Goal: Communication & Community: Answer question/provide support

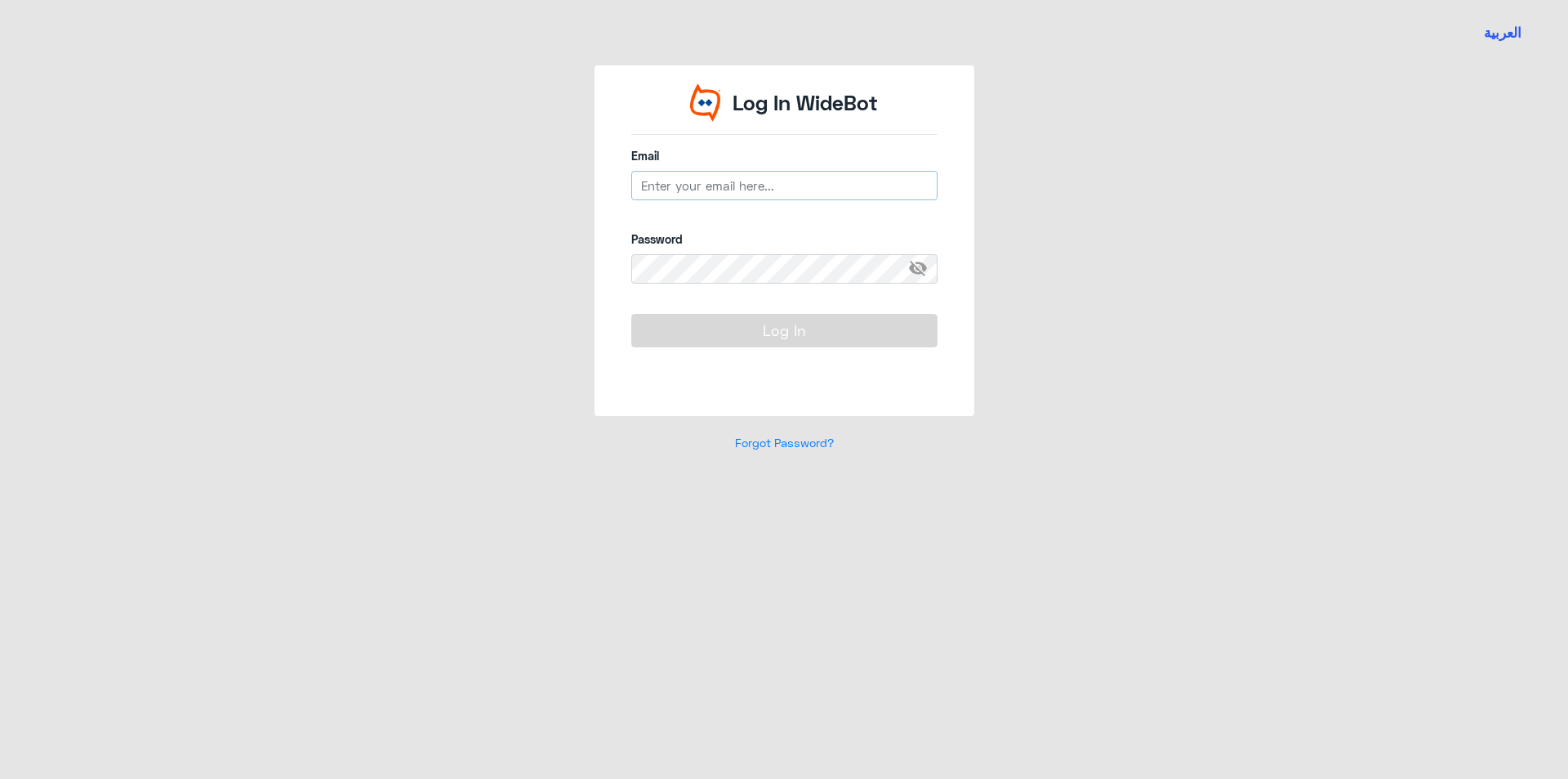
click at [785, 182] on input "email" at bounding box center [784, 185] width 306 height 29
type input "[EMAIL_ADDRESS][DOMAIN_NAME]"
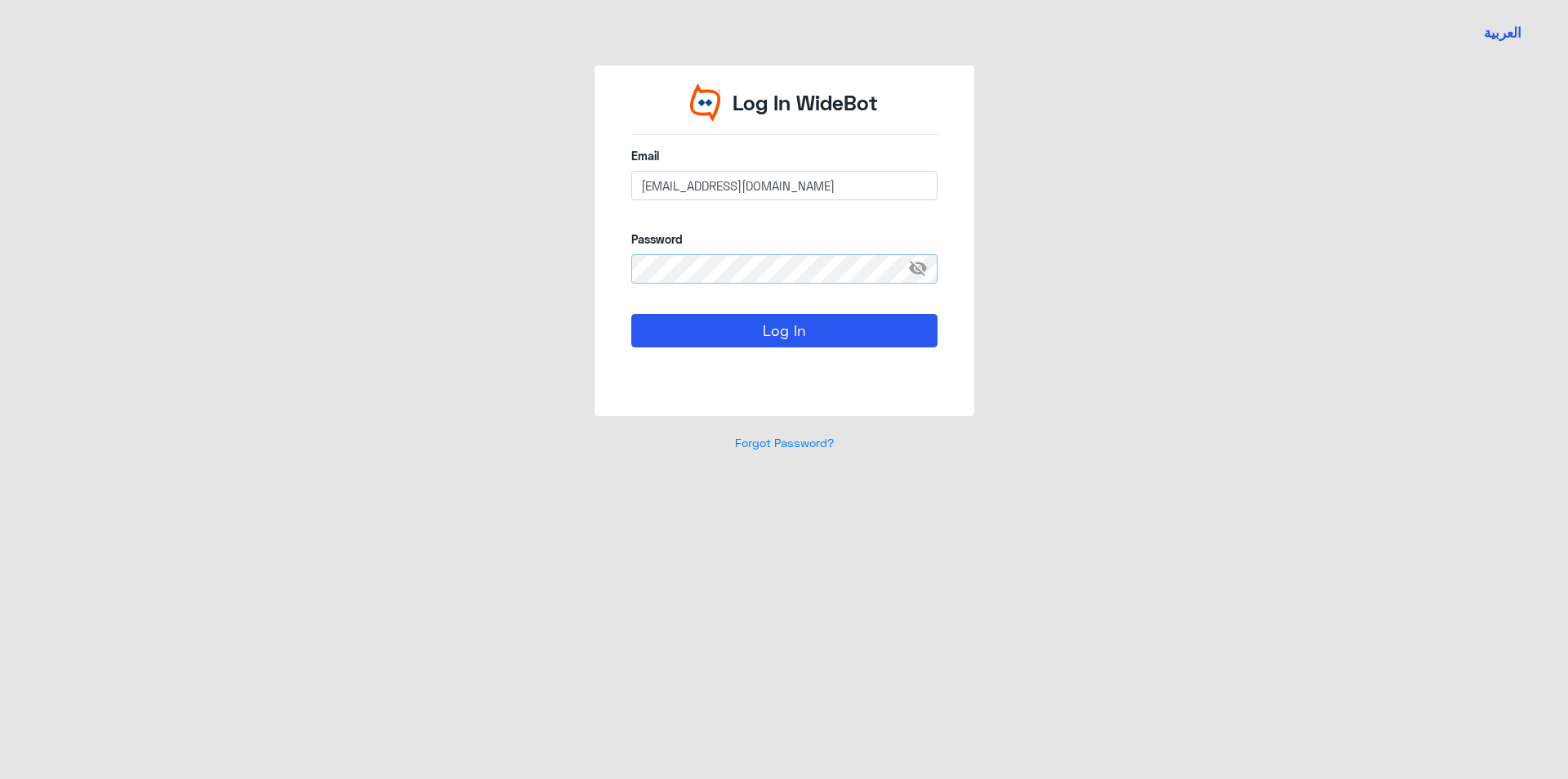
click at [632, 314] on button "Log In" at bounding box center [784, 330] width 306 height 33
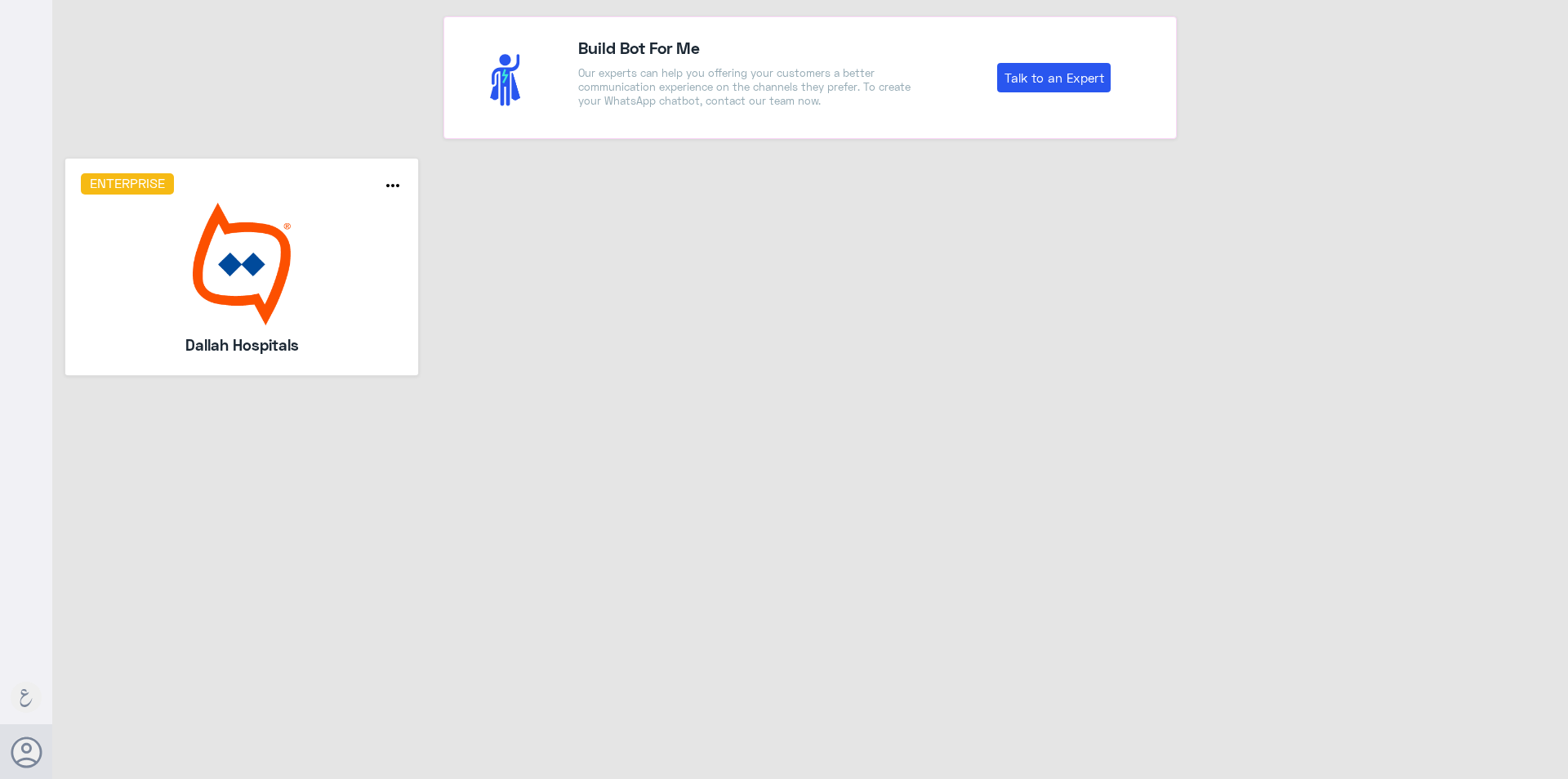
click at [231, 234] on img at bounding box center [242, 264] width 323 height 123
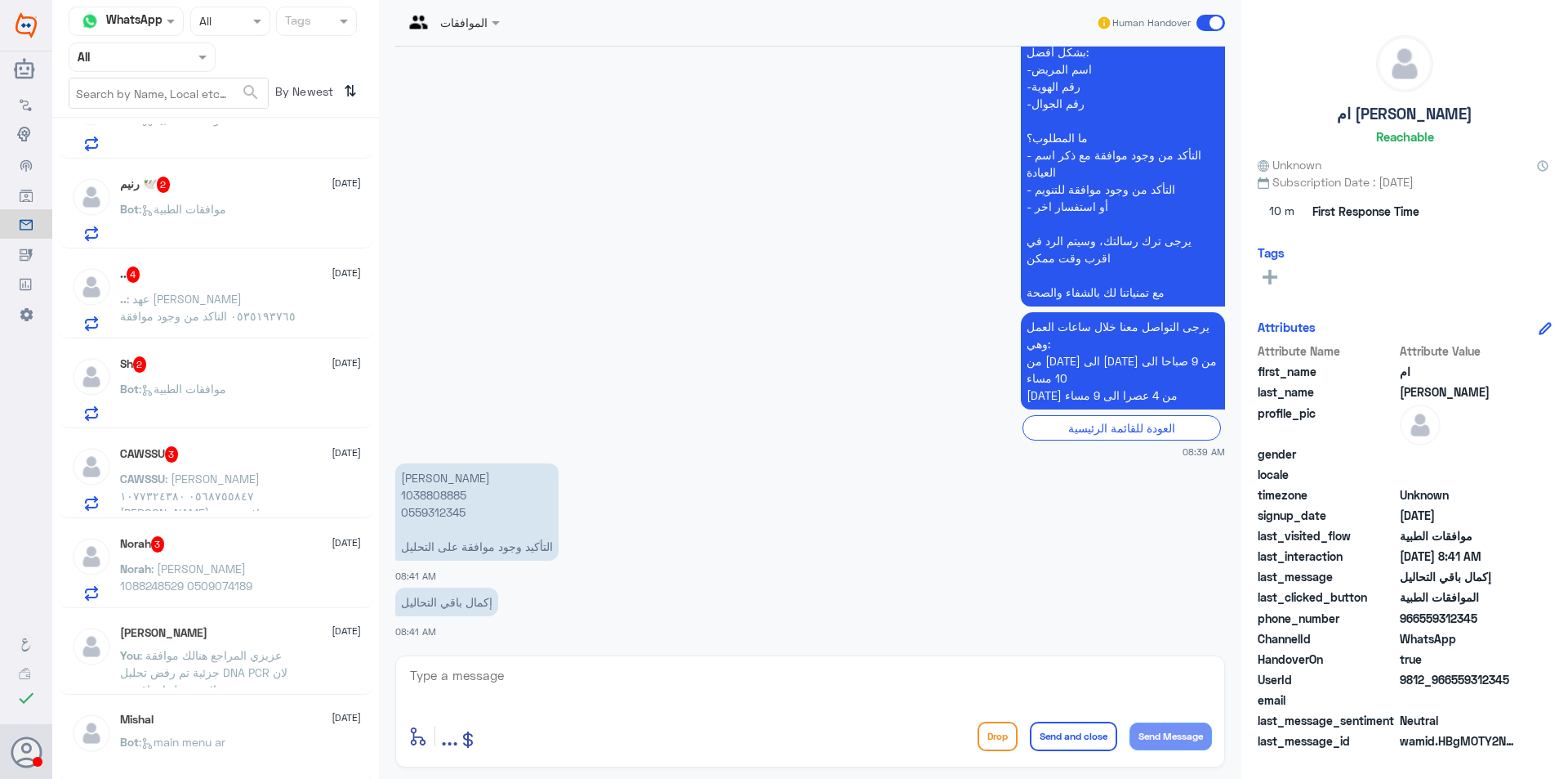
scroll to position [1837, 0]
click at [314, 562] on div "Norah : [PERSON_NAME] 1088248529 0509074189" at bounding box center [240, 579] width 241 height 37
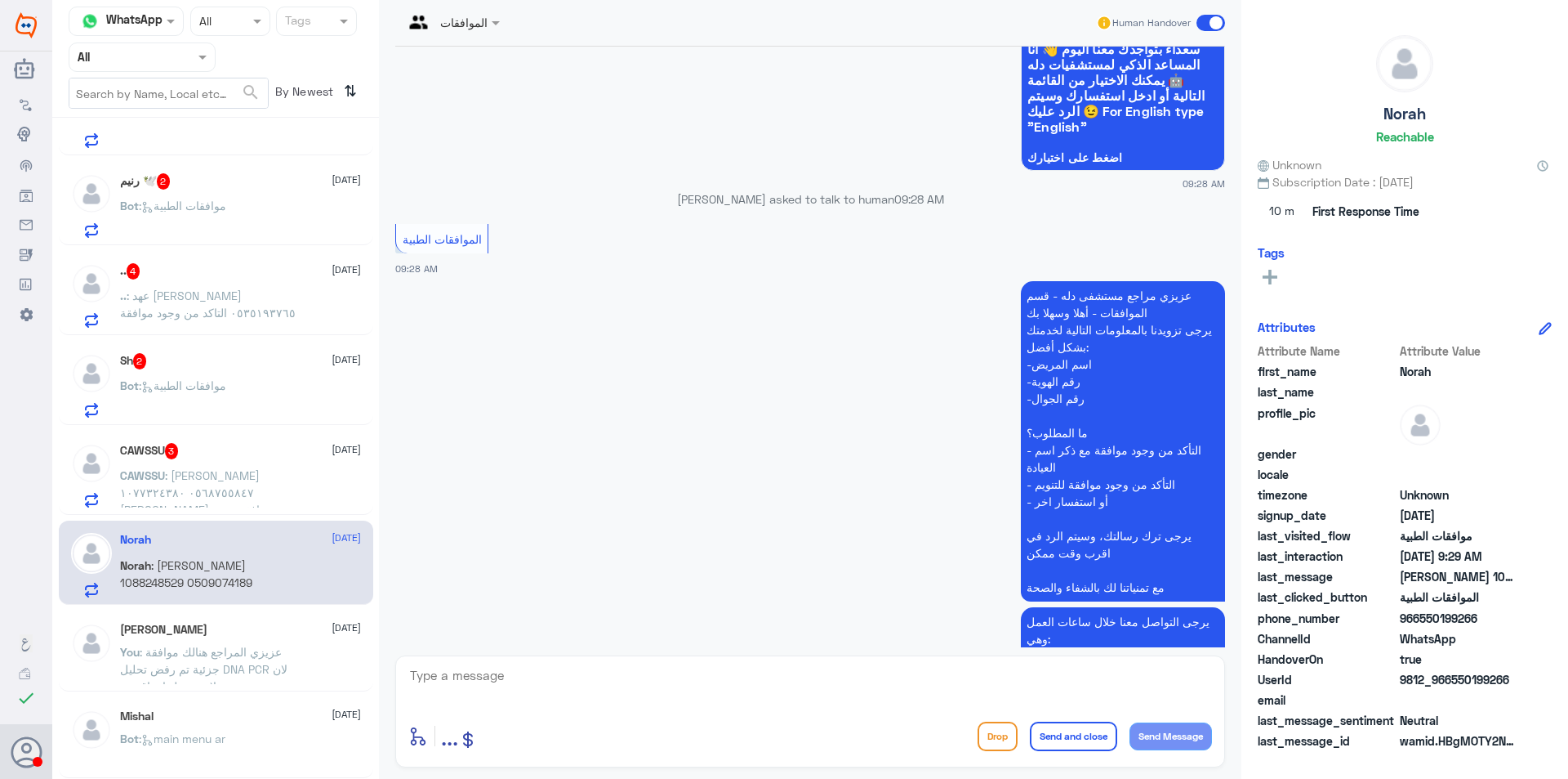
scroll to position [342, 0]
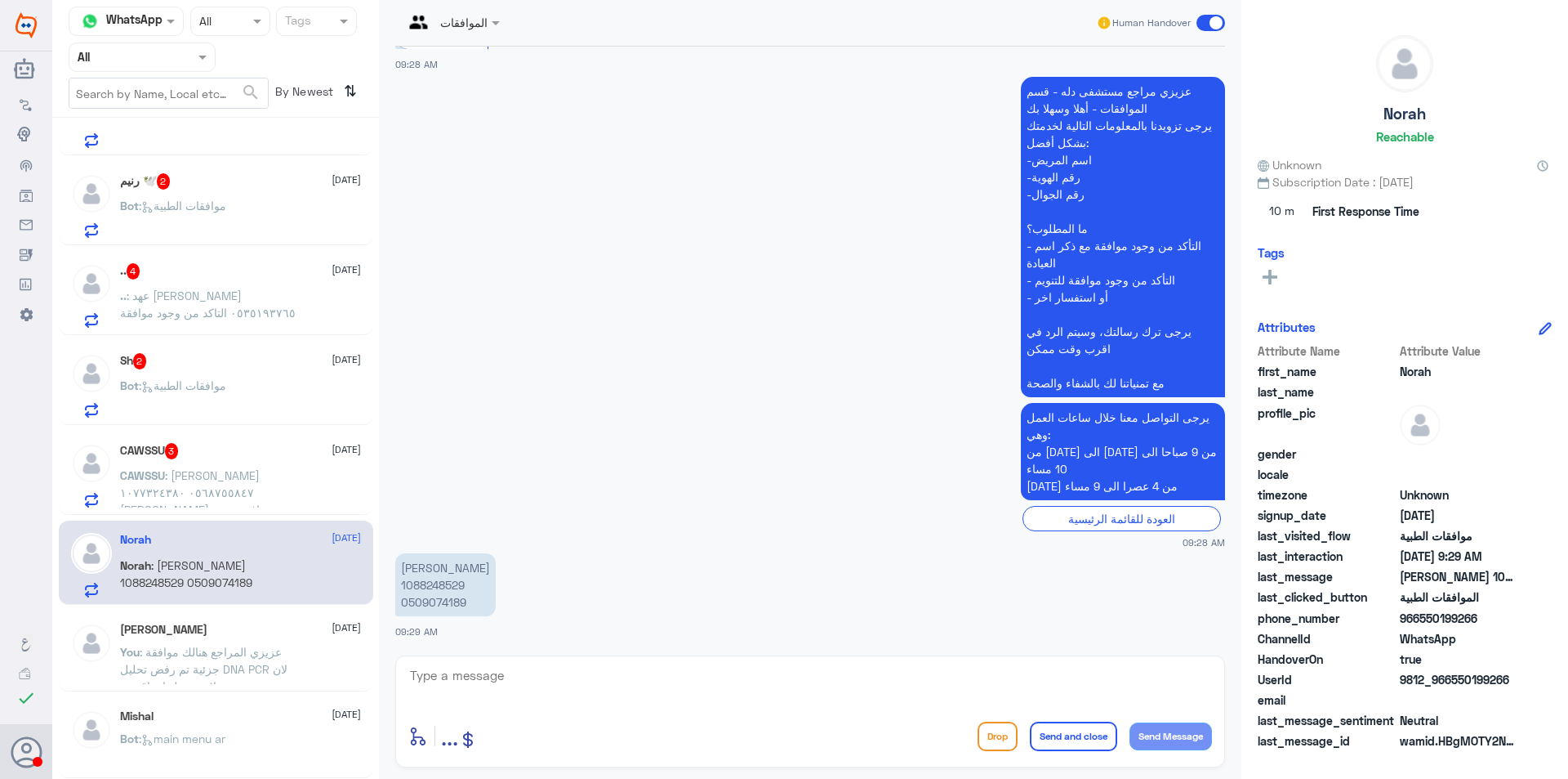
click at [423, 583] on p "[PERSON_NAME] 1088248529 0509074189" at bounding box center [445, 584] width 100 height 63
copy p "1088248529"
click at [664, 667] on textarea at bounding box center [810, 684] width 803 height 40
type textarea "وعليكم السلام , تفضل عزيزي المراجع معاك قسم الموافقات الطبية , كيف اقدر اساعدك ؟"
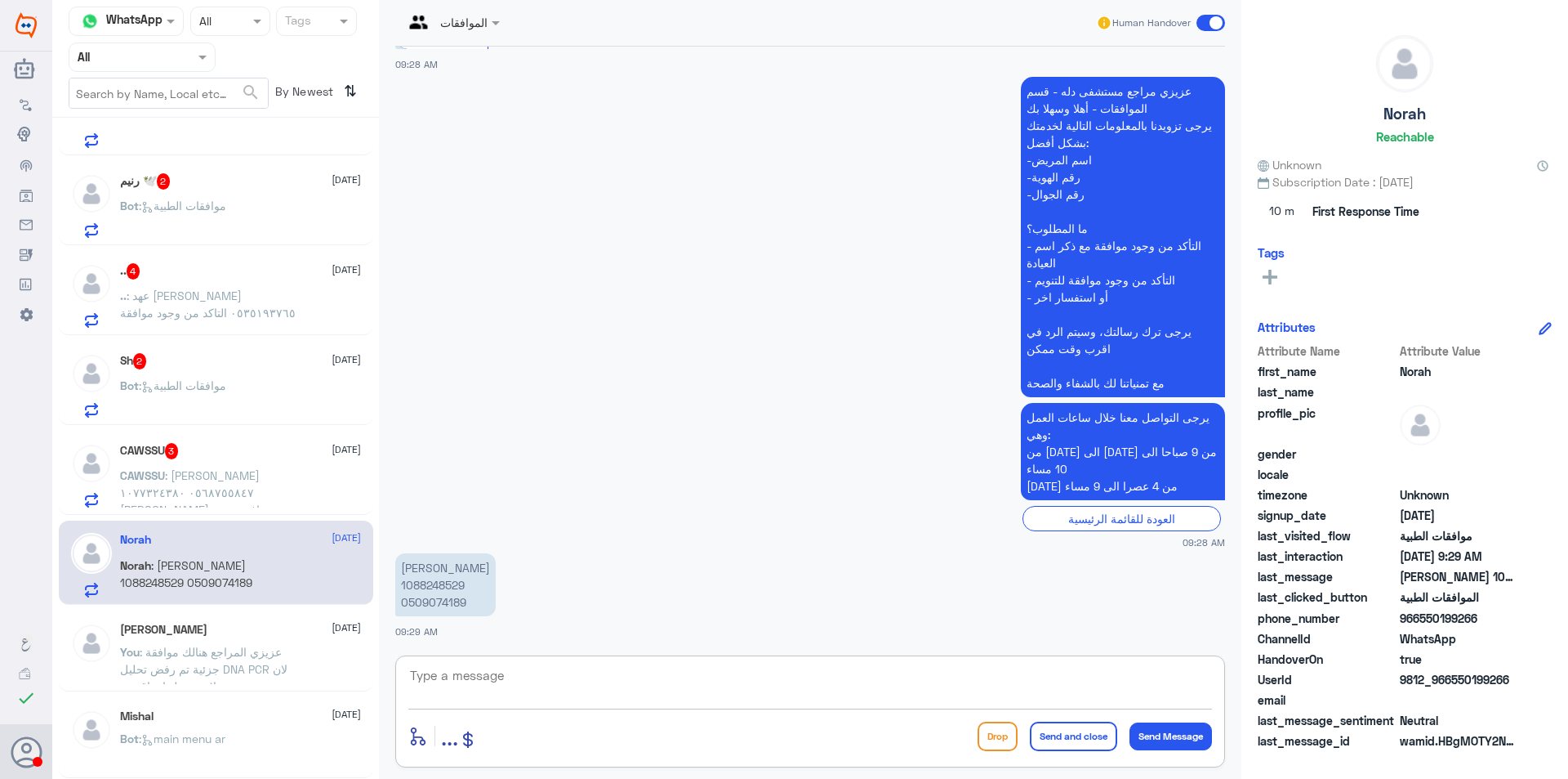
scroll to position [453, 0]
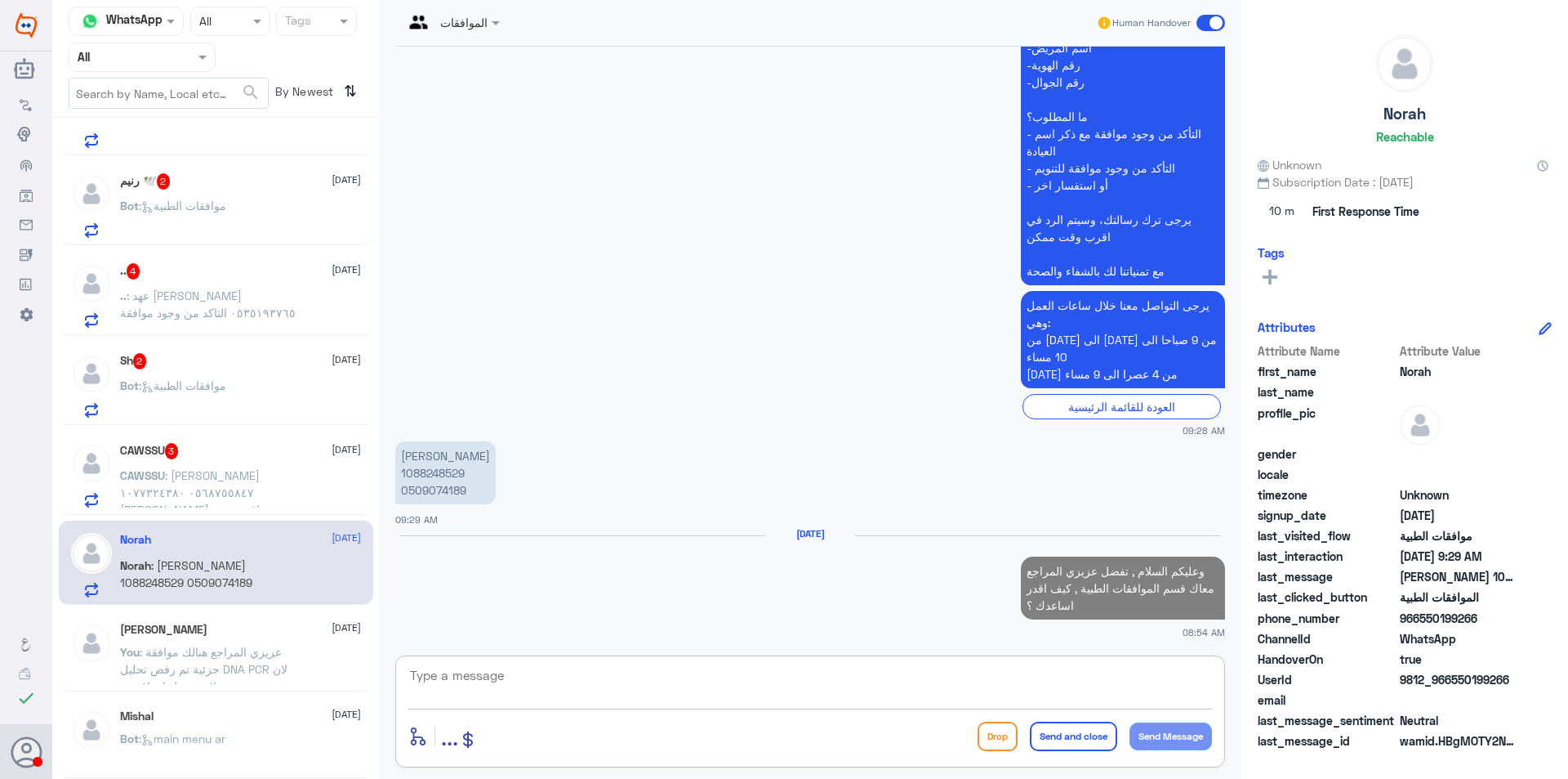
click at [244, 501] on p "CAWSSU : [PERSON_NAME] ٠٥٦٨٧٥٥٨٤٧ ١٠٧٧٣٢٤٣٨٠ [PERSON_NAME] موافقه جميع جلسات عل…" at bounding box center [212, 487] width 184 height 41
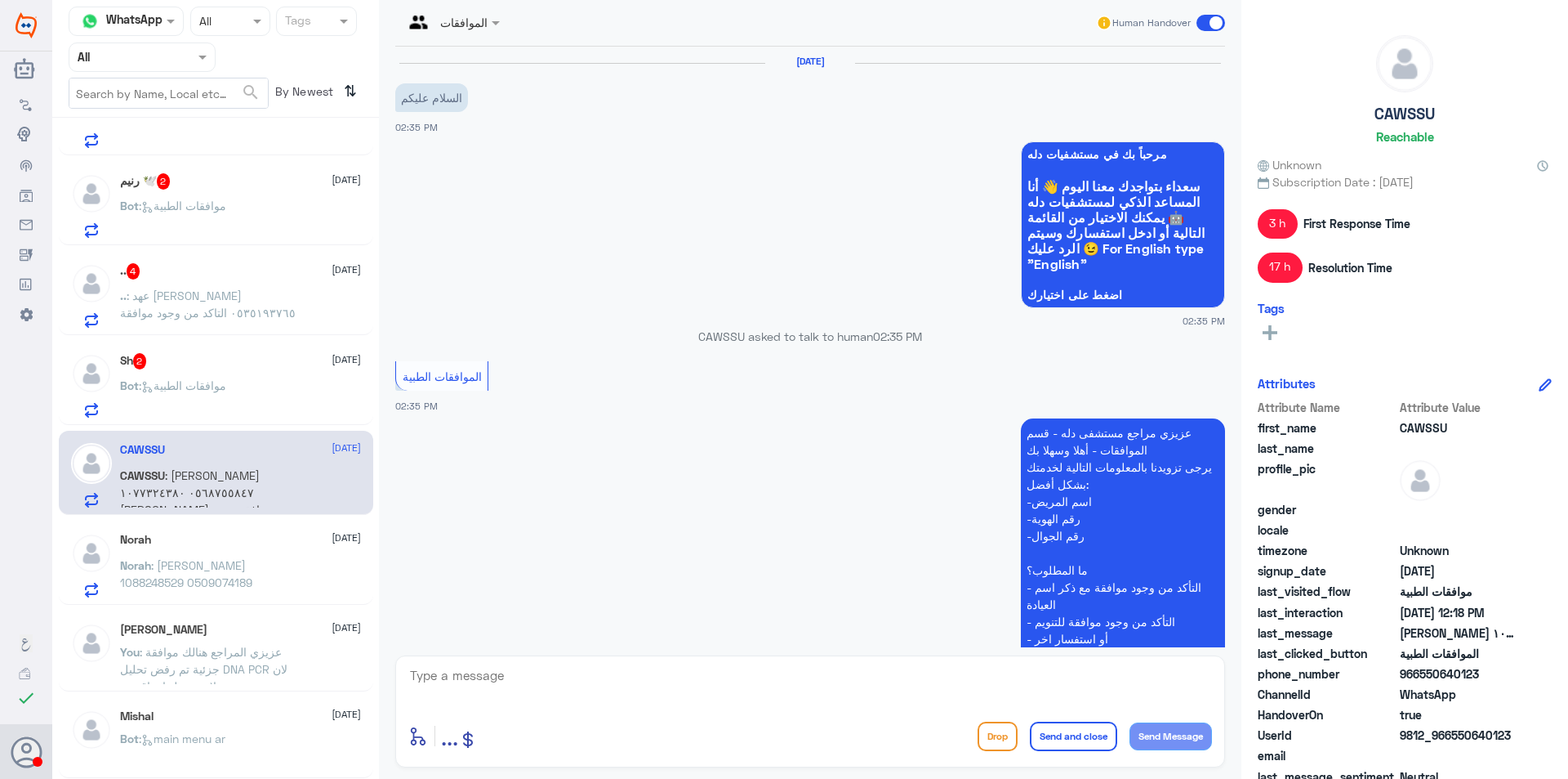
scroll to position [1624, 0]
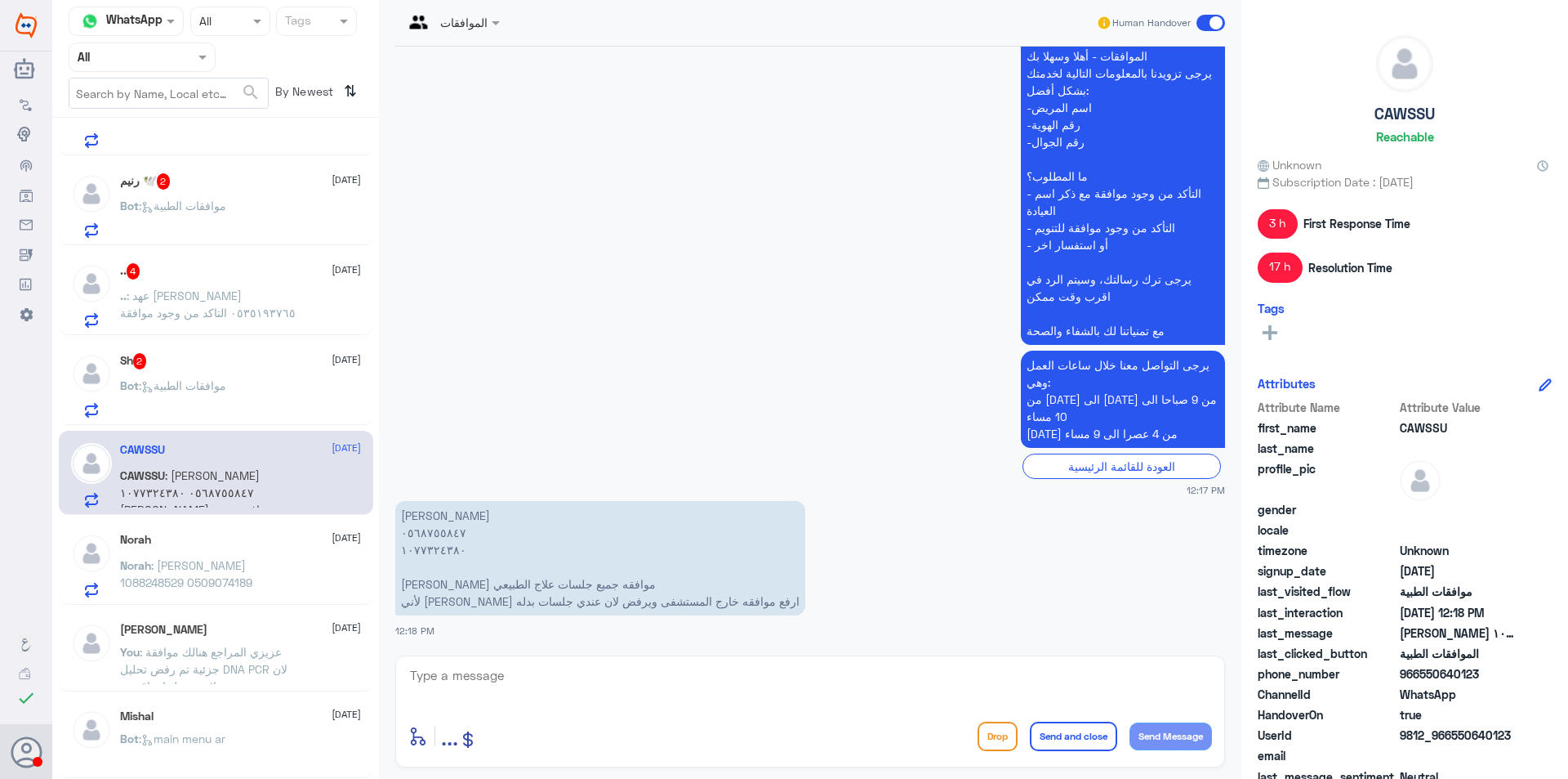
click at [560, 672] on textarea at bounding box center [810, 684] width 803 height 40
type textarea "عزيزي المراجع تم رفع الالغاء للتامين , سوف تصلك رسالة في حال تم الالغاء من قبل …"
click at [1053, 728] on button "Send and close" at bounding box center [1072, 735] width 87 height 29
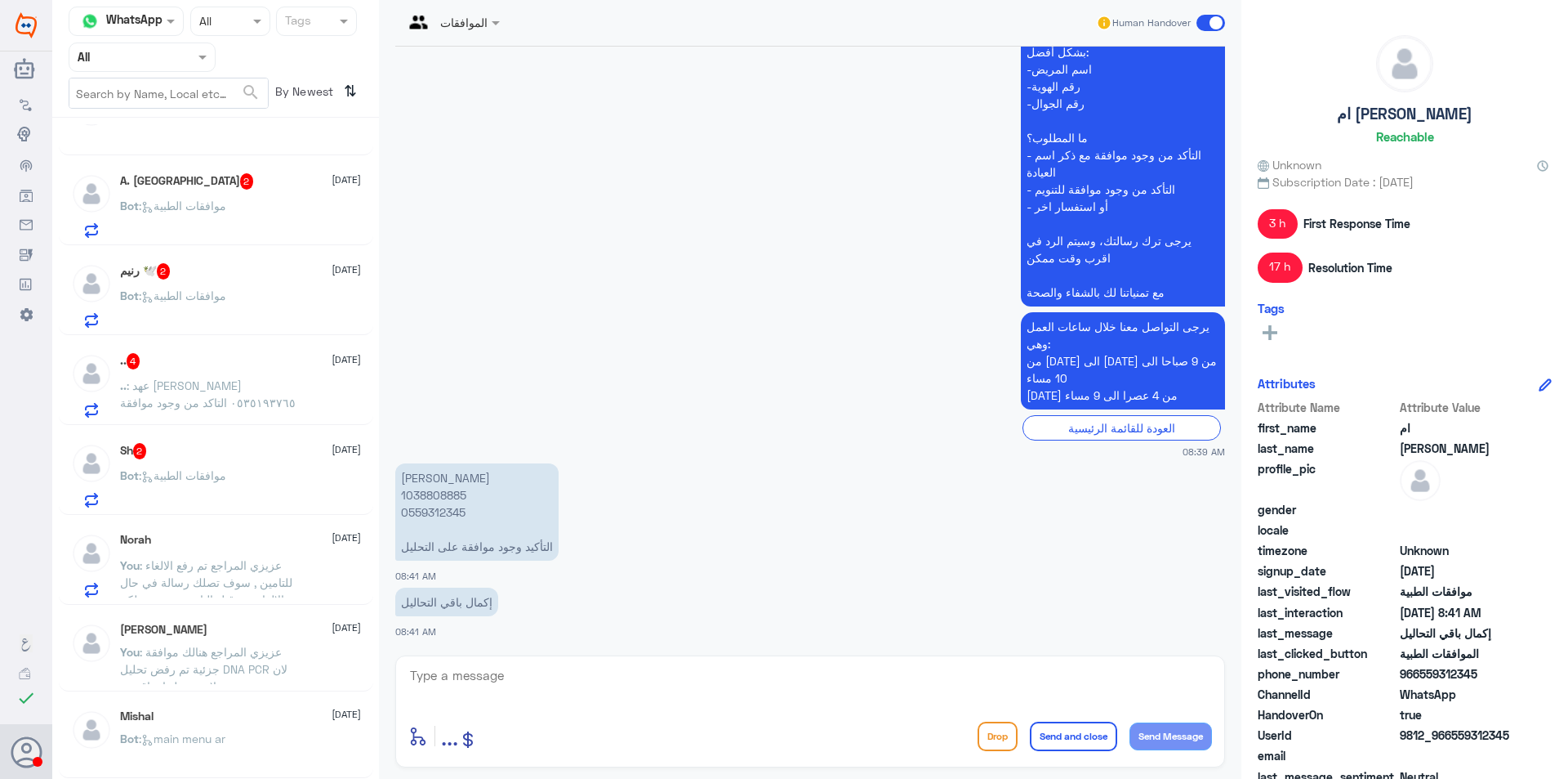
scroll to position [1747, 0]
click at [263, 561] on span ": عزيزي المراجع تم رفع الالغاء للتامين , سوف تصلك رسالة في حال تم الالغاء من قب…" at bounding box center [209, 590] width 178 height 65
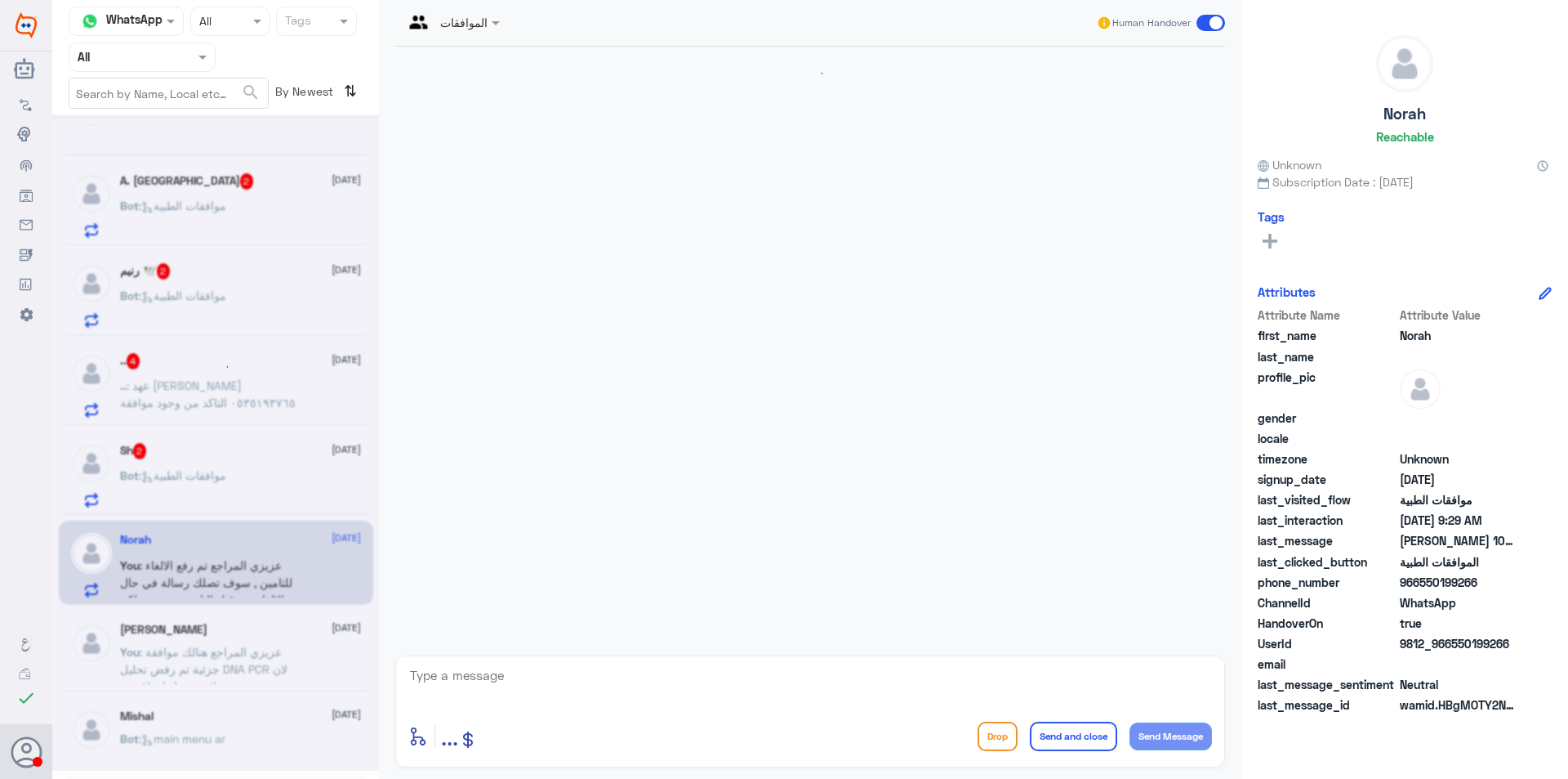
scroll to position [453, 0]
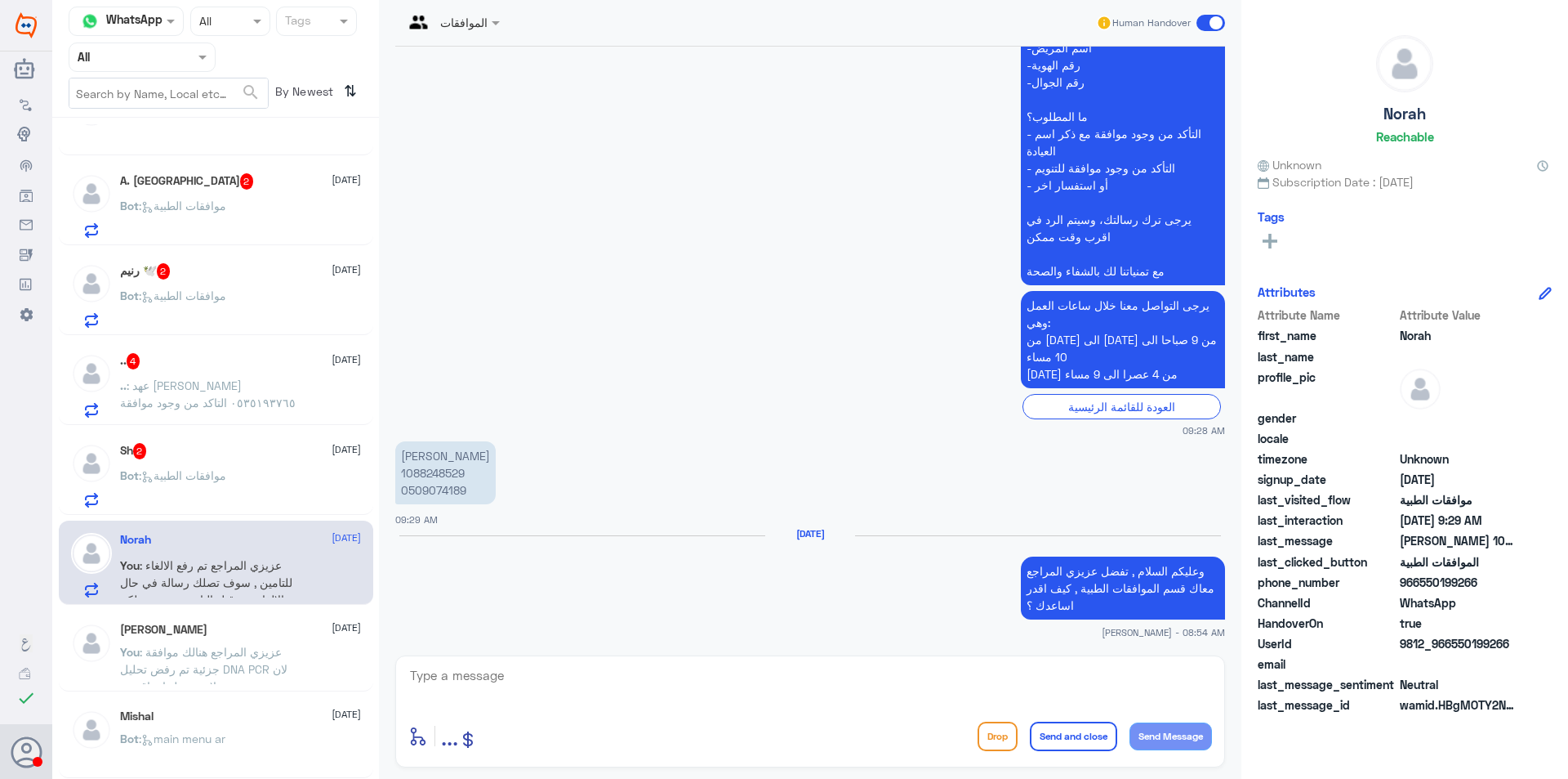
click at [257, 483] on div "Bot : موافقات الطبية" at bounding box center [240, 489] width 241 height 37
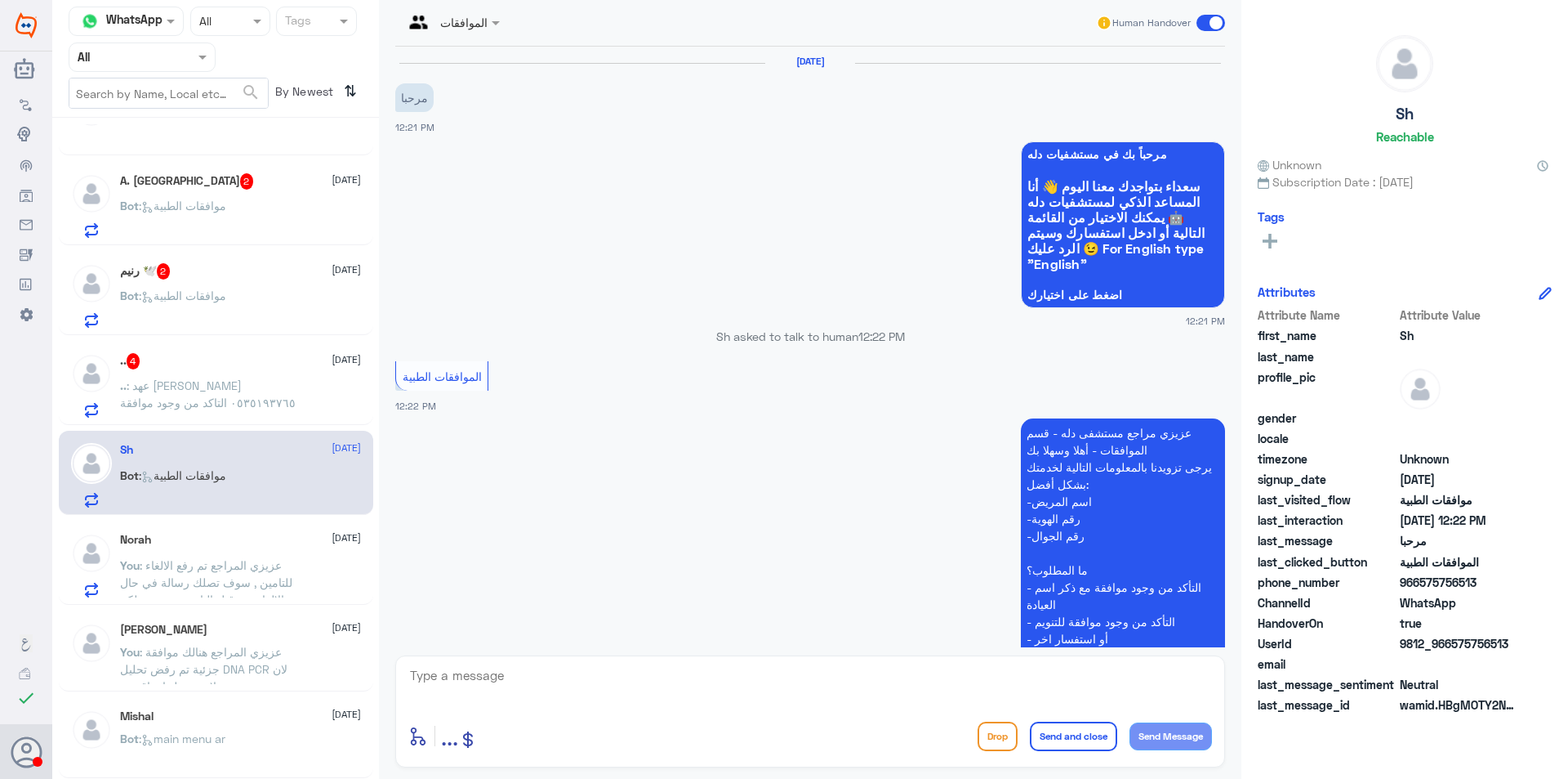
scroll to position [252, 0]
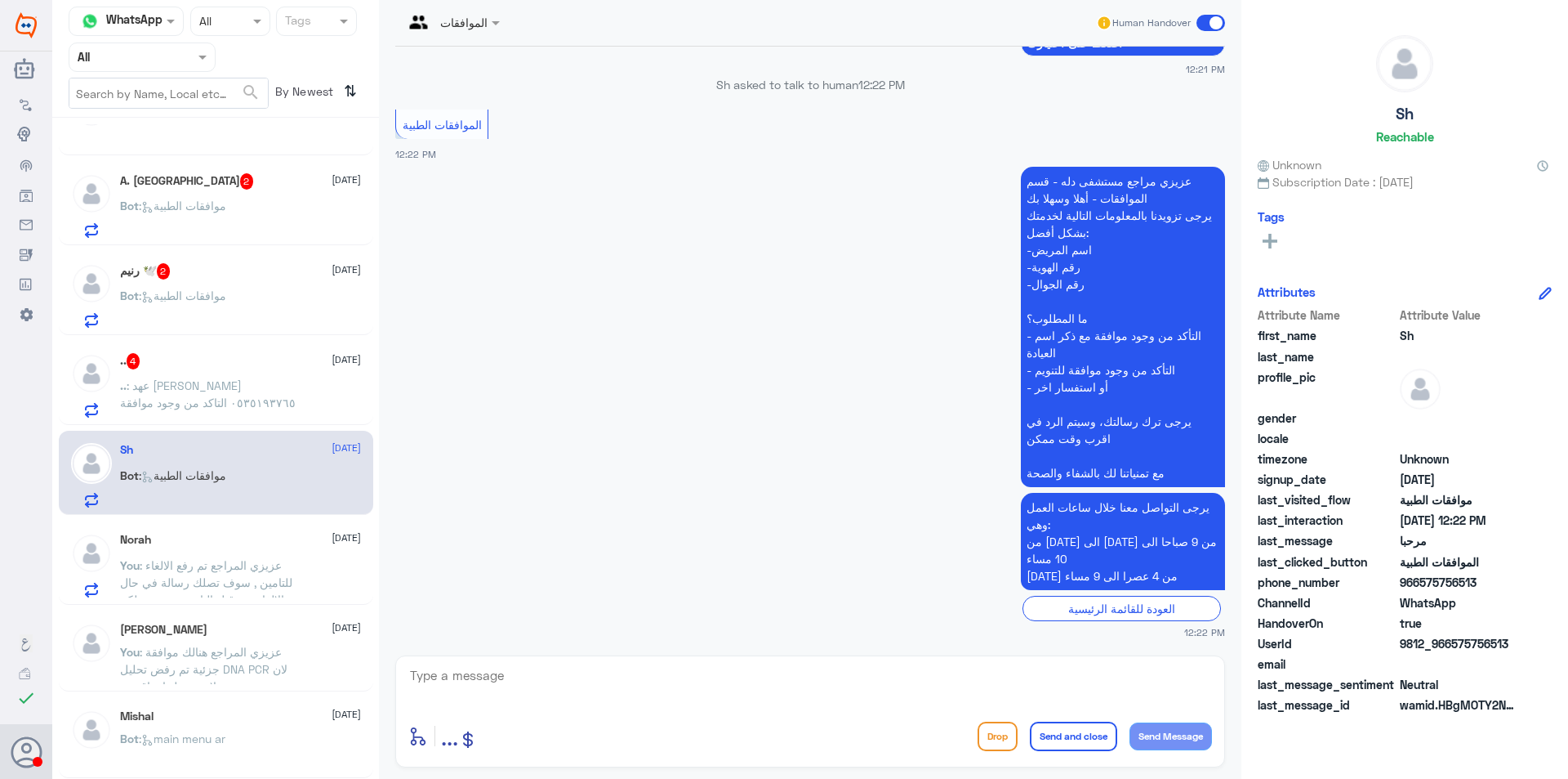
click at [263, 559] on span ": عزيزي المراجع تم رفع الالغاء للتامين , سوف تصلك رسالة في حال تم الالغاء من قب…" at bounding box center [209, 590] width 178 height 65
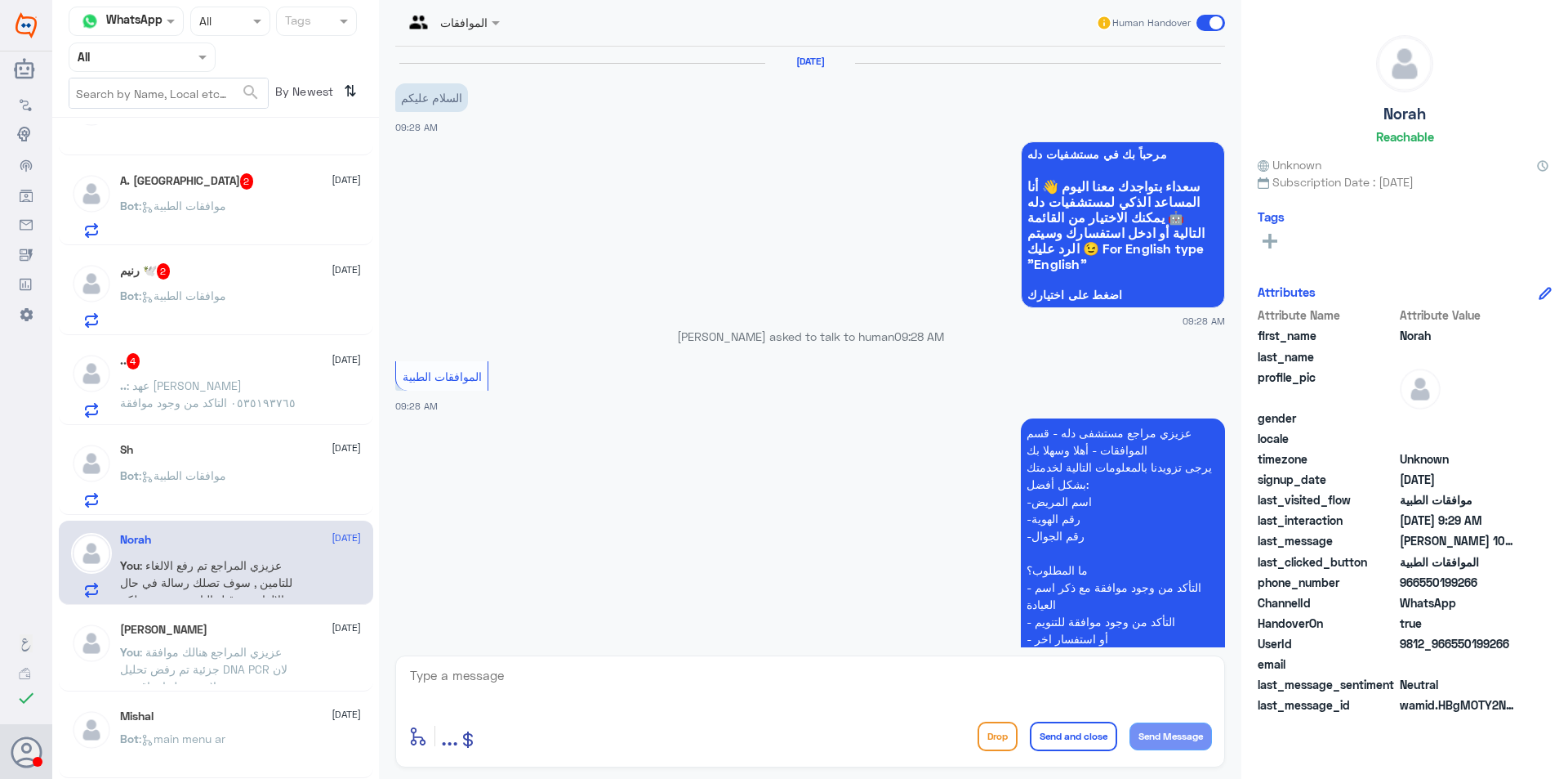
scroll to position [453, 0]
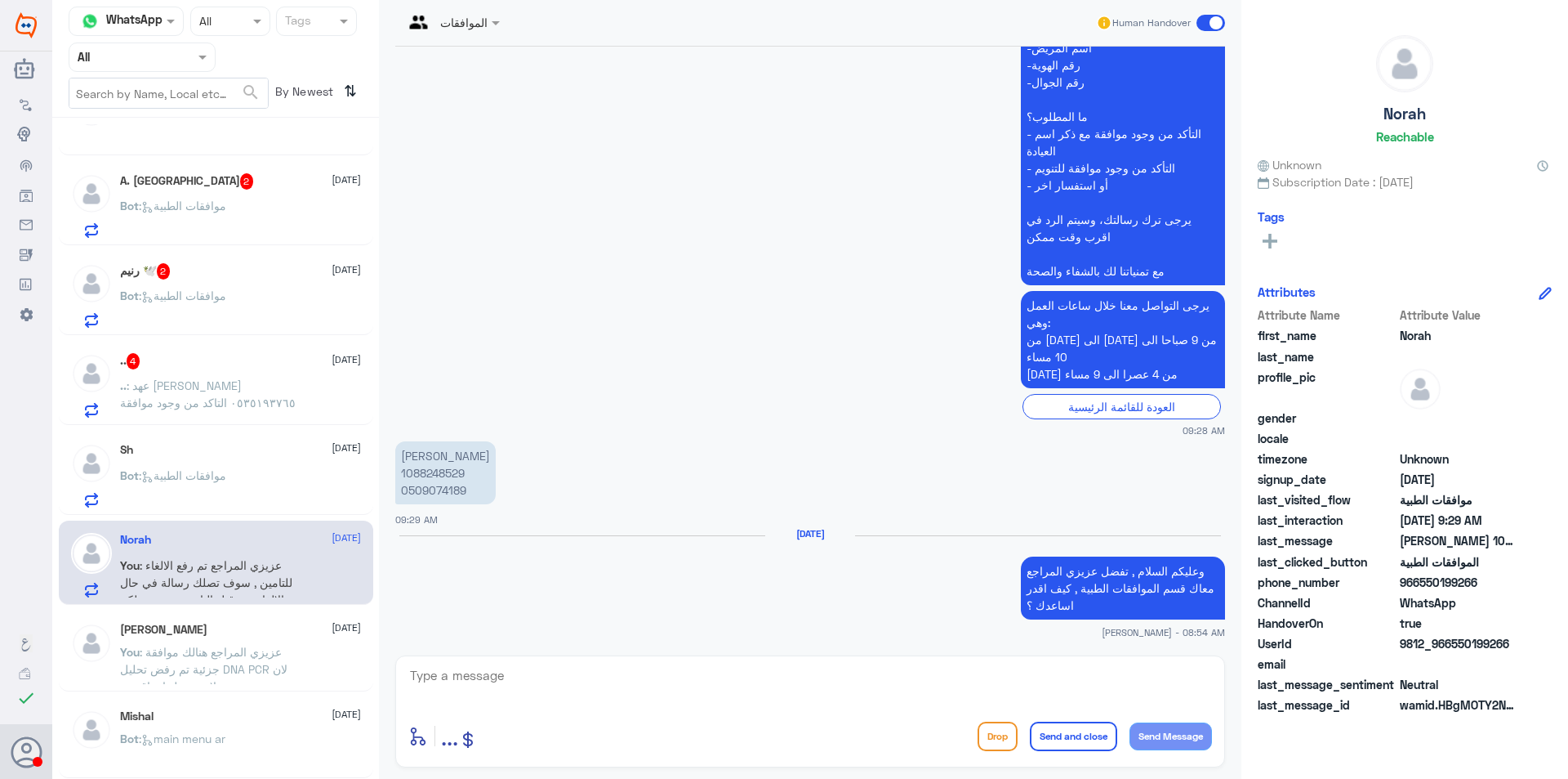
click at [248, 483] on div "Bot : موافقات الطبية" at bounding box center [240, 489] width 241 height 37
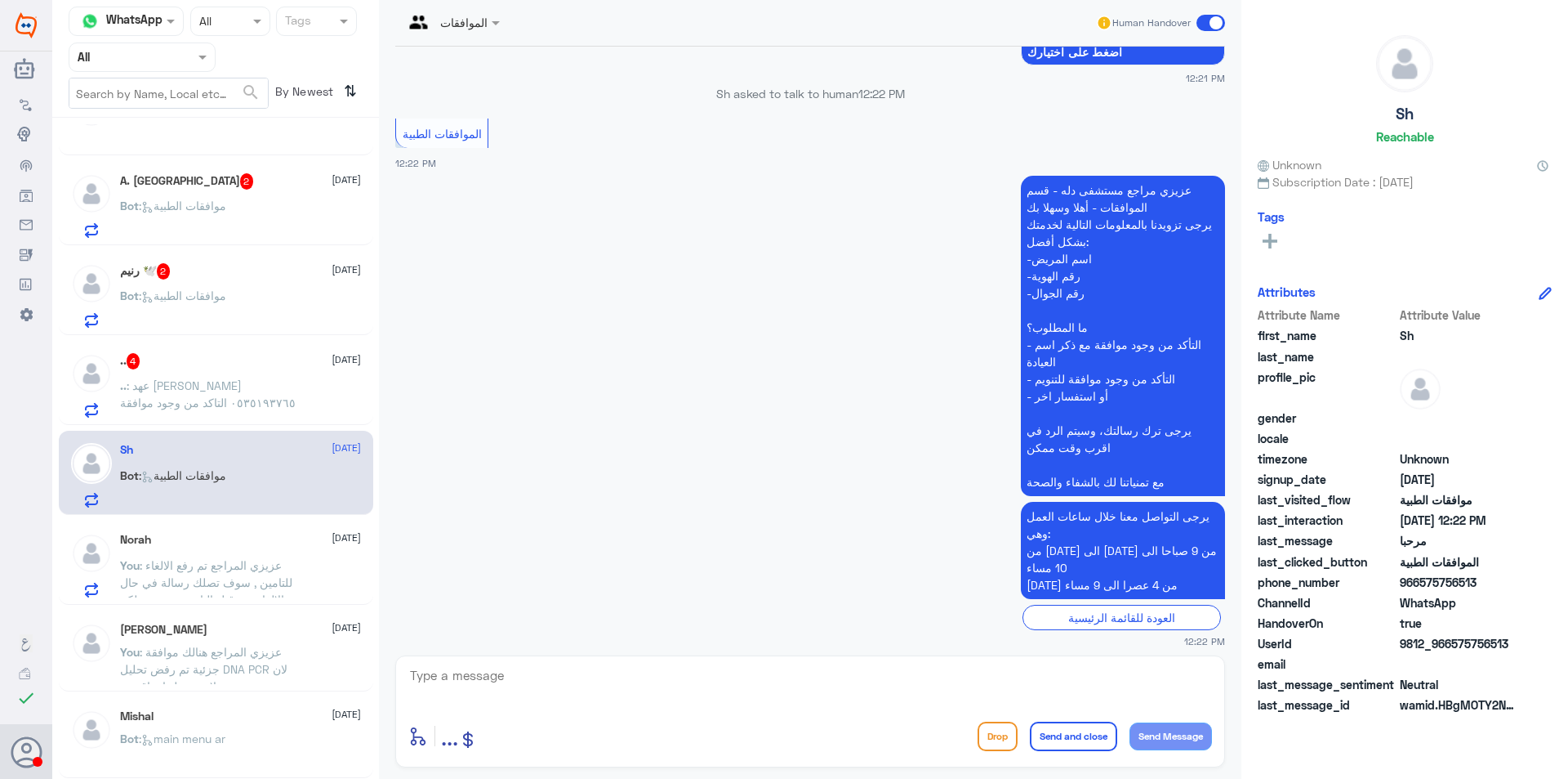
scroll to position [252, 0]
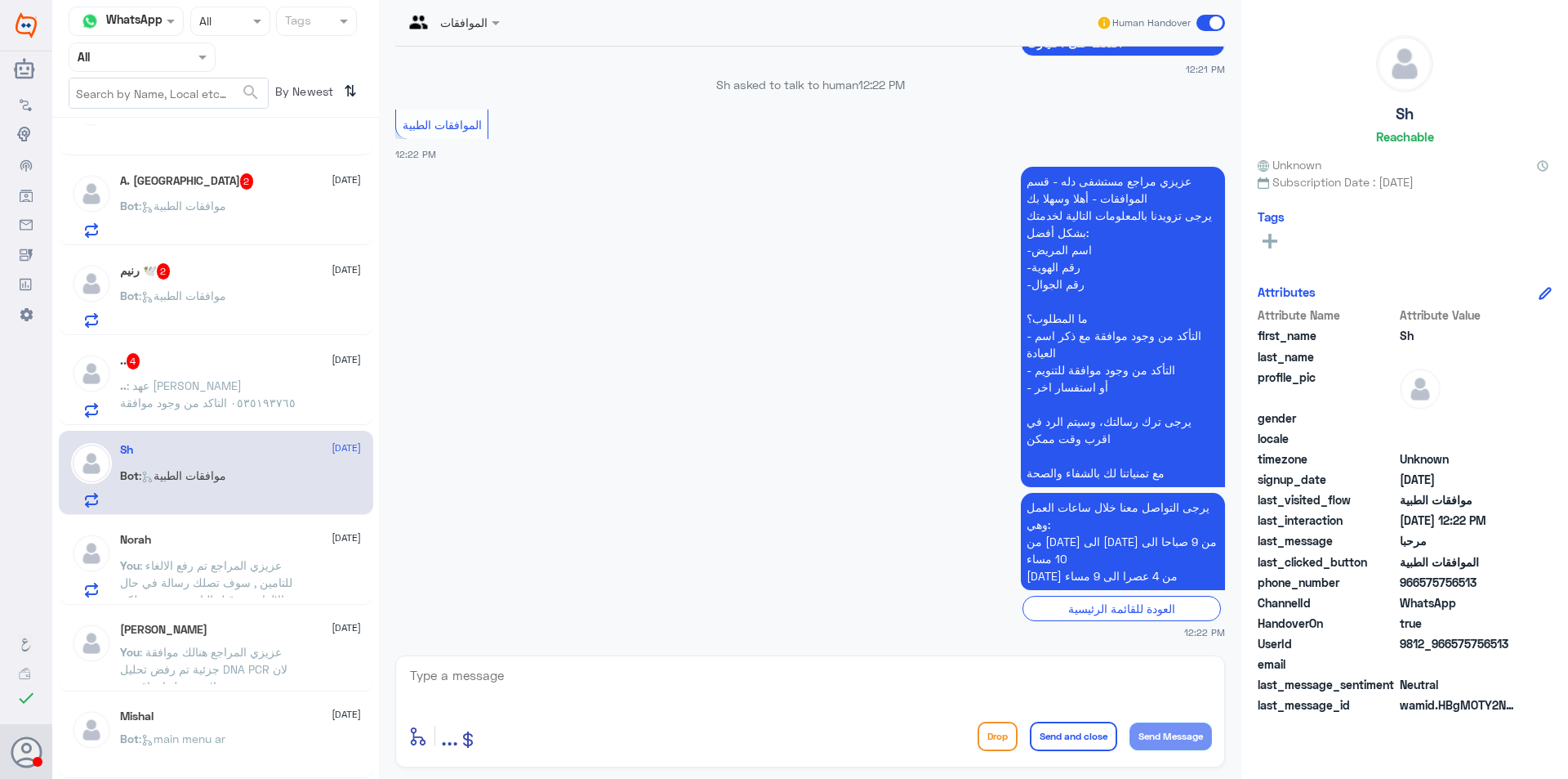
click at [652, 670] on textarea at bounding box center [810, 684] width 803 height 40
type textarea "عزيزي المراجع ارجوا تزويدنا بالمعلومات مع التوضيح للمساعدة في الموافقات الطبية …"
click at [1048, 740] on button "Send and close" at bounding box center [1072, 735] width 87 height 29
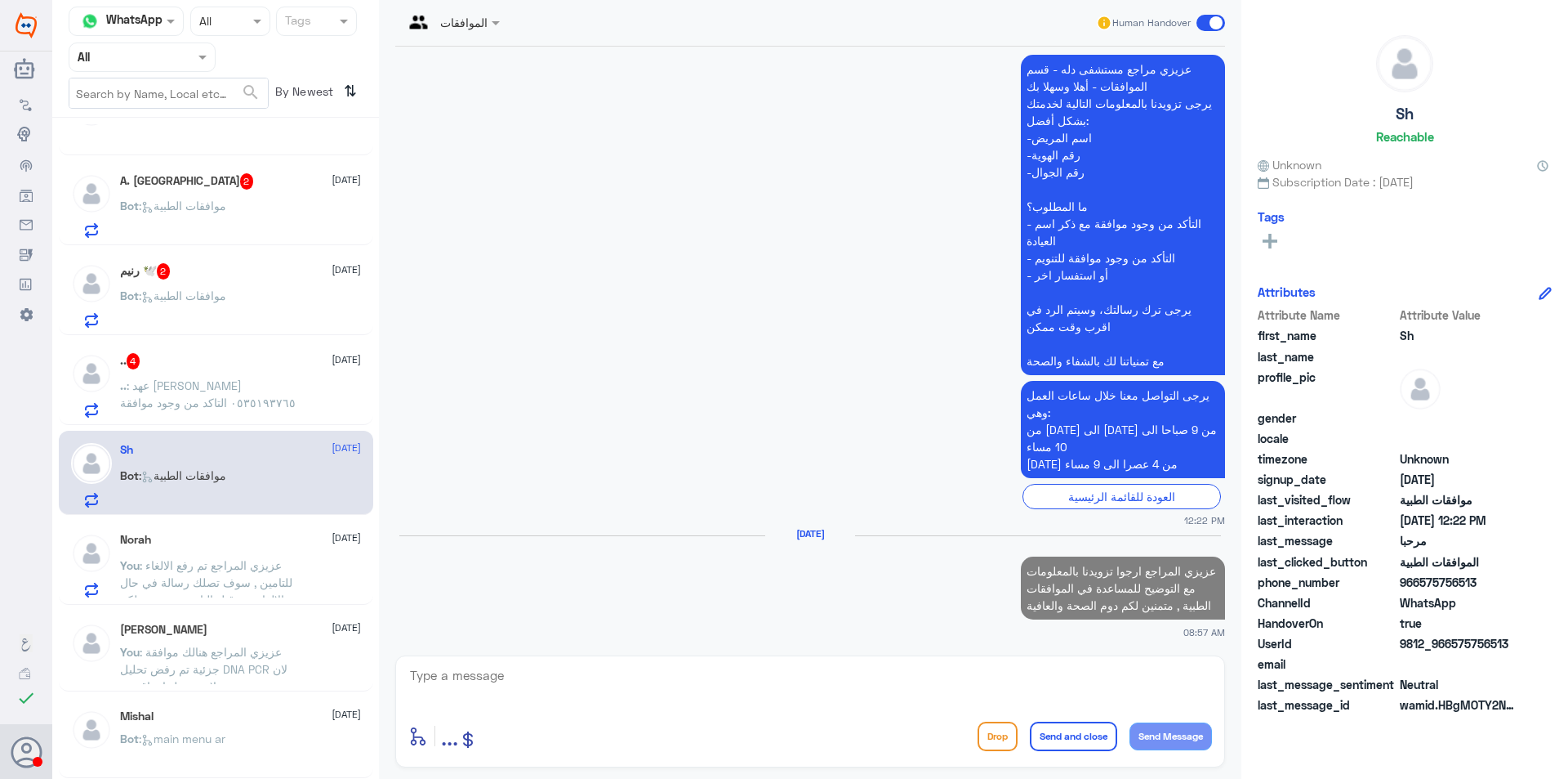
scroll to position [1744, 0]
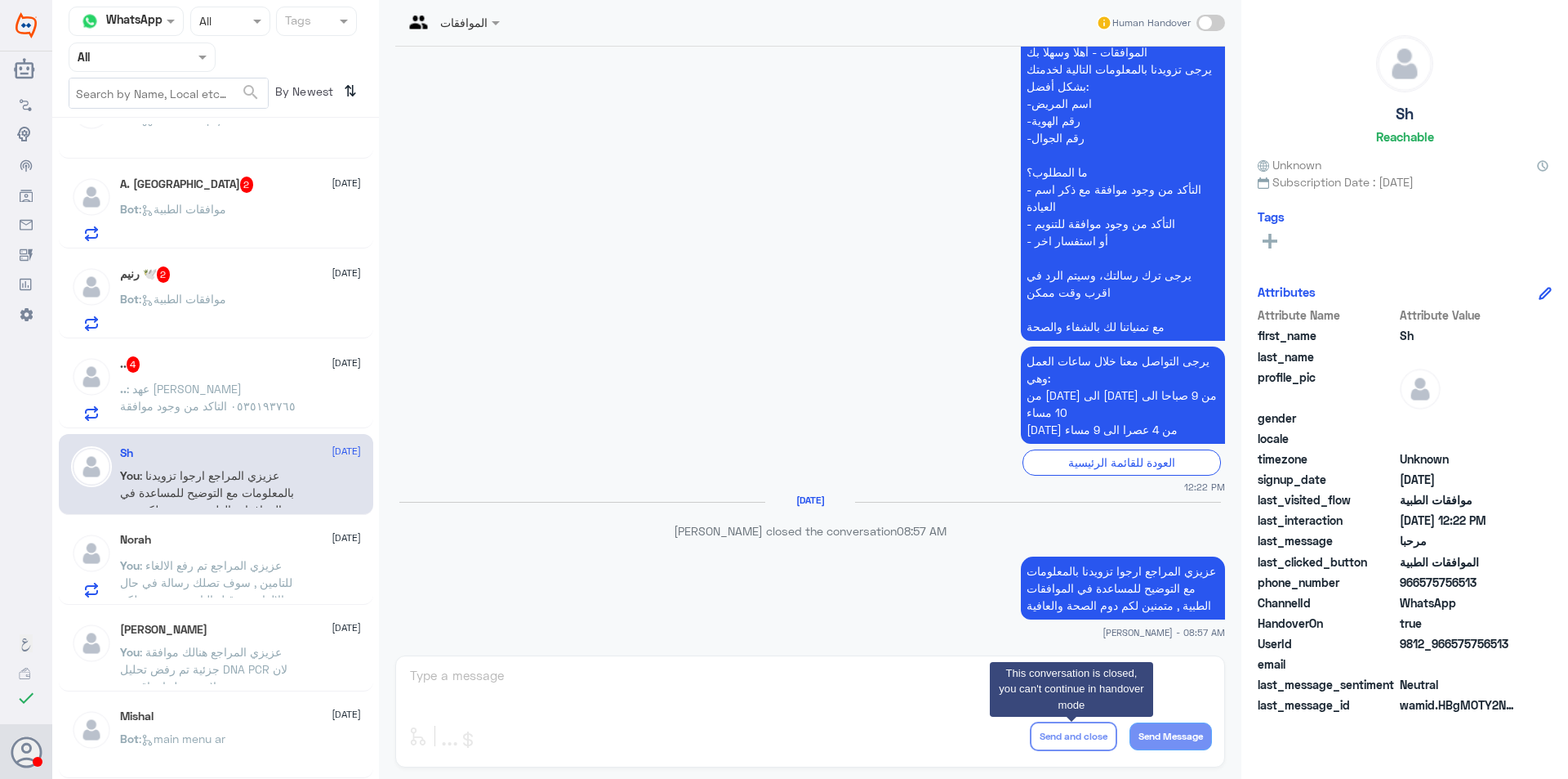
click at [252, 392] on span ": عهد [PERSON_NAME] ٠٥٣٥١٩٣٧٦٥ التاكد من وجود موافقة" at bounding box center [208, 397] width 176 height 31
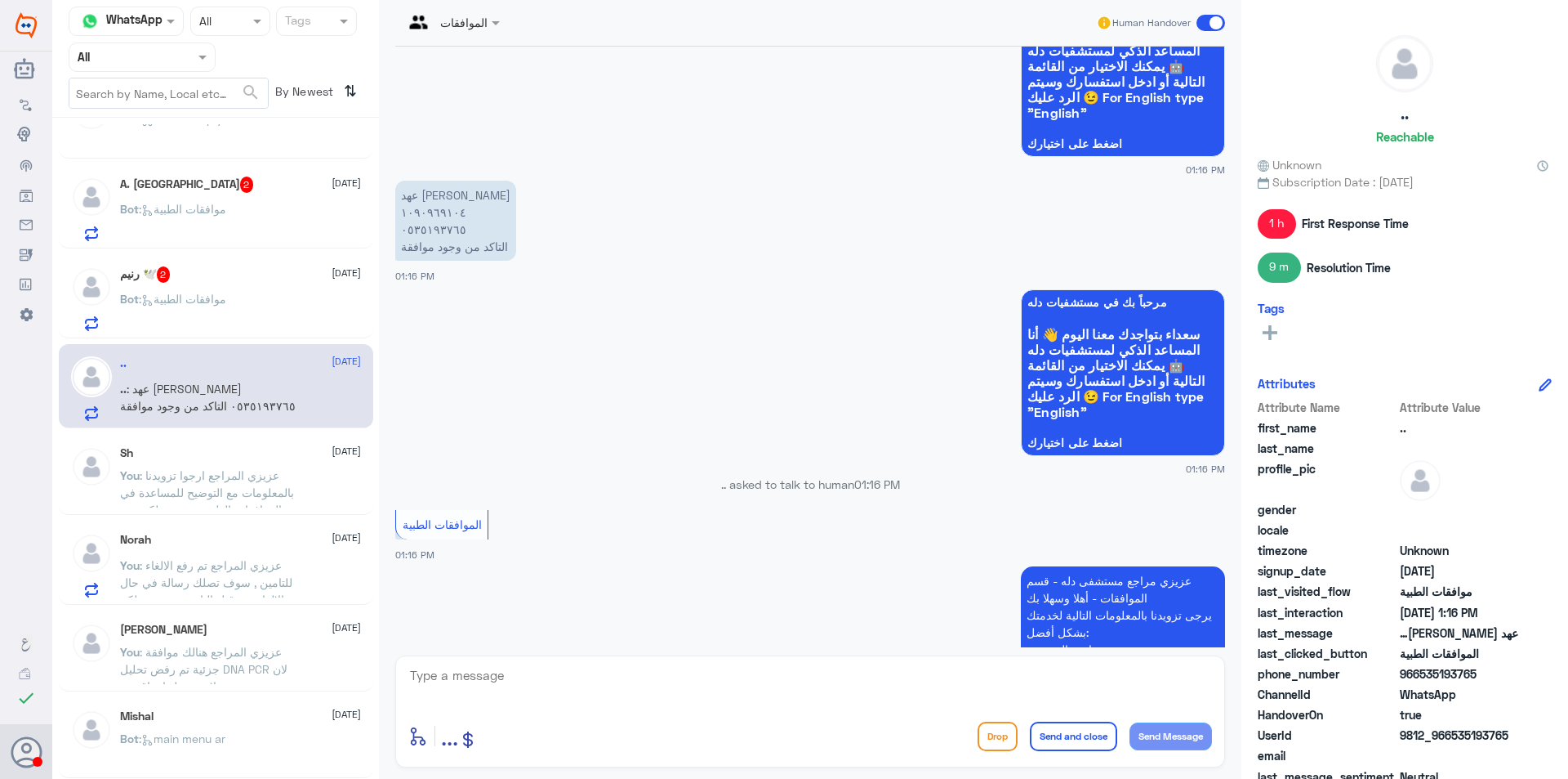
scroll to position [3321, 0]
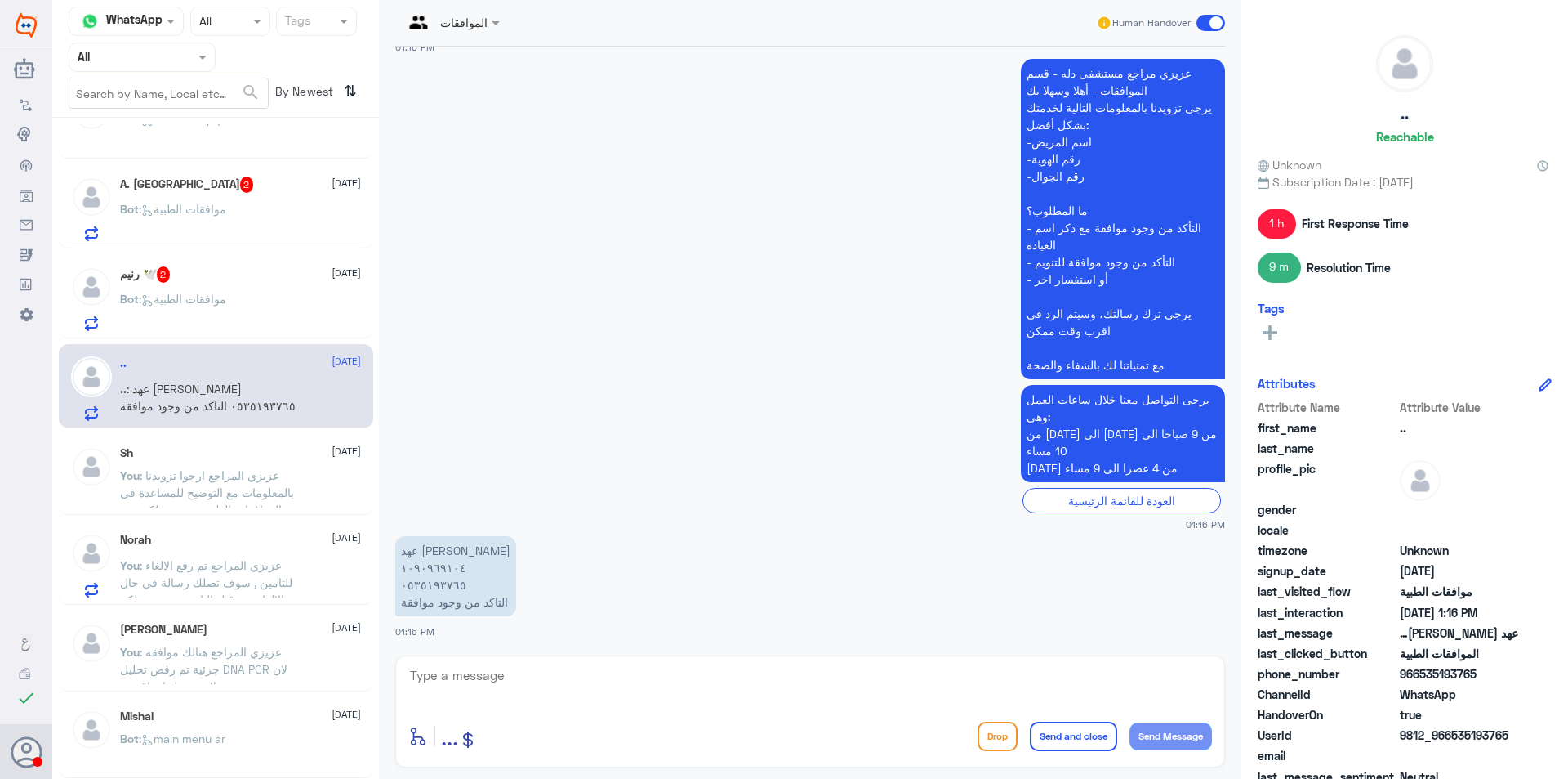
click at [967, 659] on div "enter flow name ... Drop Send and close Send Message" at bounding box center [809, 711] width 829 height 112
click at [957, 672] on textarea at bounding box center [810, 684] width 803 height 40
type textarea "عزيزي المراجع تم رفع الموافقة مرة اخرى , في حال تم الرفض ارجوا التواصل مع التام…"
click at [1066, 731] on button "Send and close" at bounding box center [1072, 735] width 87 height 29
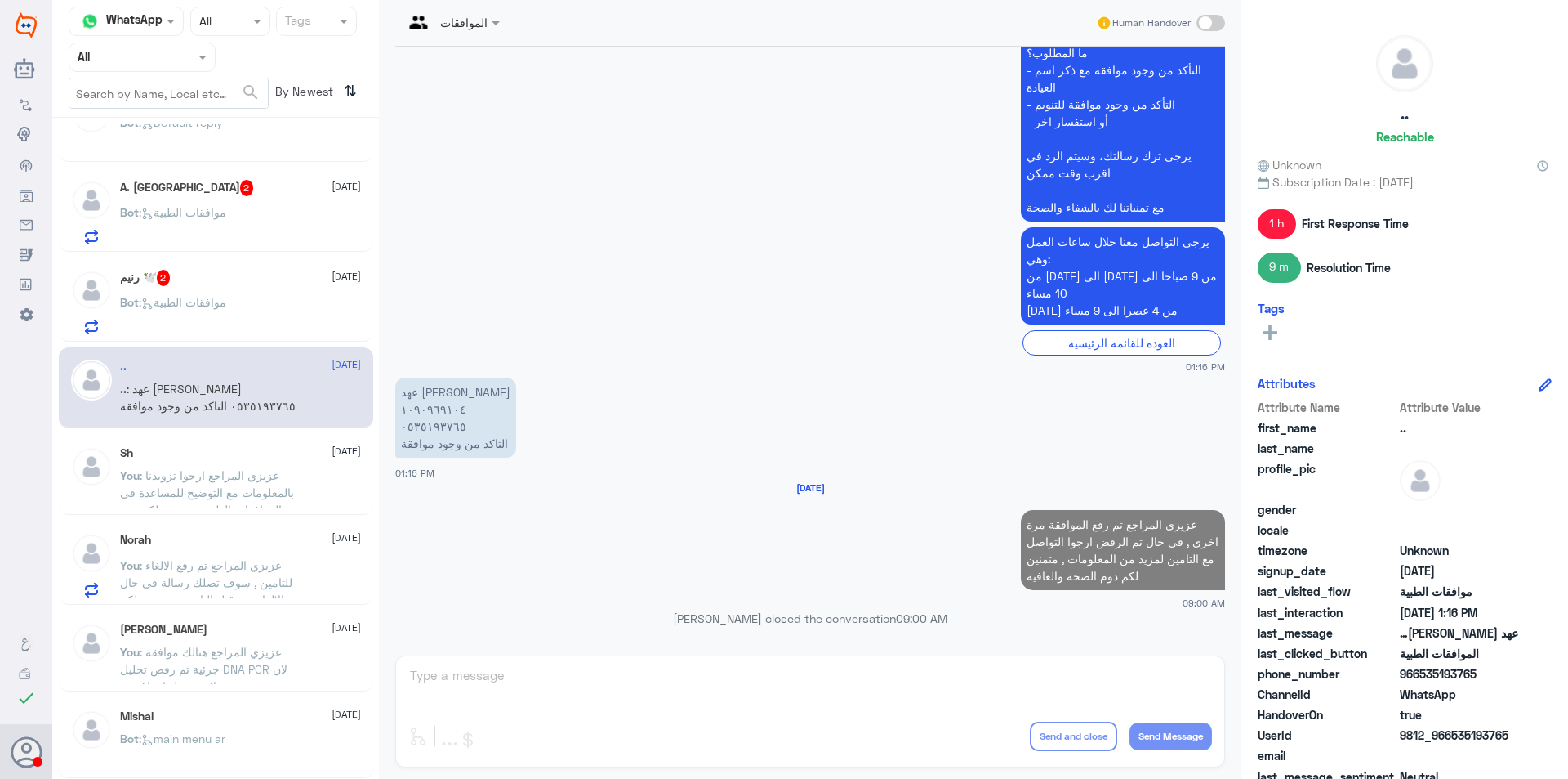
scroll to position [3450, 0]
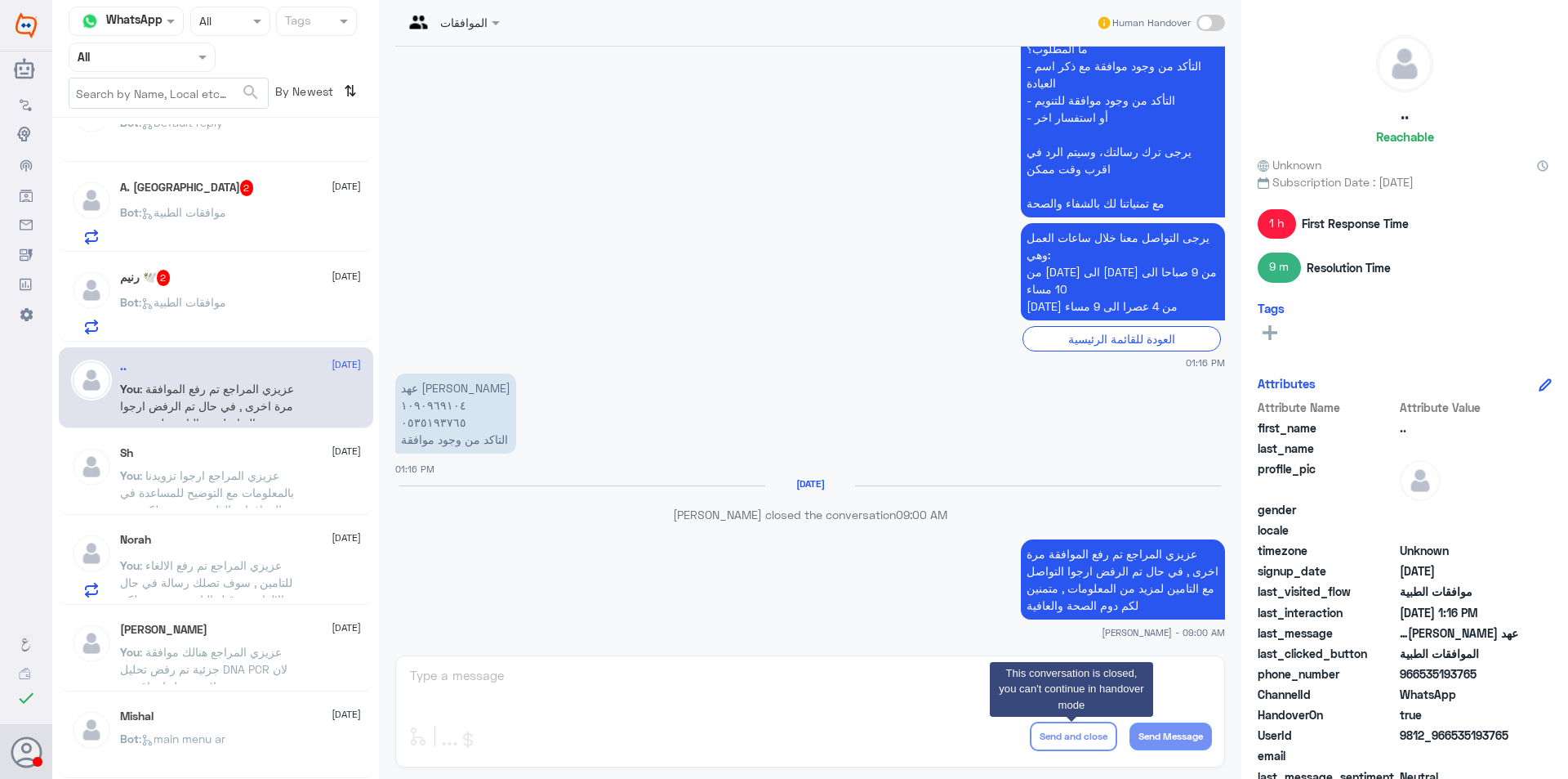
click at [219, 322] on p "Bot : موافقات الطبية" at bounding box center [173, 313] width 106 height 41
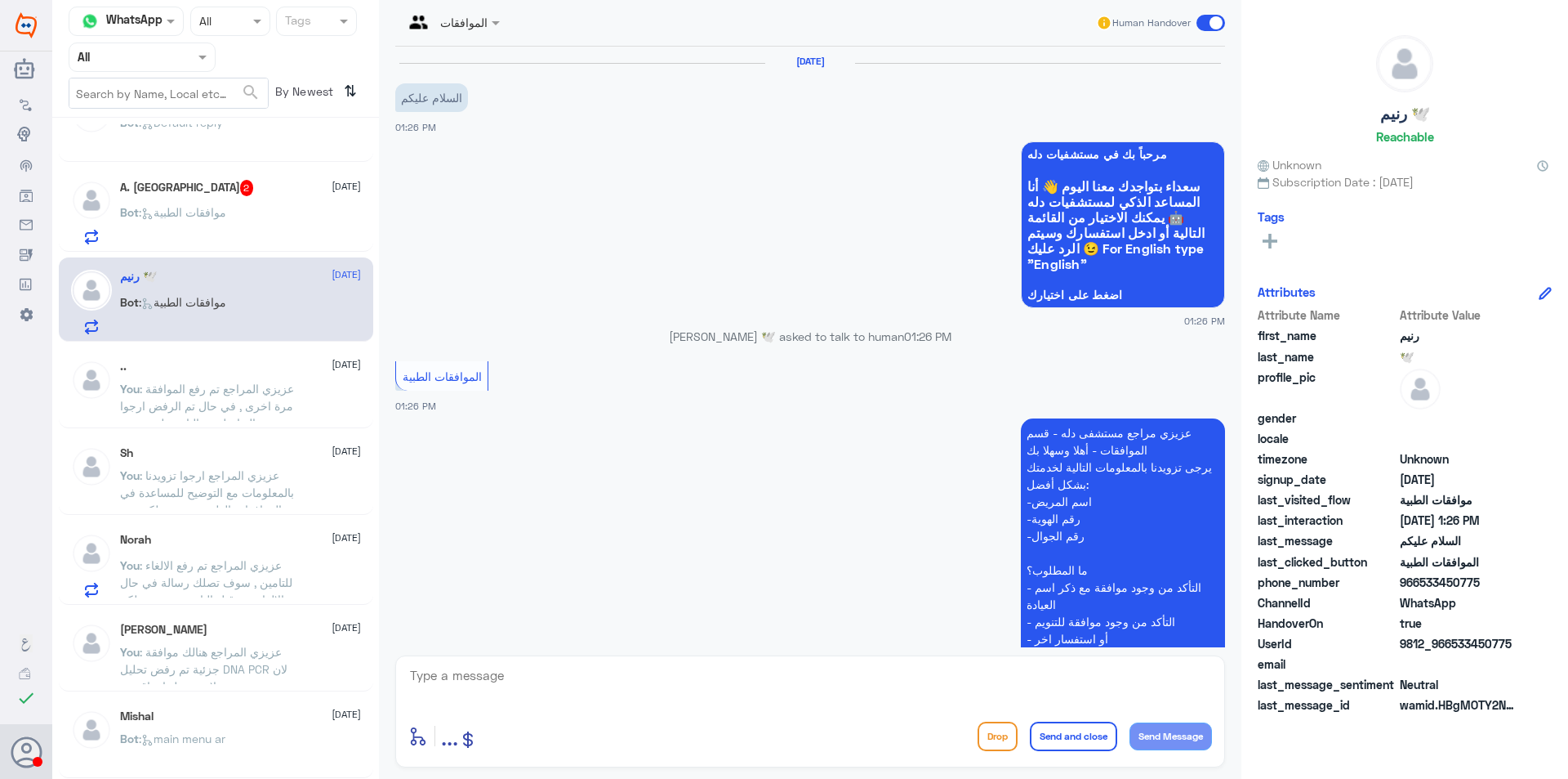
click at [699, 659] on div "enter flow name ... Drop Send and close Send Message" at bounding box center [809, 711] width 829 height 112
click at [700, 668] on textarea at bounding box center [810, 684] width 803 height 40
type textarea "عزيزي المراجع ارجوا تزويدنا بالمعلومات مع التوضيح للمساعدة في الموافقات الطبية …"
click at [1064, 740] on button "Send and close" at bounding box center [1072, 735] width 87 height 29
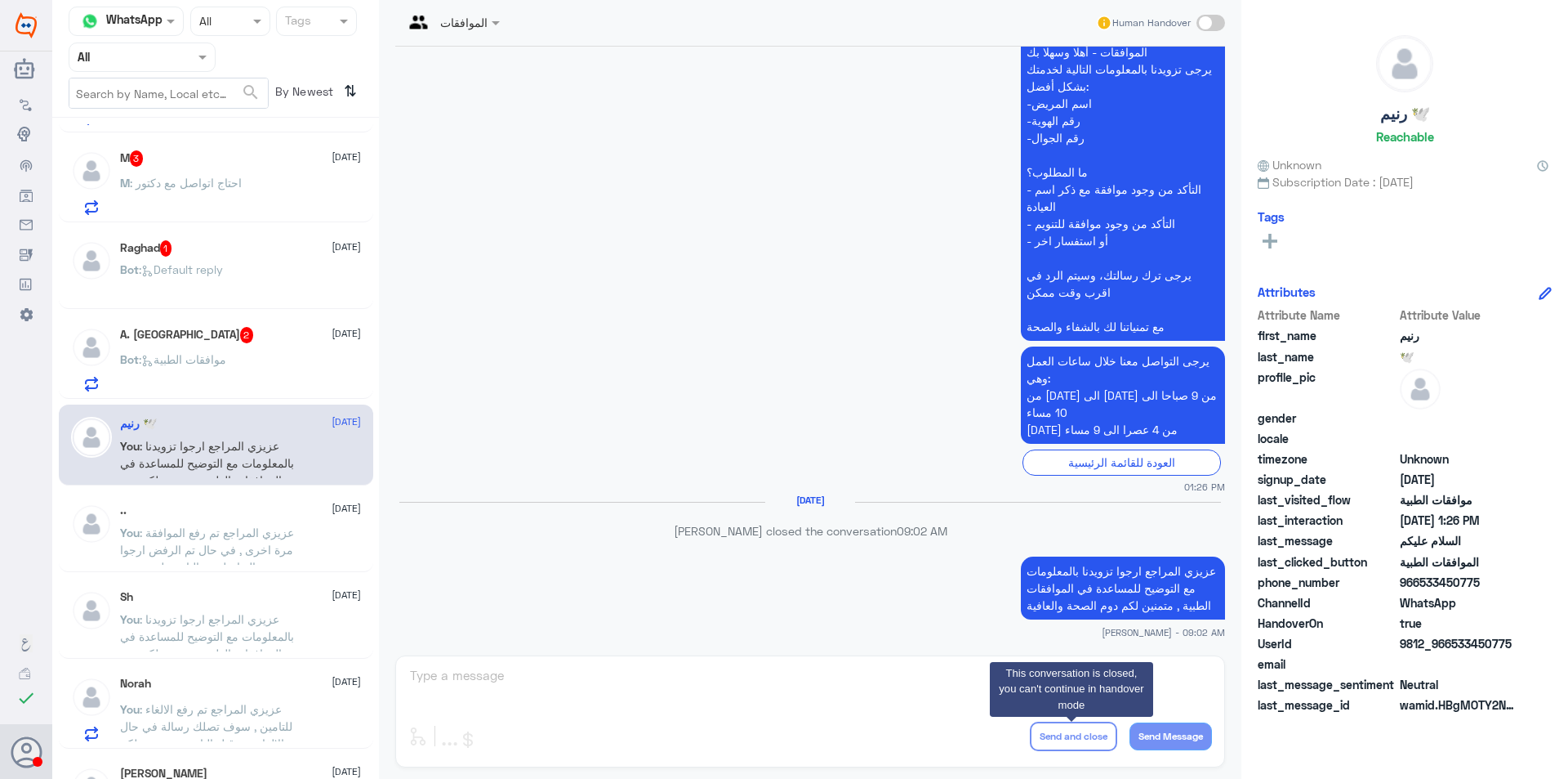
scroll to position [1574, 0]
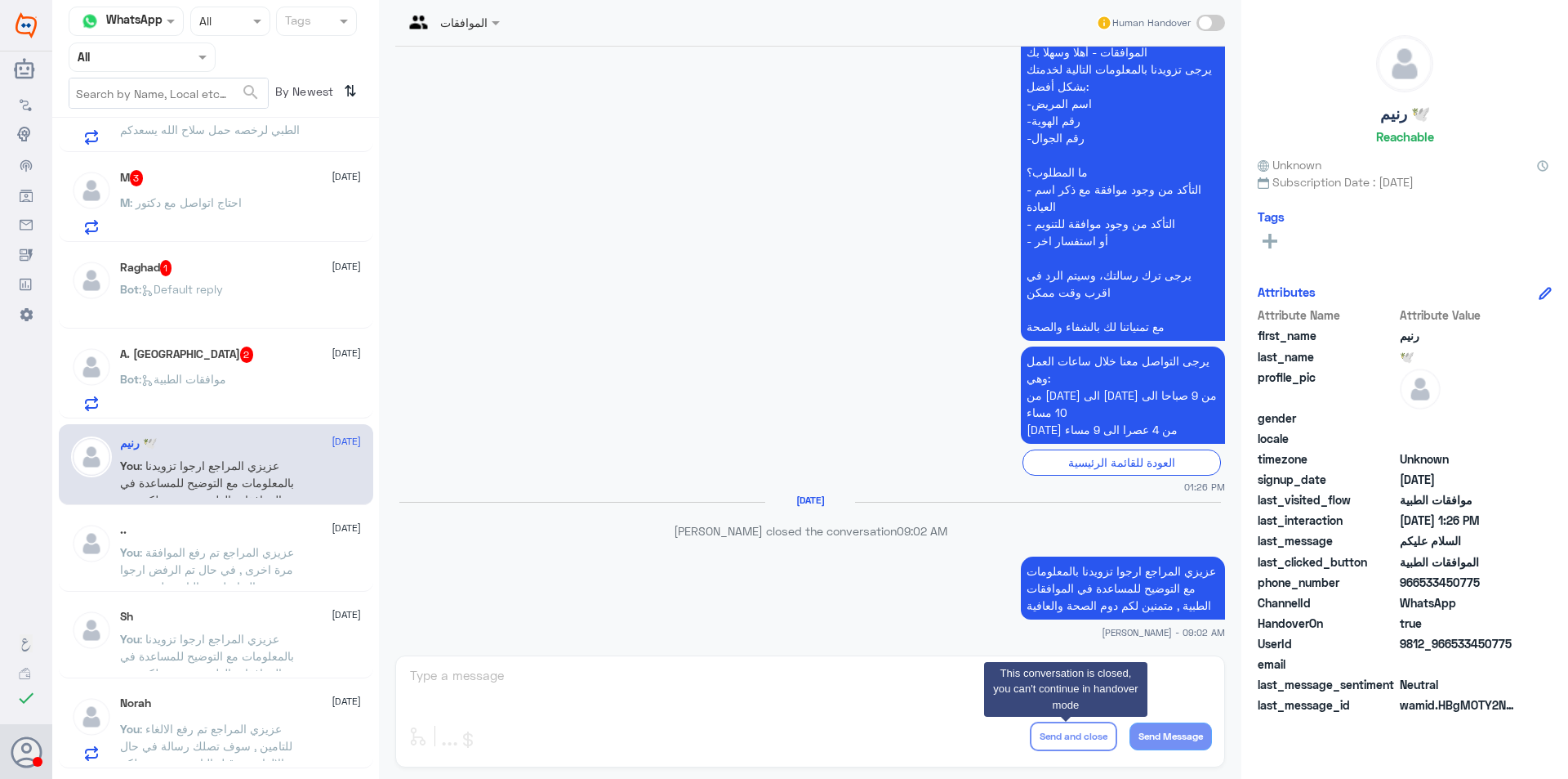
click at [230, 346] on div "A. Faragalla 2 [DATE]" at bounding box center [240, 354] width 241 height 16
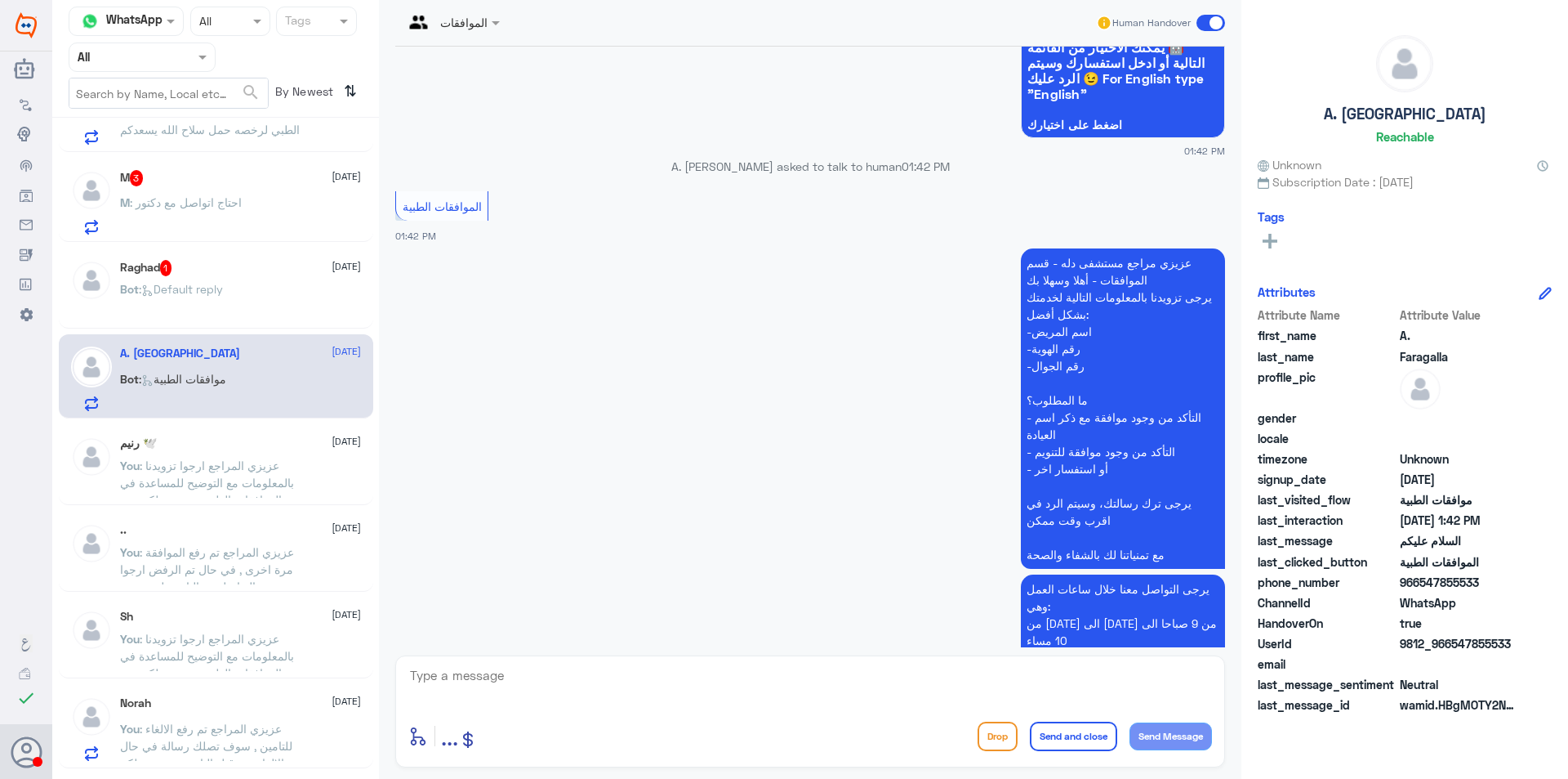
scroll to position [245, 0]
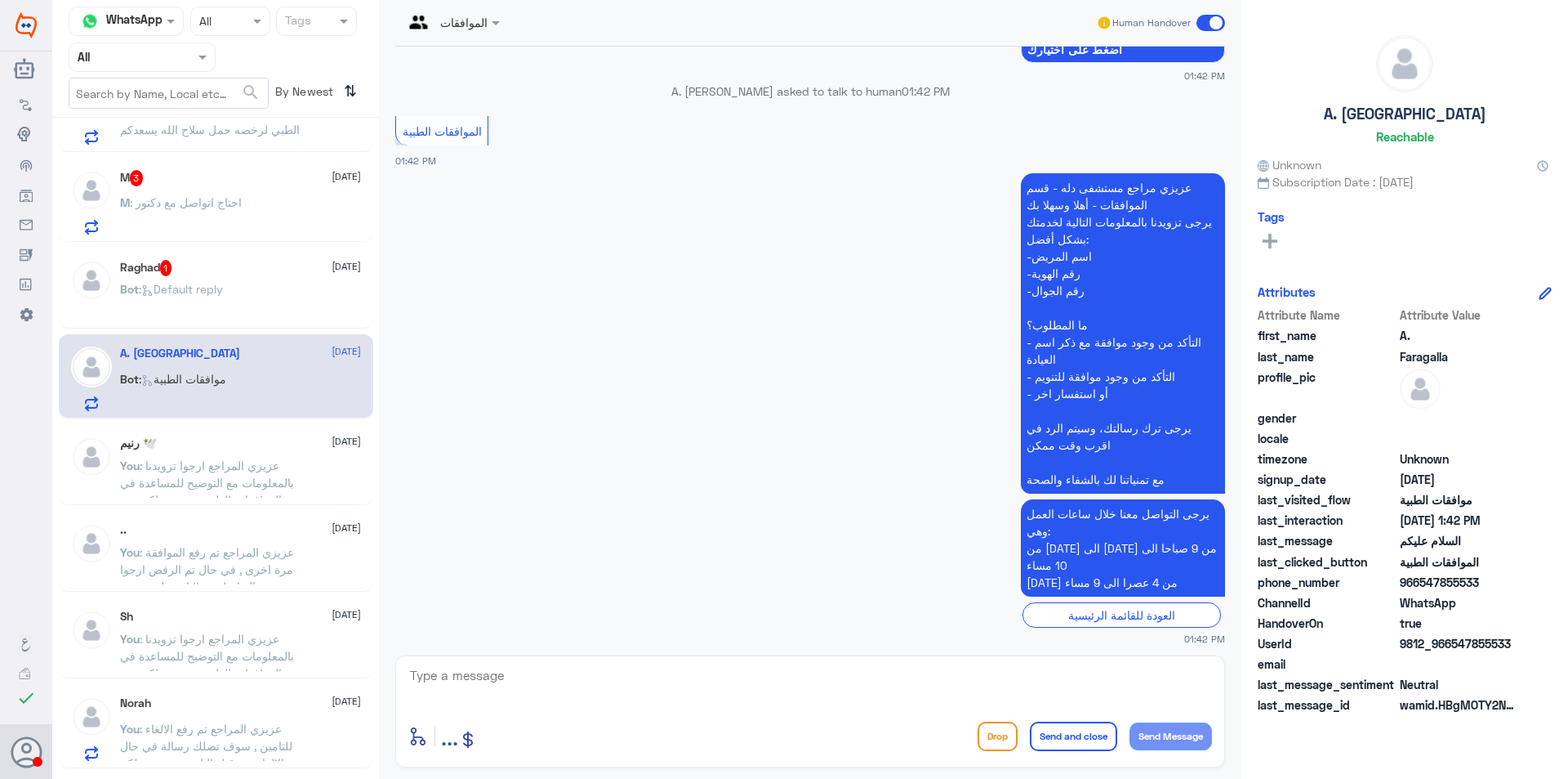
click at [784, 658] on div "enter flow name ... Drop Send and close Send Message" at bounding box center [809, 711] width 829 height 112
click at [784, 670] on textarea at bounding box center [810, 684] width 803 height 40
type textarea "عزيزي المراجع ارجوا تزويدنا بالمعلومات والتوضيح للمساعدة في الموافقات الطبية , …"
click at [1084, 729] on button "Send and close" at bounding box center [1072, 735] width 87 height 29
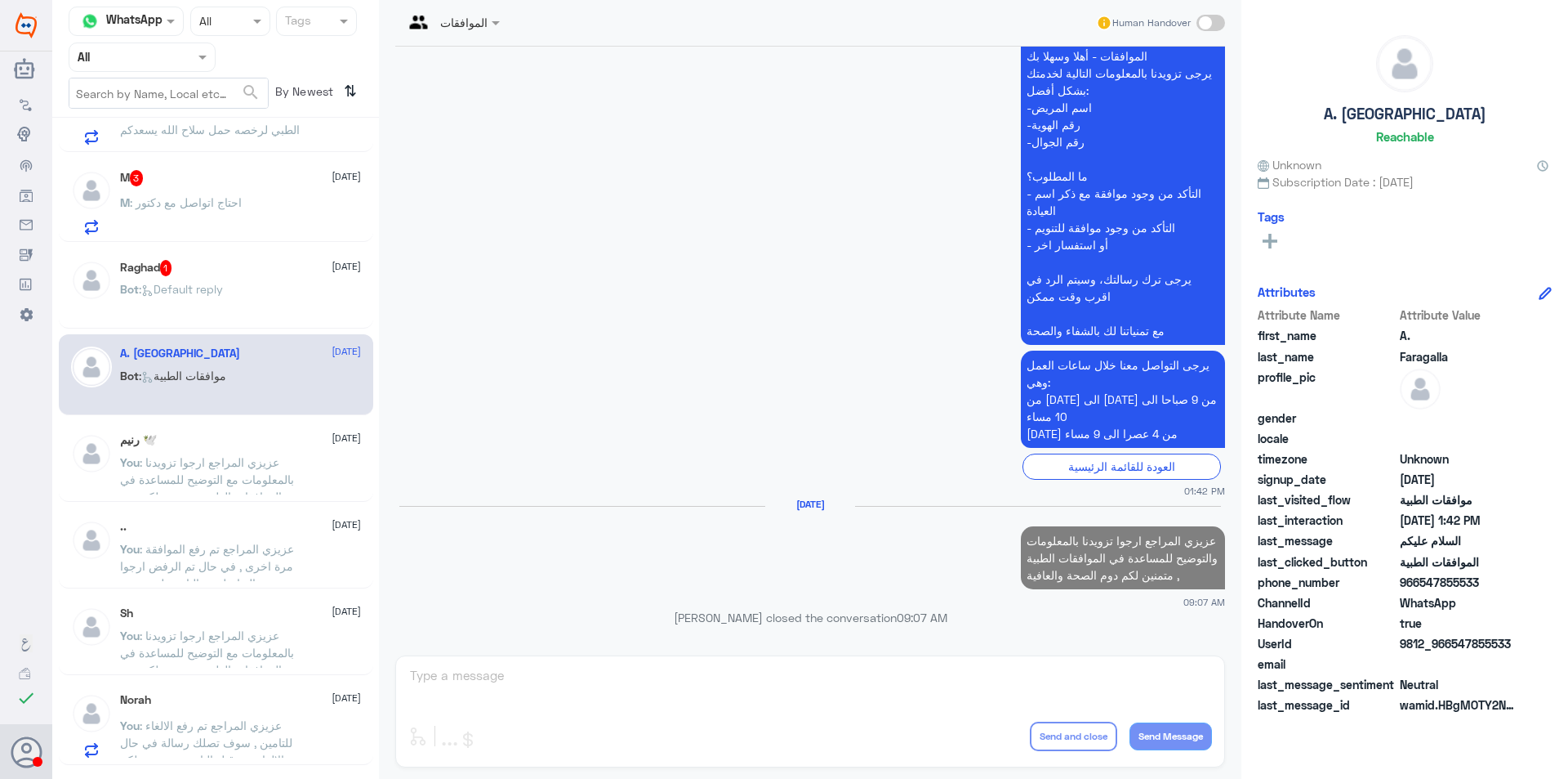
scroll to position [368, 0]
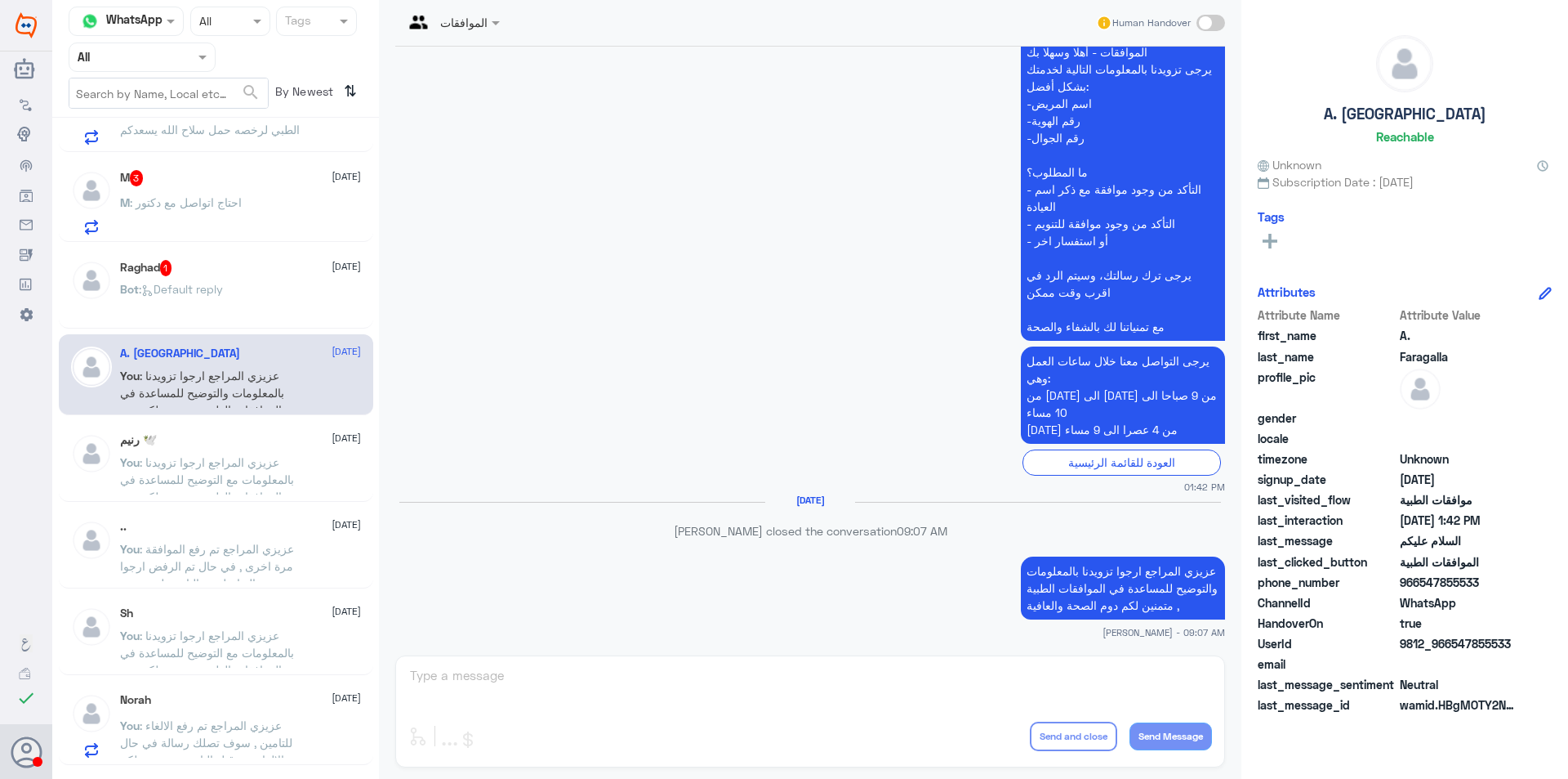
click at [164, 287] on span ": Default reply" at bounding box center [181, 289] width 84 height 14
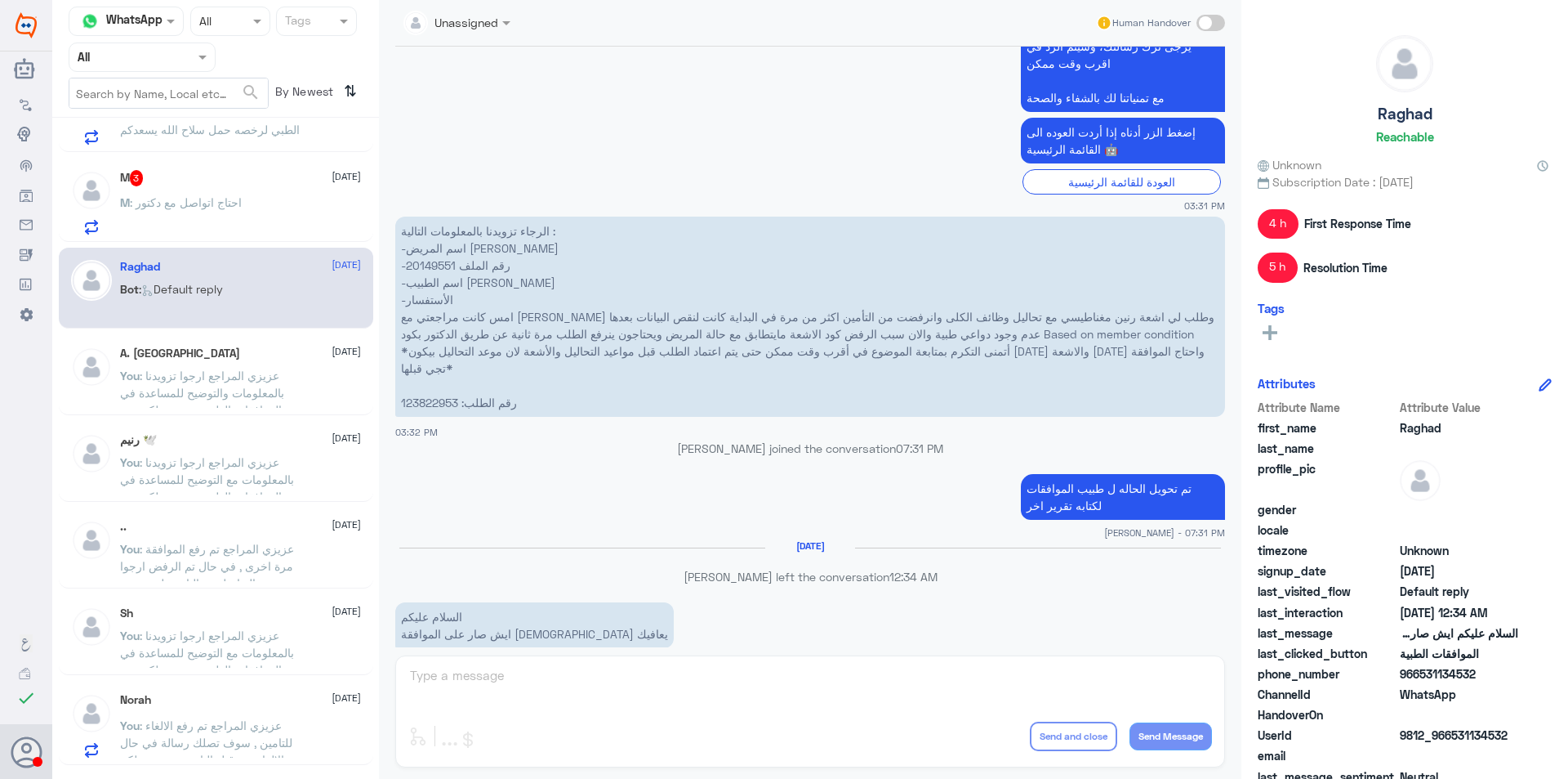
scroll to position [623, 0]
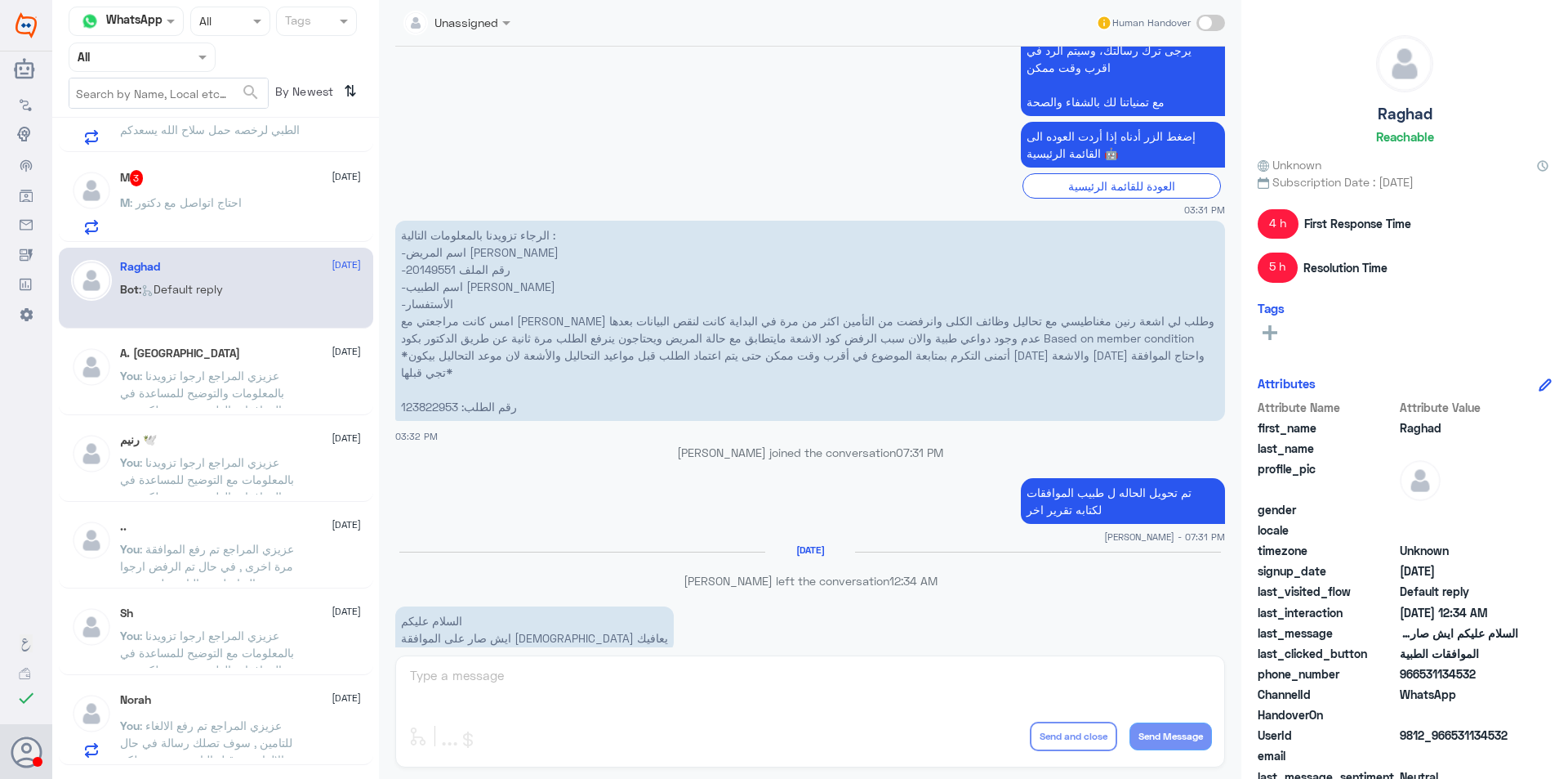
click at [424, 269] on p "الرجاء تزويدنا بالمعلومات التالية : -اسم المريض [PERSON_NAME] -رقم الملف 201495…" at bounding box center [809, 321] width 829 height 200
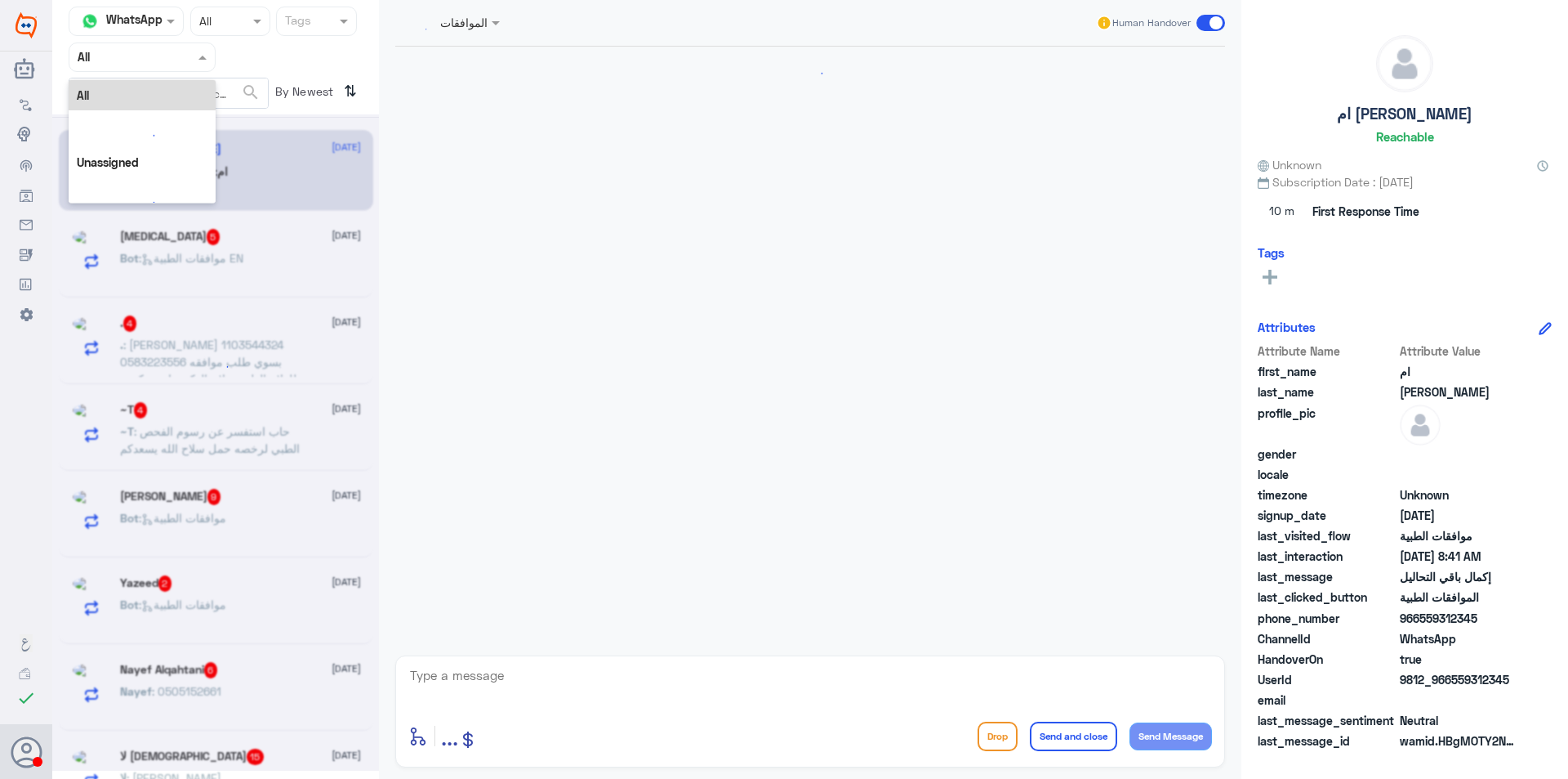
click at [136, 59] on input "text" at bounding box center [123, 56] width 90 height 19
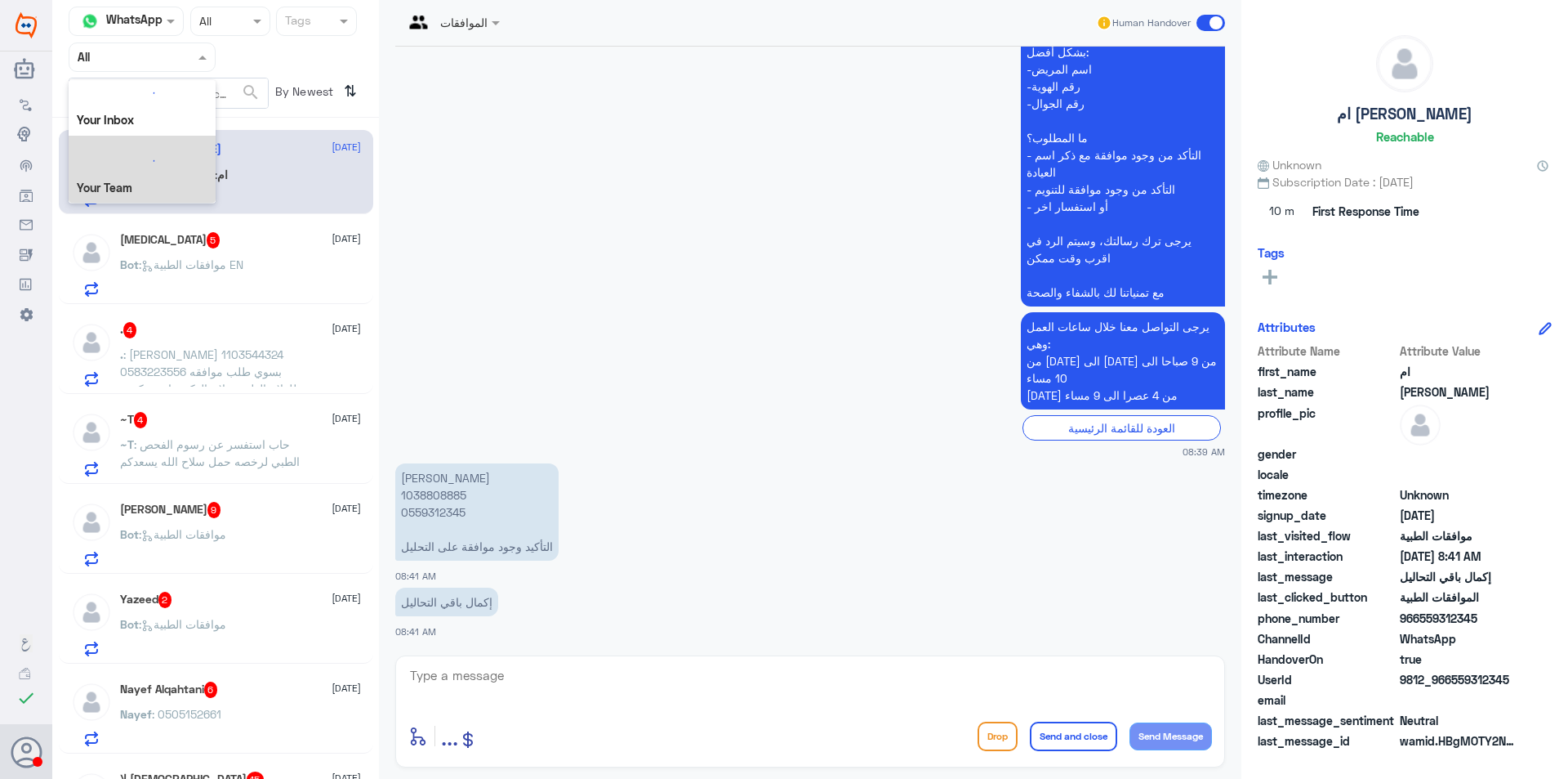
scroll to position [20, 0]
click at [147, 182] on Team "Your Team" at bounding box center [133, 182] width 56 height 14
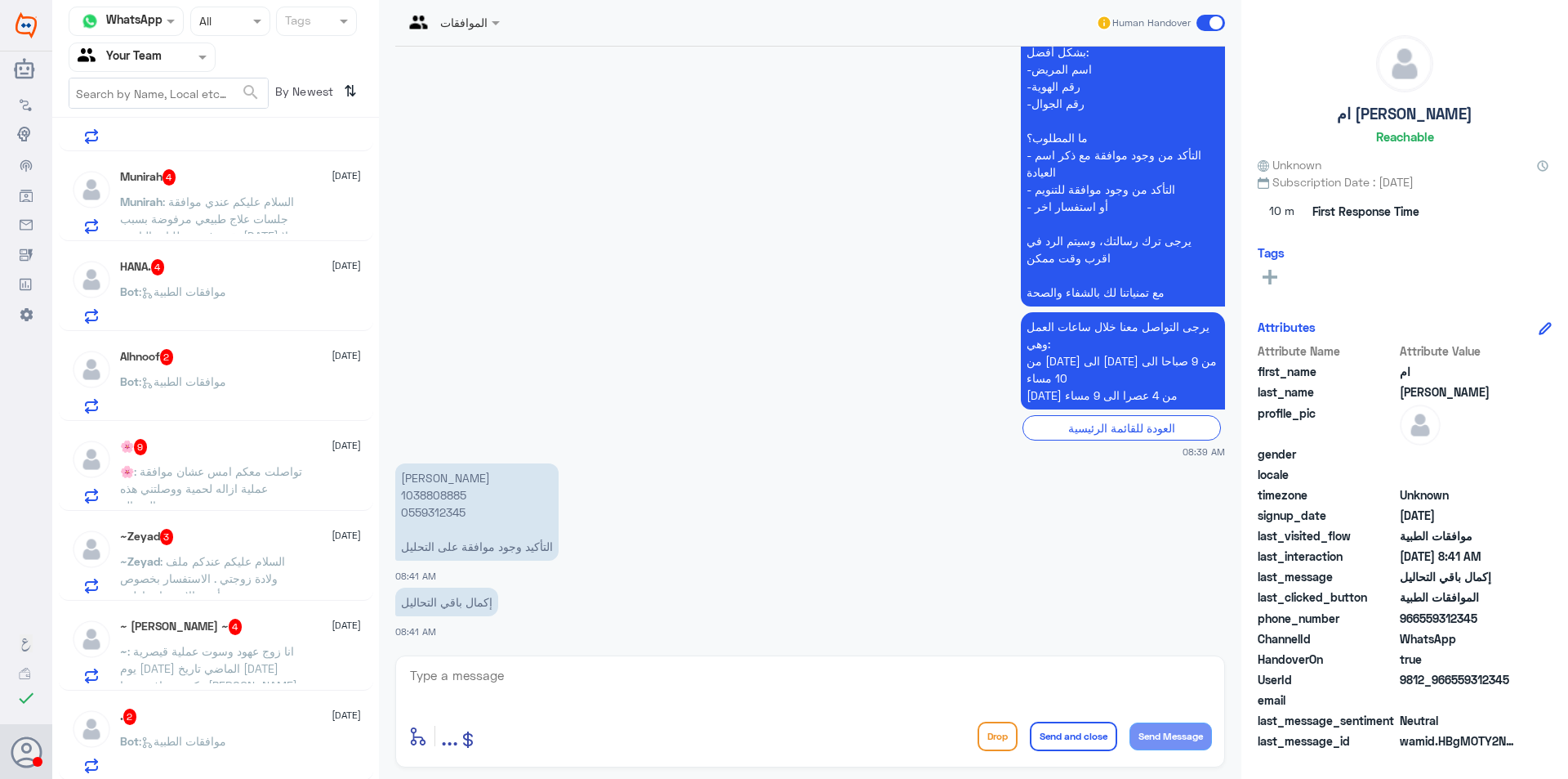
scroll to position [1144, 0]
click at [269, 730] on div ". 2 10 October Bot : موافقات الطبية" at bounding box center [240, 738] width 241 height 65
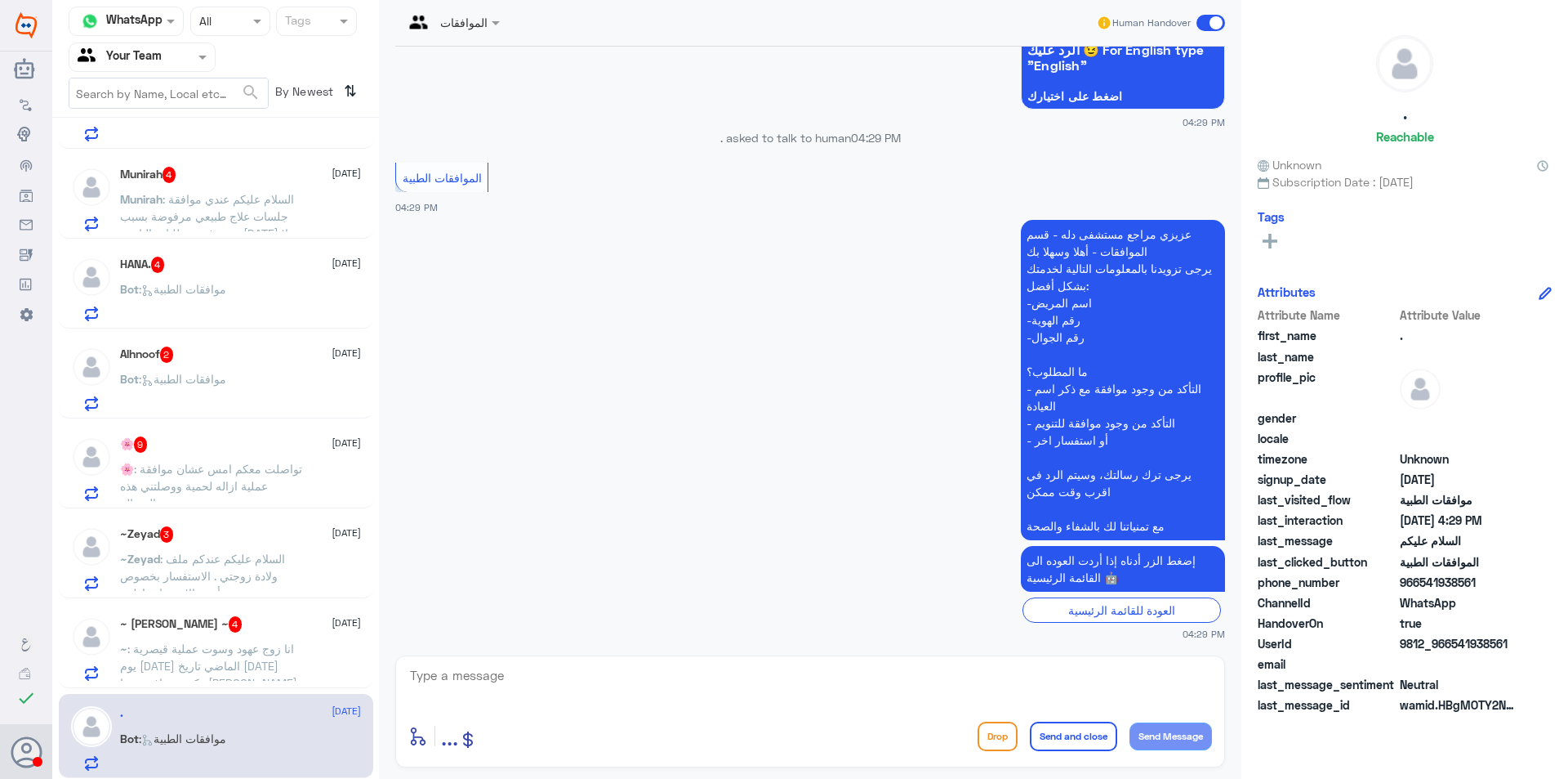
scroll to position [200, 0]
click at [773, 689] on textarea at bounding box center [810, 684] width 803 height 40
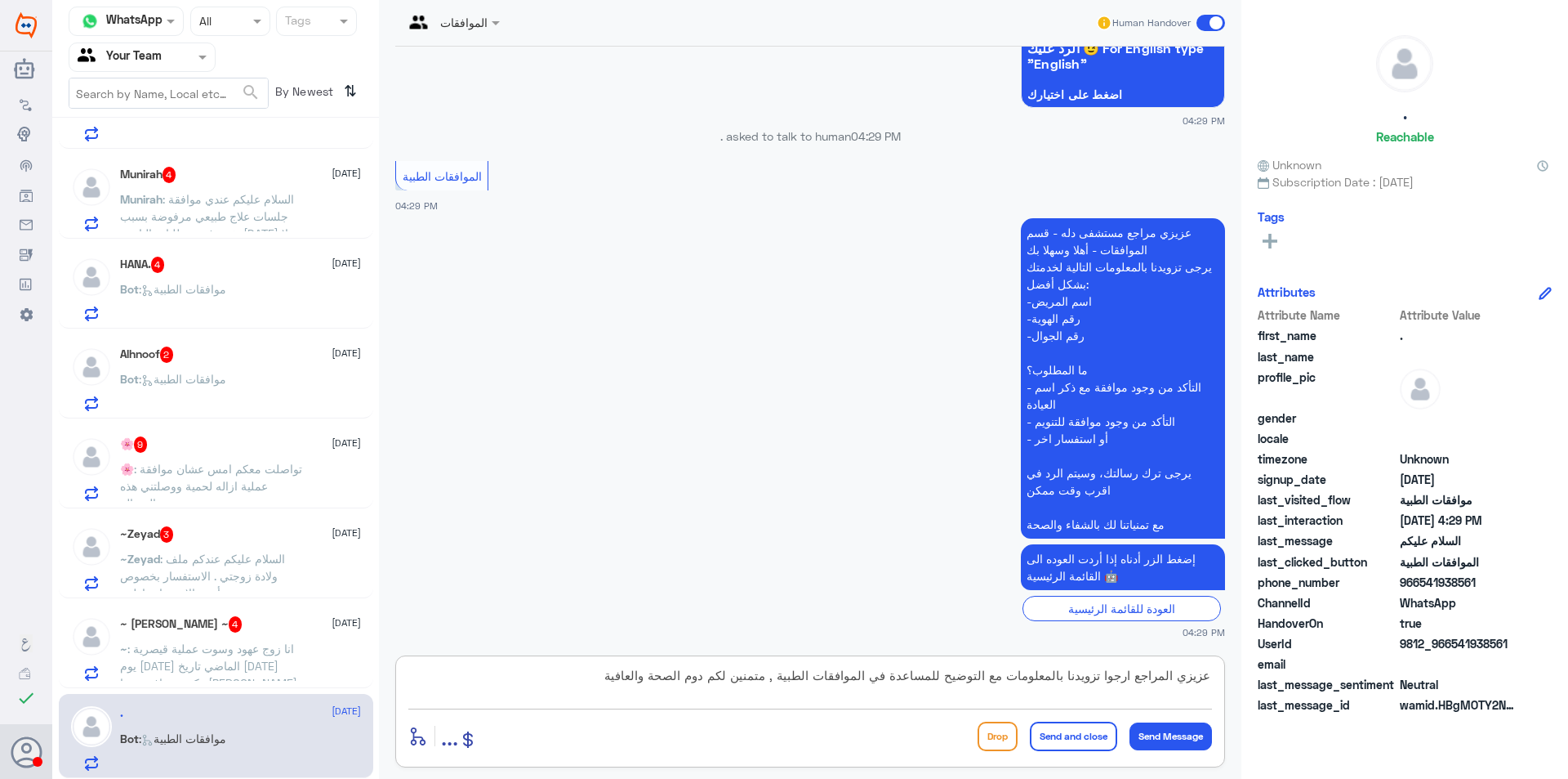
type textarea "عزيزي المراجع ارجوا تزويدنا بالمعلومات مع التوضيح للمساعدة في الموافقات الطبية …"
click at [1052, 744] on button "Send and close" at bounding box center [1072, 735] width 87 height 29
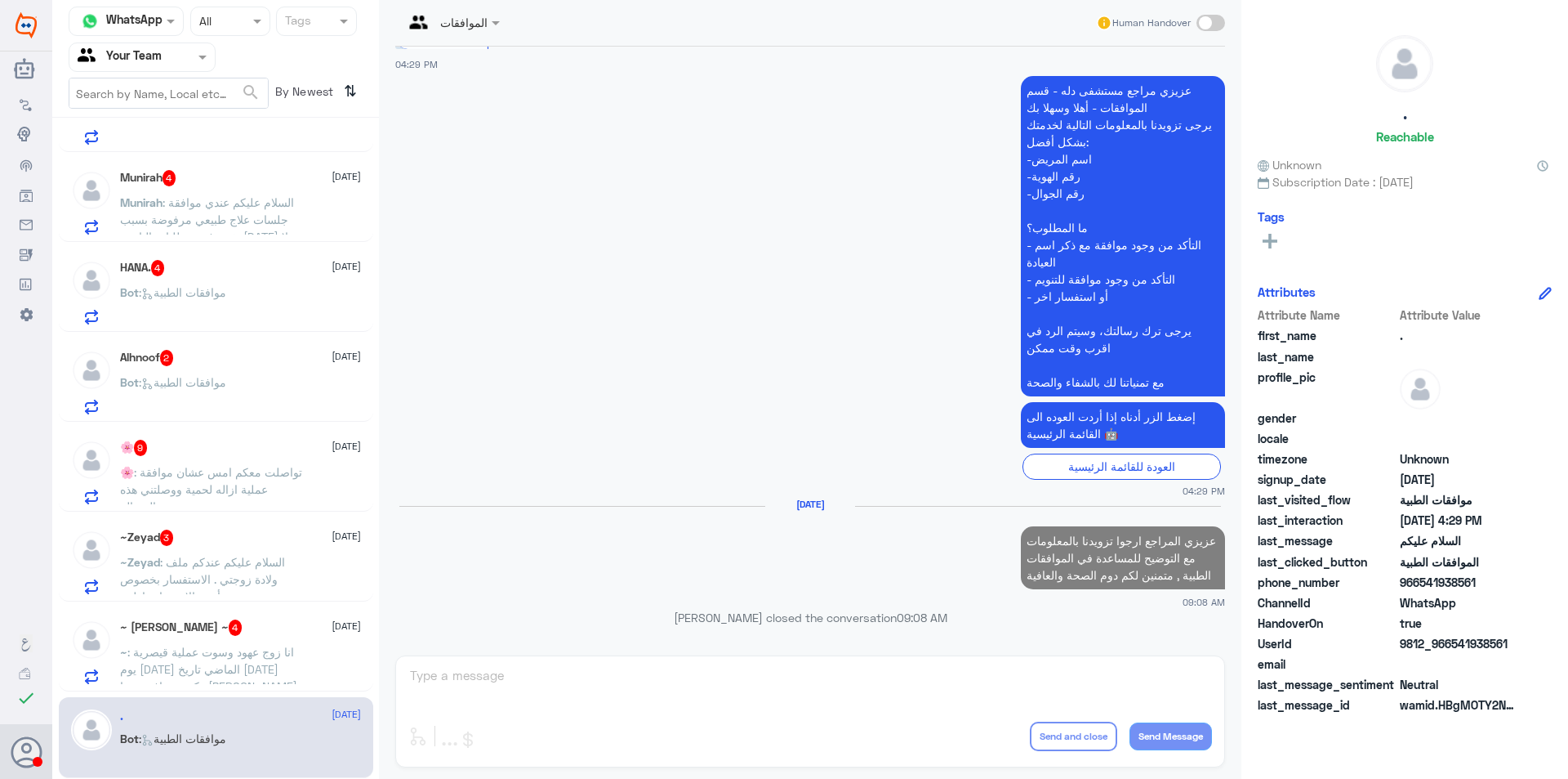
scroll to position [316, 0]
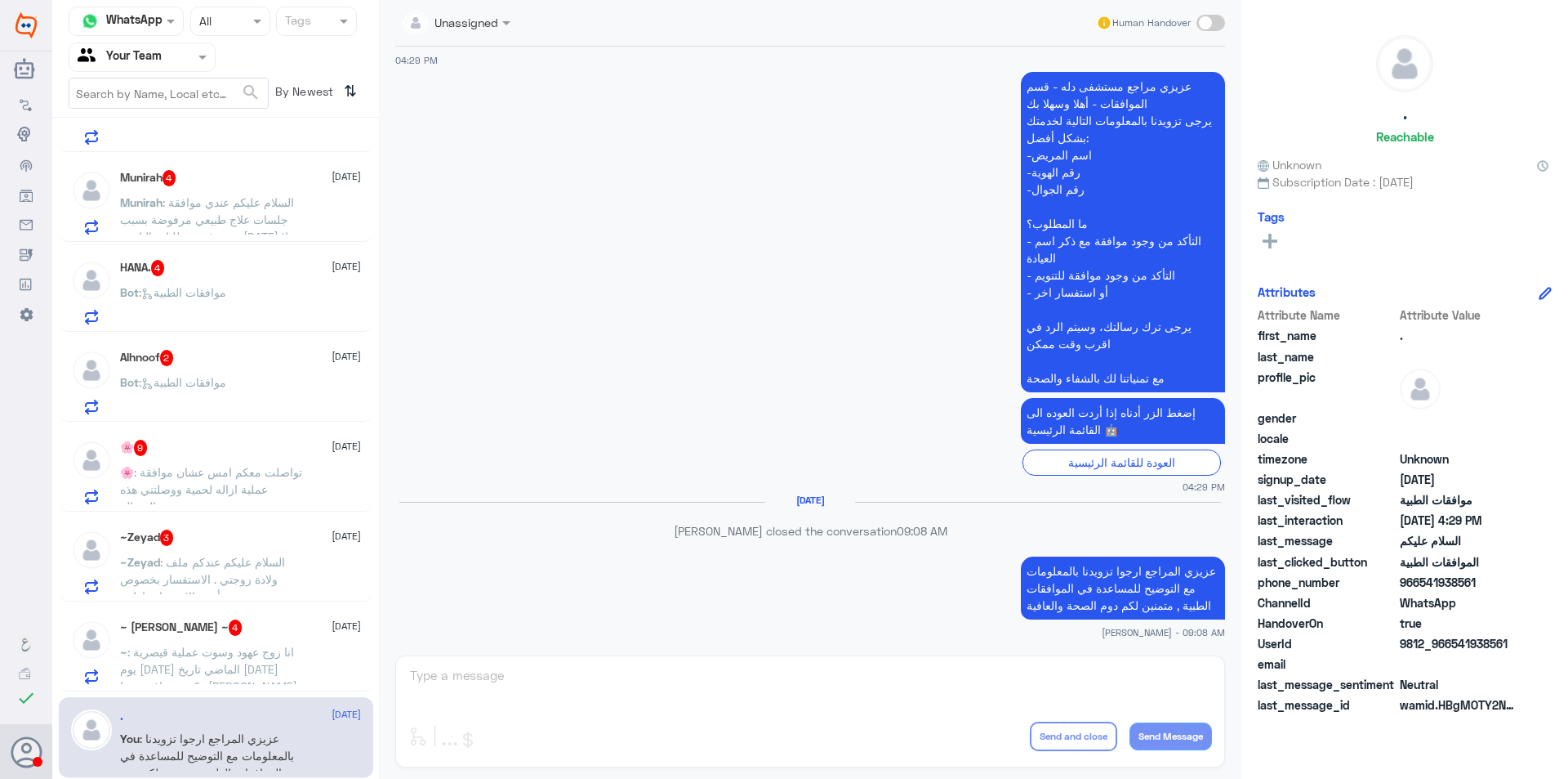
click at [221, 662] on span ": انا زوج عهود وسوت عملية قيصرية يوم الثلاثاء الماضي تاريخ 7 / 10 / 2025 وكنت م…" at bounding box center [212, 695] width 184 height 100
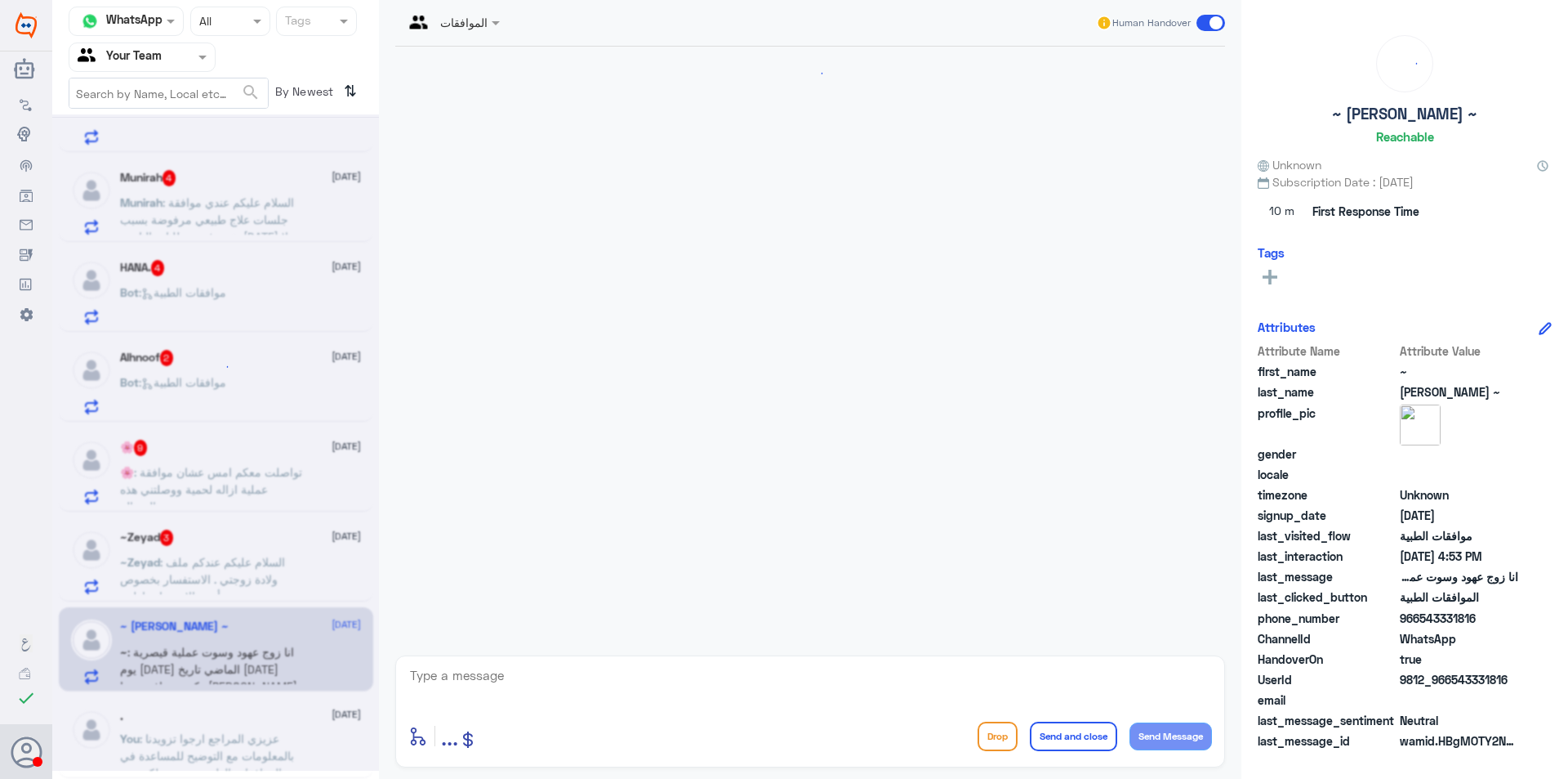
scroll to position [467, 0]
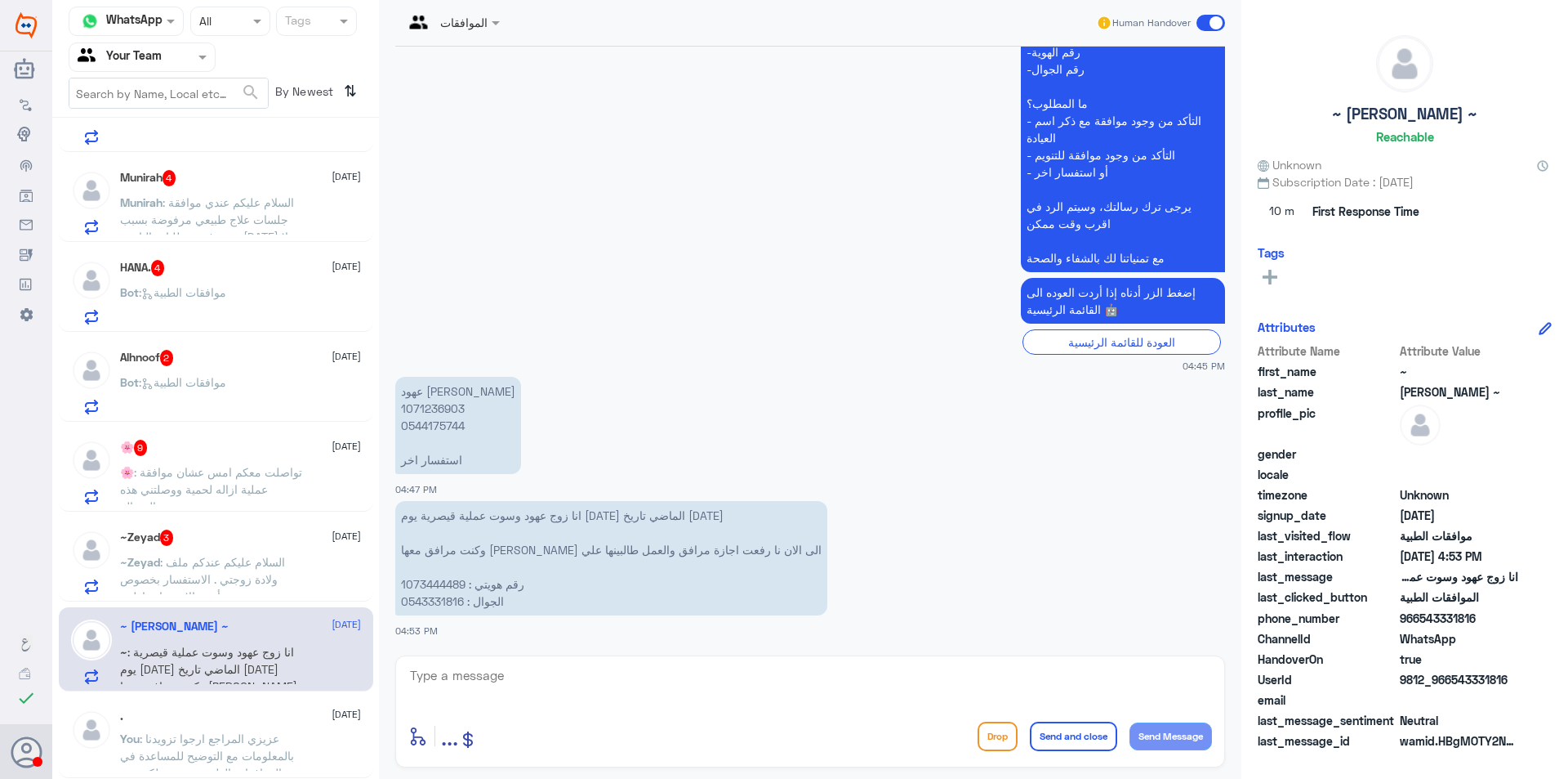
click at [553, 676] on textarea at bounding box center [810, 684] width 803 height 40
type textarea "عزيزي المراجع هذا القسم مخصص لمتابعة الموافقة الطبية , ارجوا التواصل مع قسم الت…"
click at [1078, 742] on button "Send and close" at bounding box center [1072, 735] width 87 height 29
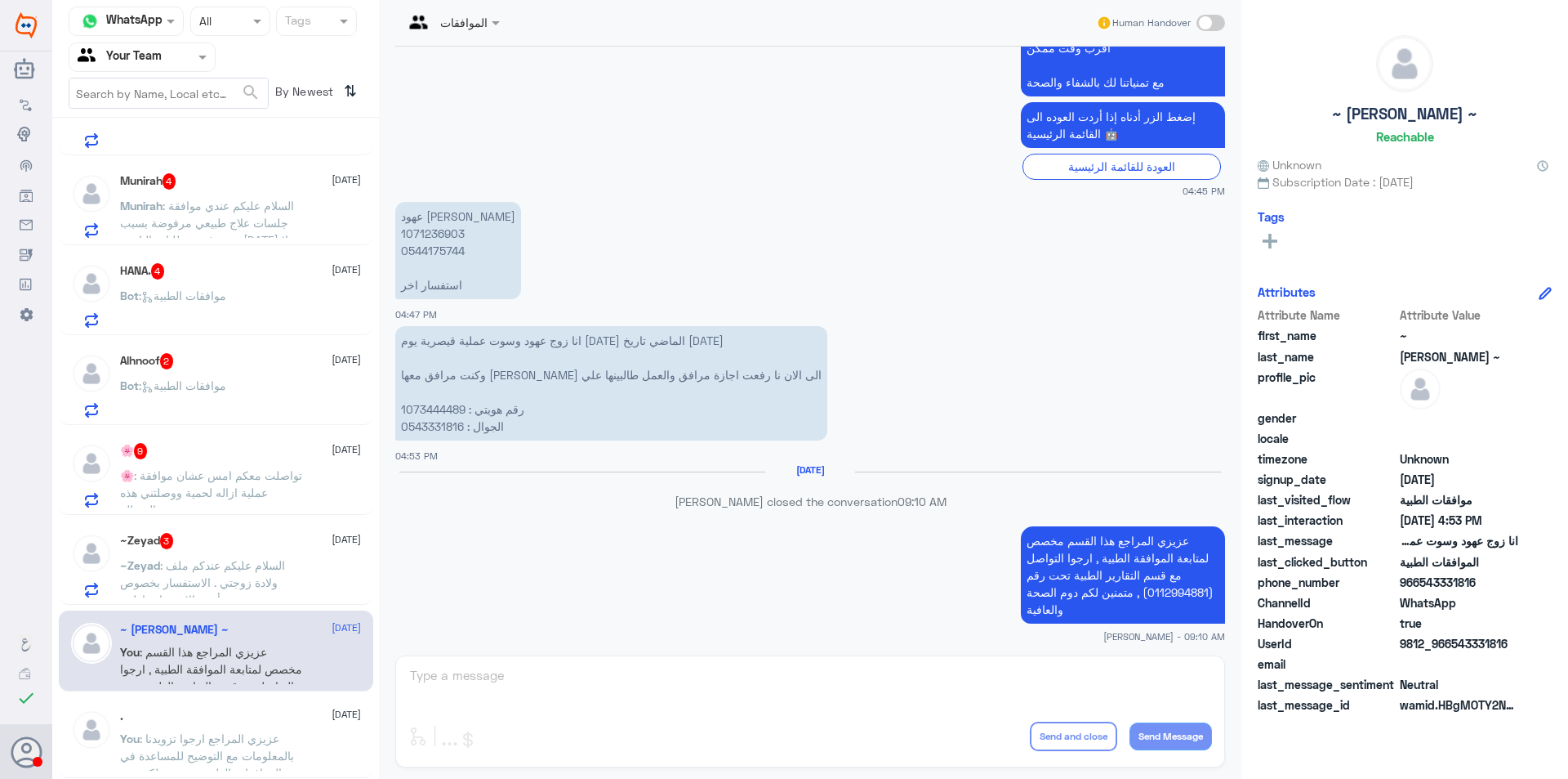
scroll to position [616, 0]
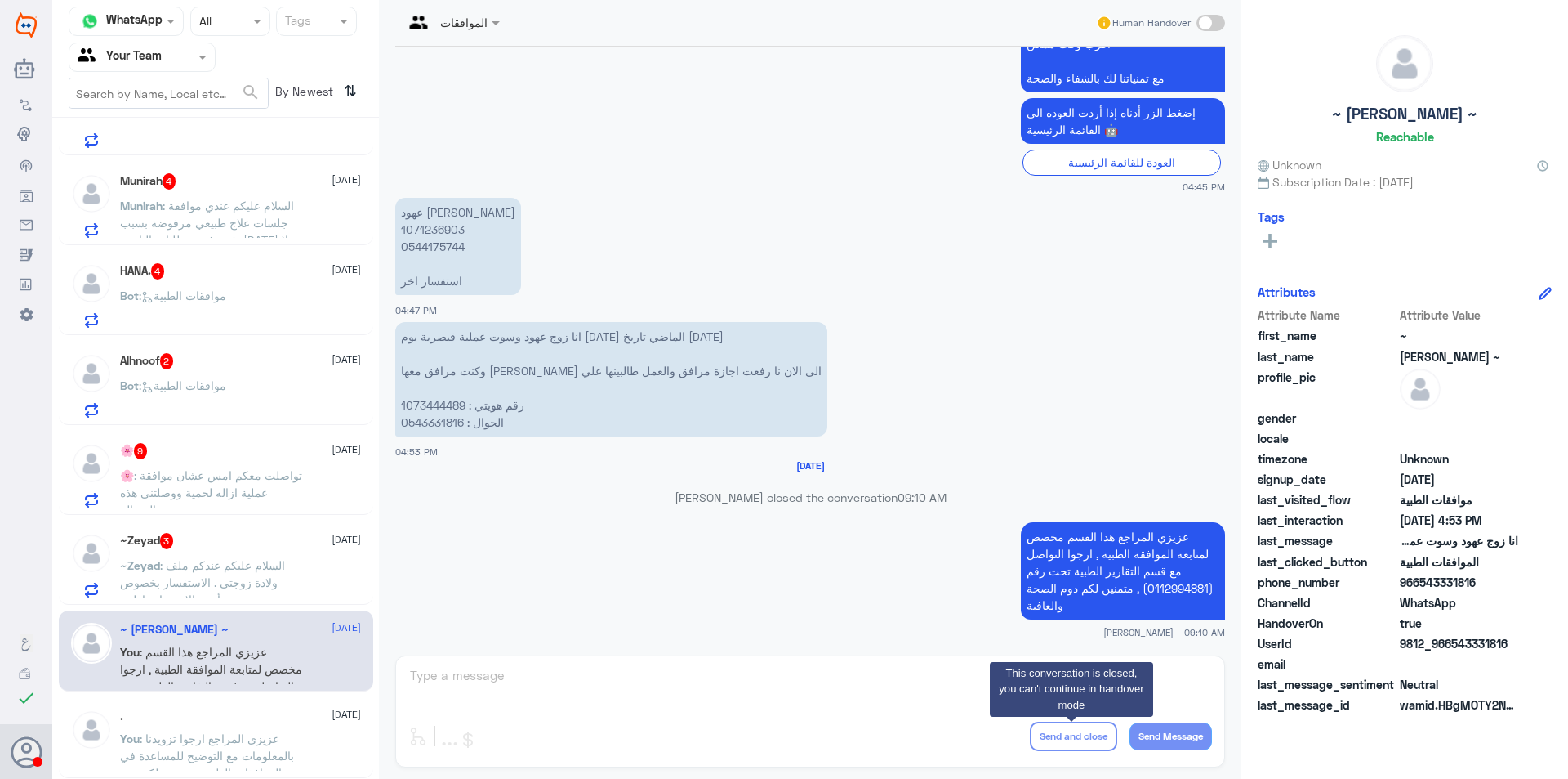
click at [217, 560] on span ": السلام عليكم عندكم ملف ولادة زوجتي . الاستفسار بخصوص تأمين الابن حاب اطعم عمر…" at bounding box center [202, 590] width 165 height 65
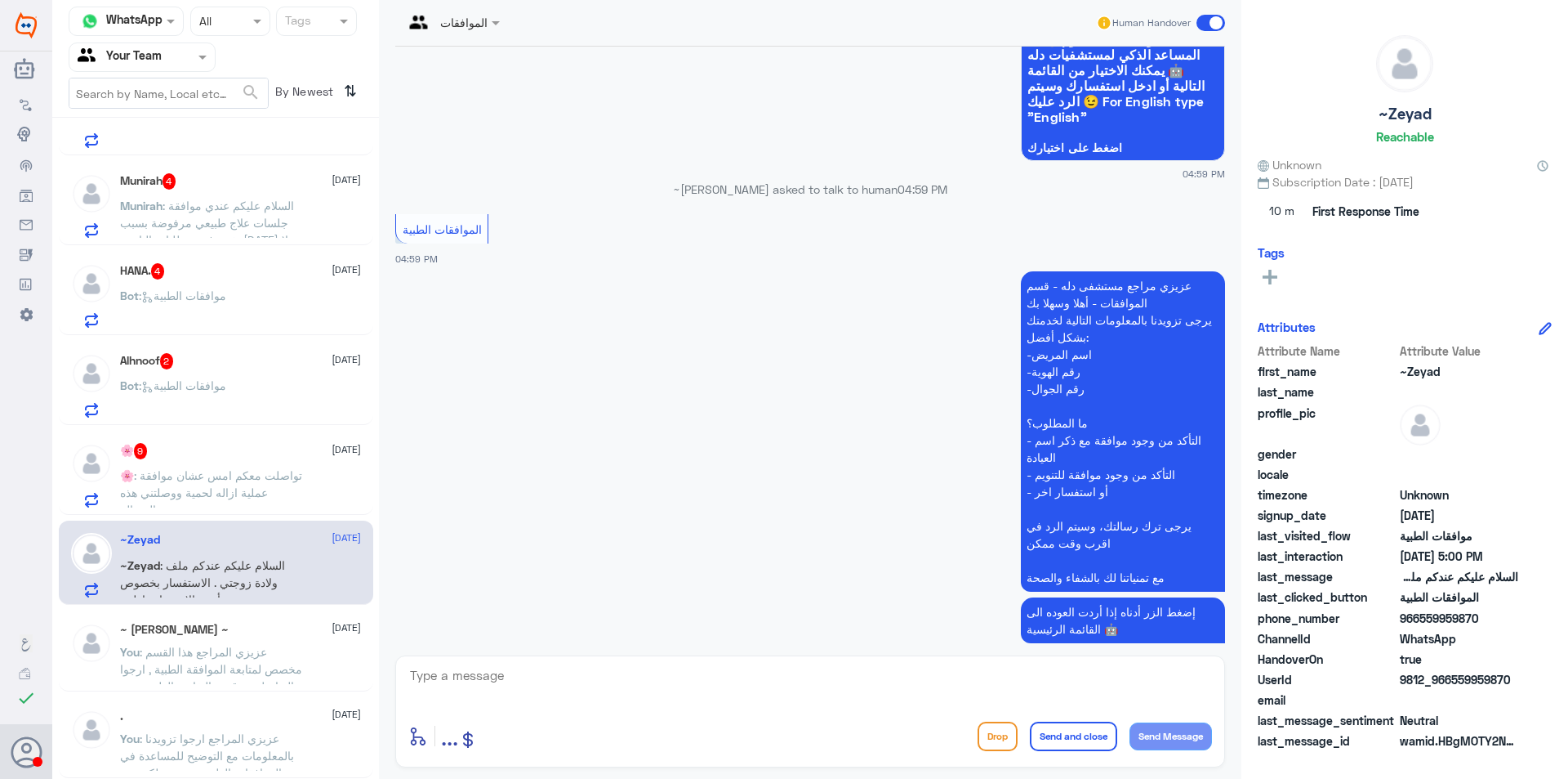
scroll to position [290, 0]
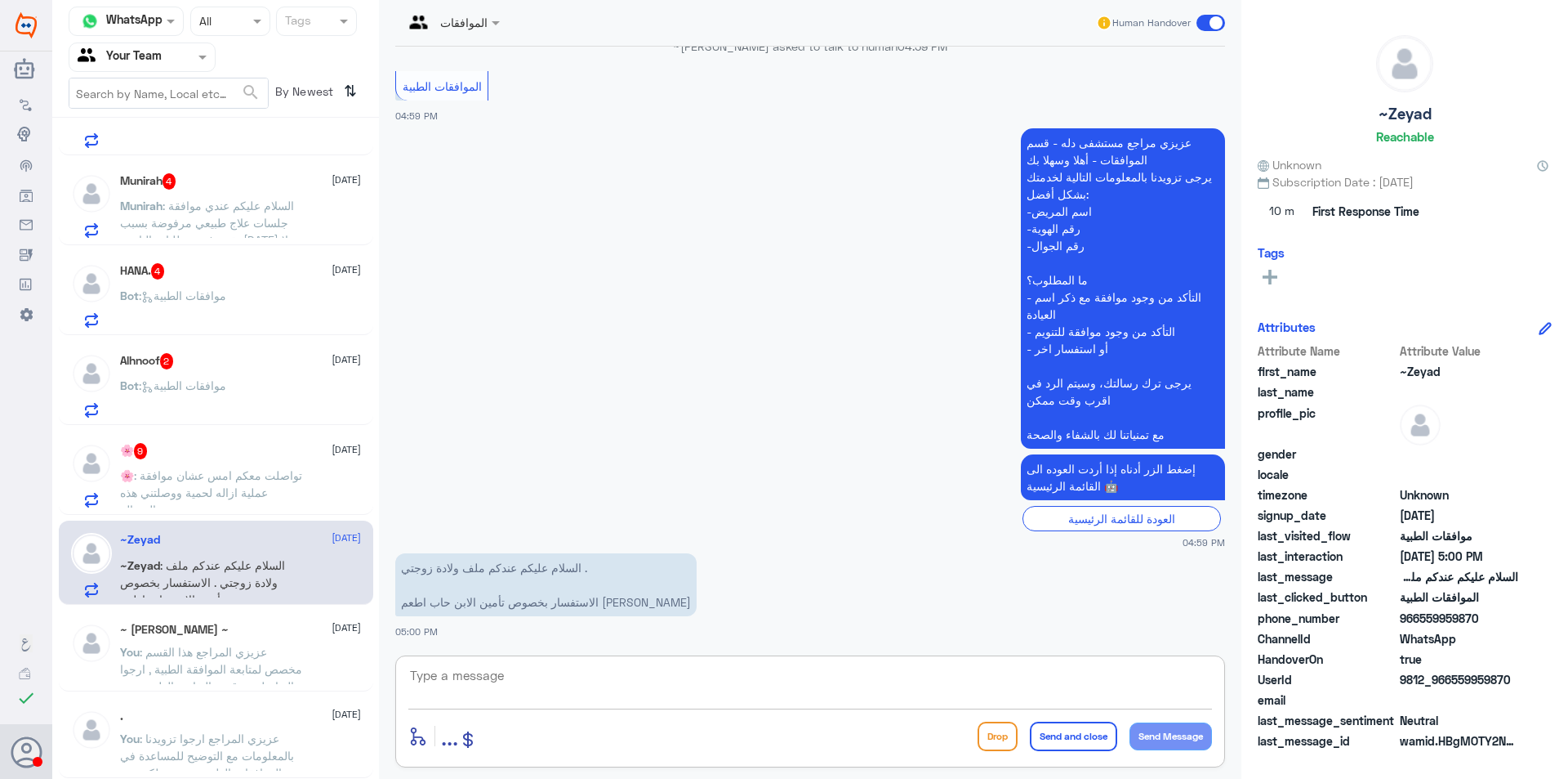
click at [508, 674] on textarea at bounding box center [810, 684] width 803 height 40
type textarea "عزيزي المراجع هذا القسم لمتابعة الموافقات الطبية , ارجوا التواصل مع خدمه العملا…"
click at [1073, 744] on button "Send and close" at bounding box center [1072, 735] width 87 height 29
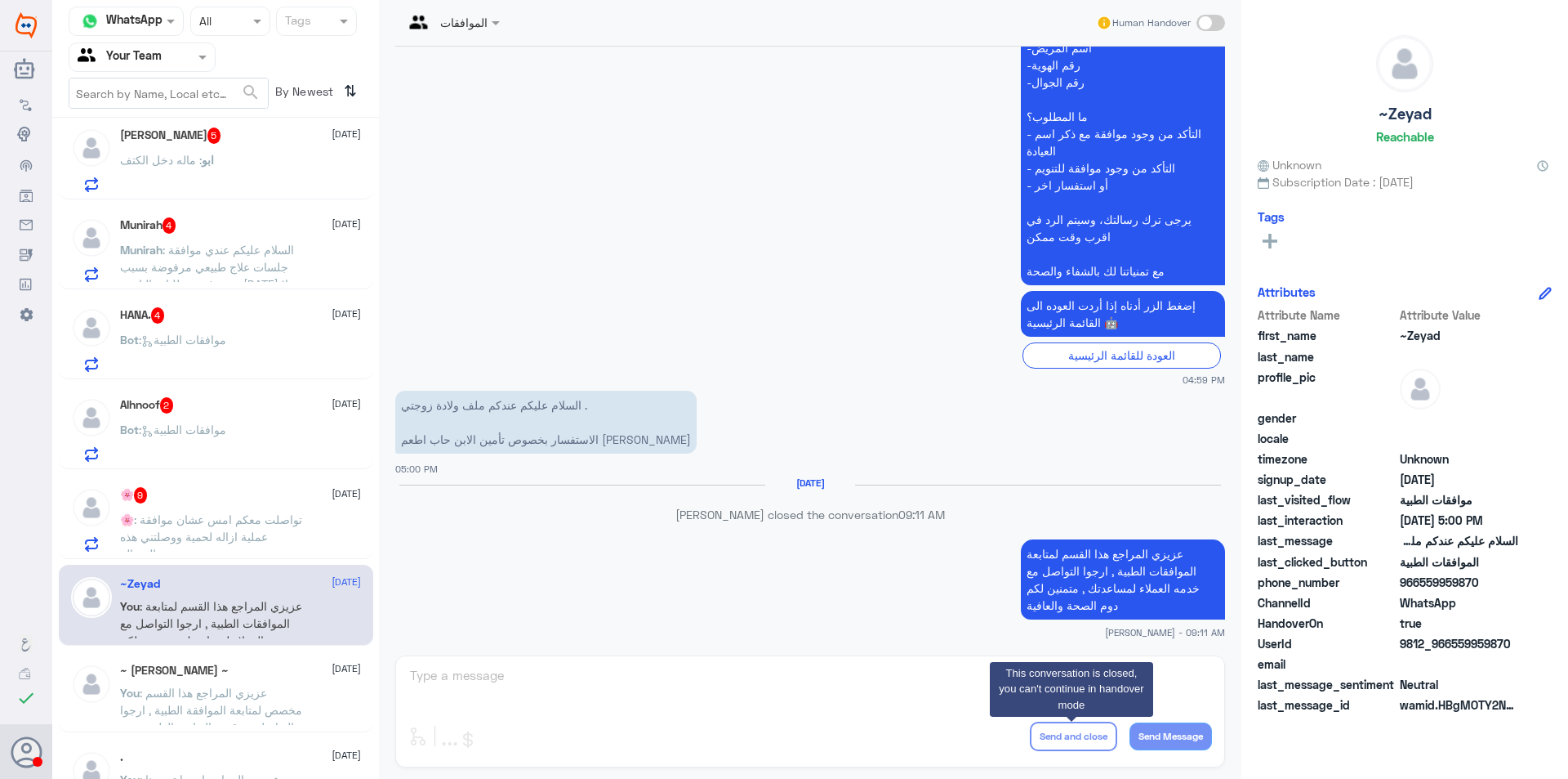
scroll to position [1052, 0]
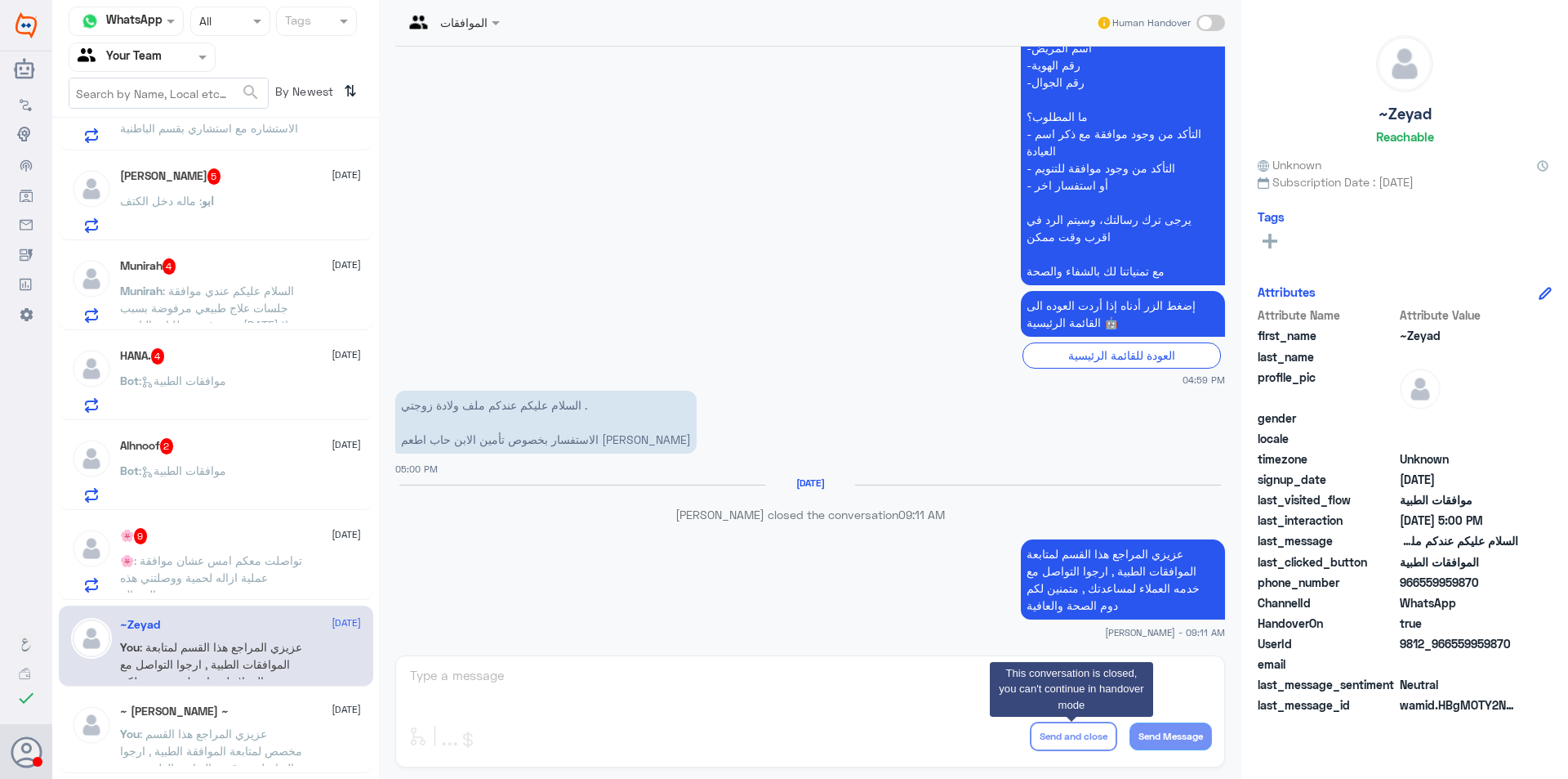
click at [226, 561] on span ": تواصلت معكم امس عشان موافقة عملية ازاله لحمية ووصلتني هذه الرسالة" at bounding box center [211, 577] width 182 height 48
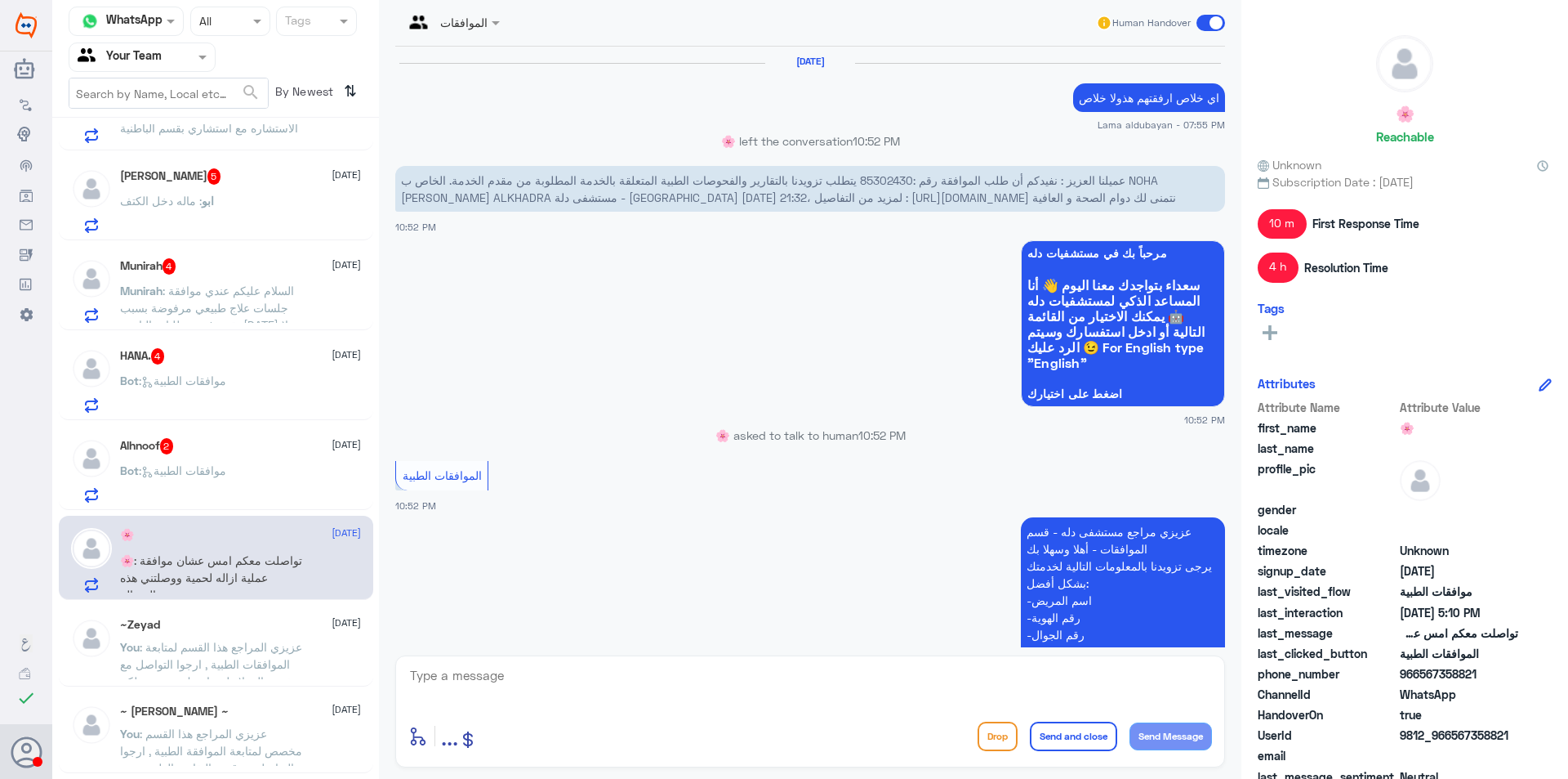
scroll to position [1569, 0]
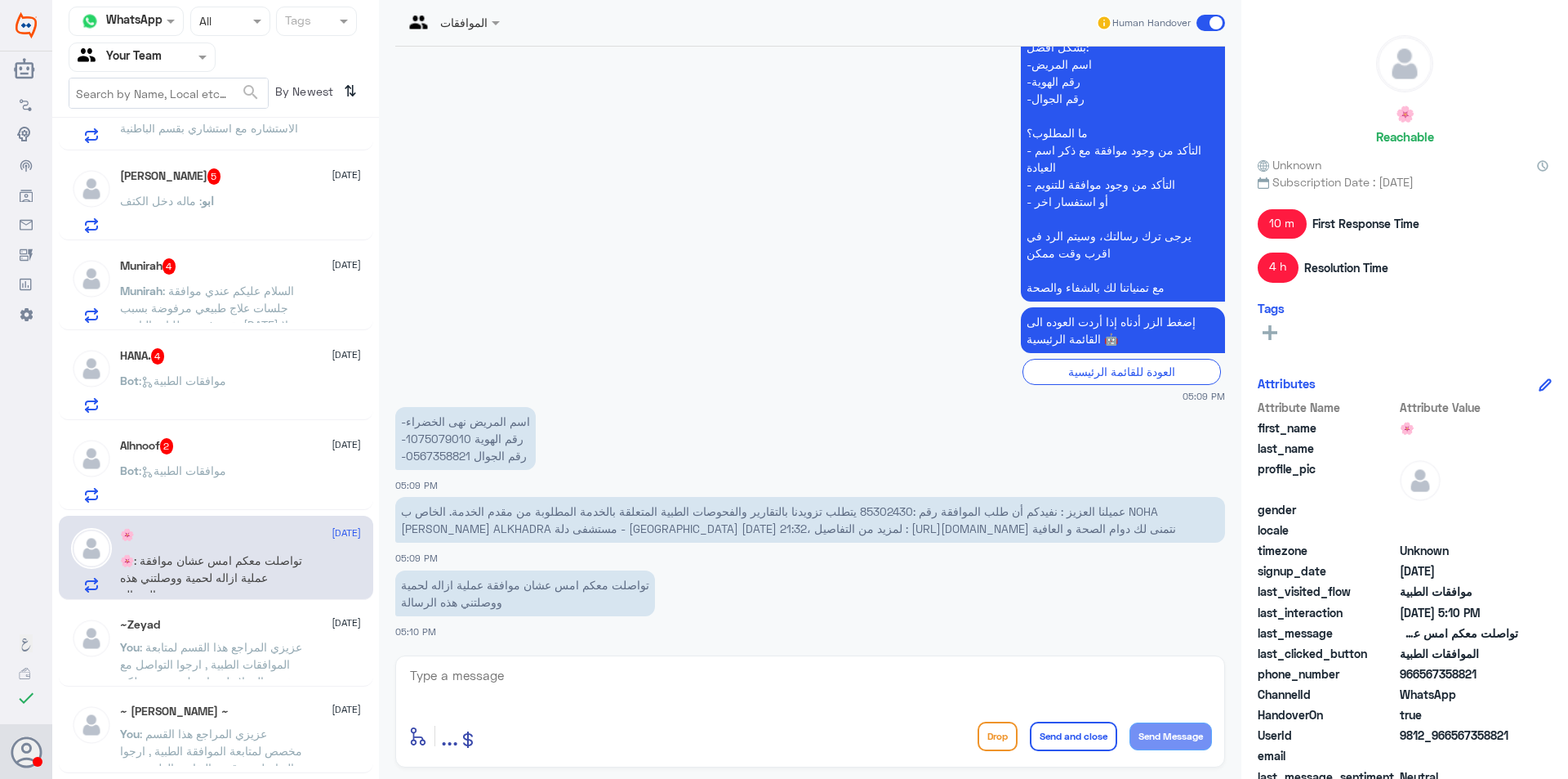
click at [868, 510] on span "عميلنا العزيز : نفيدكم أن طلب الموافقة رقم :85302430 يتطلب تزويدنا بالتقارير وا…" at bounding box center [787, 519] width 775 height 31
copy span "85302430"
click at [1135, 673] on textarea at bounding box center [810, 684] width 803 height 40
type textarea "عزيزي المراجع تم ارسال الموافقة لمكتب التنويم لمراجعة الطلب والمتابعة , سوف تصل…"
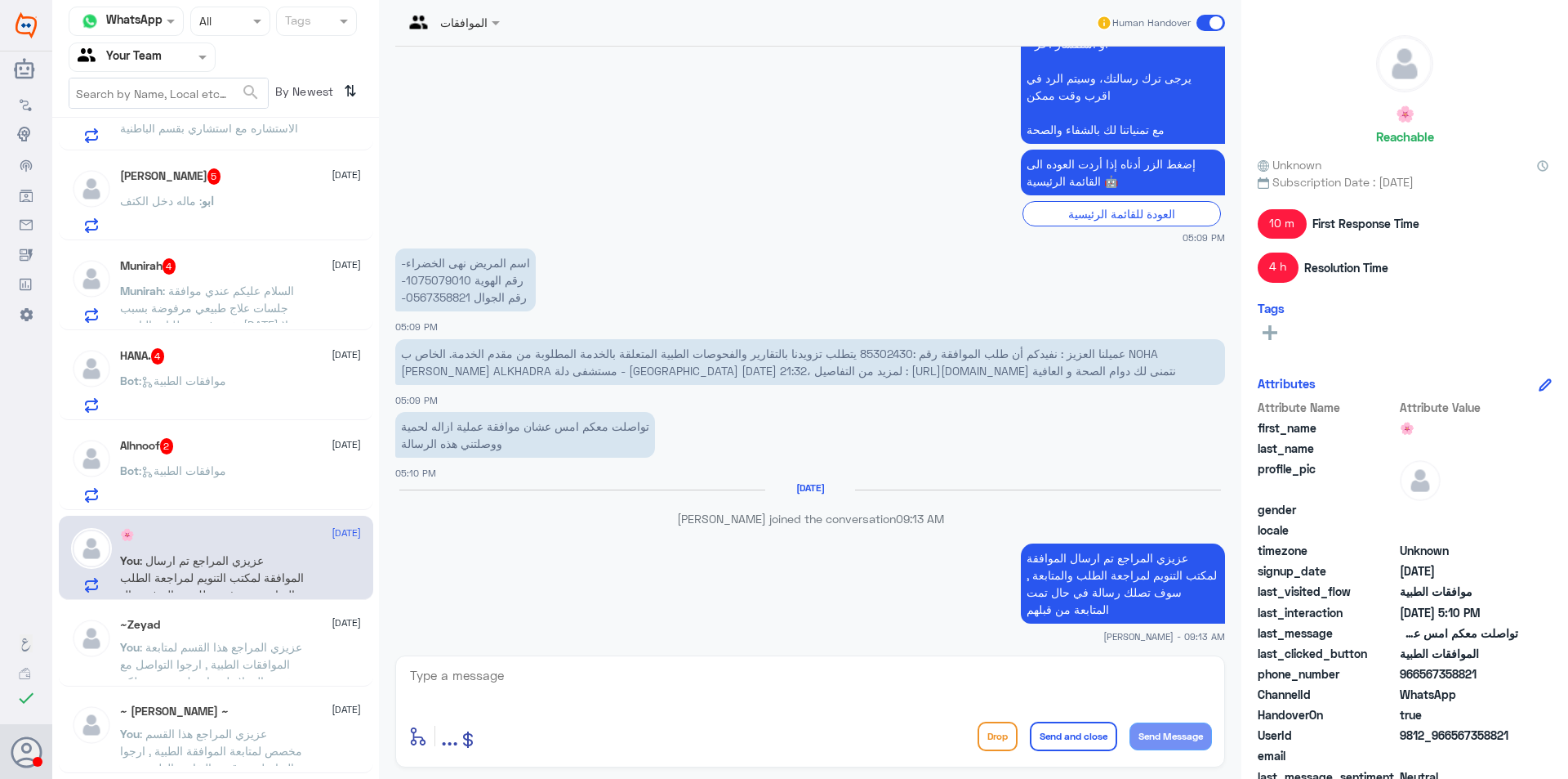
scroll to position [1701, 0]
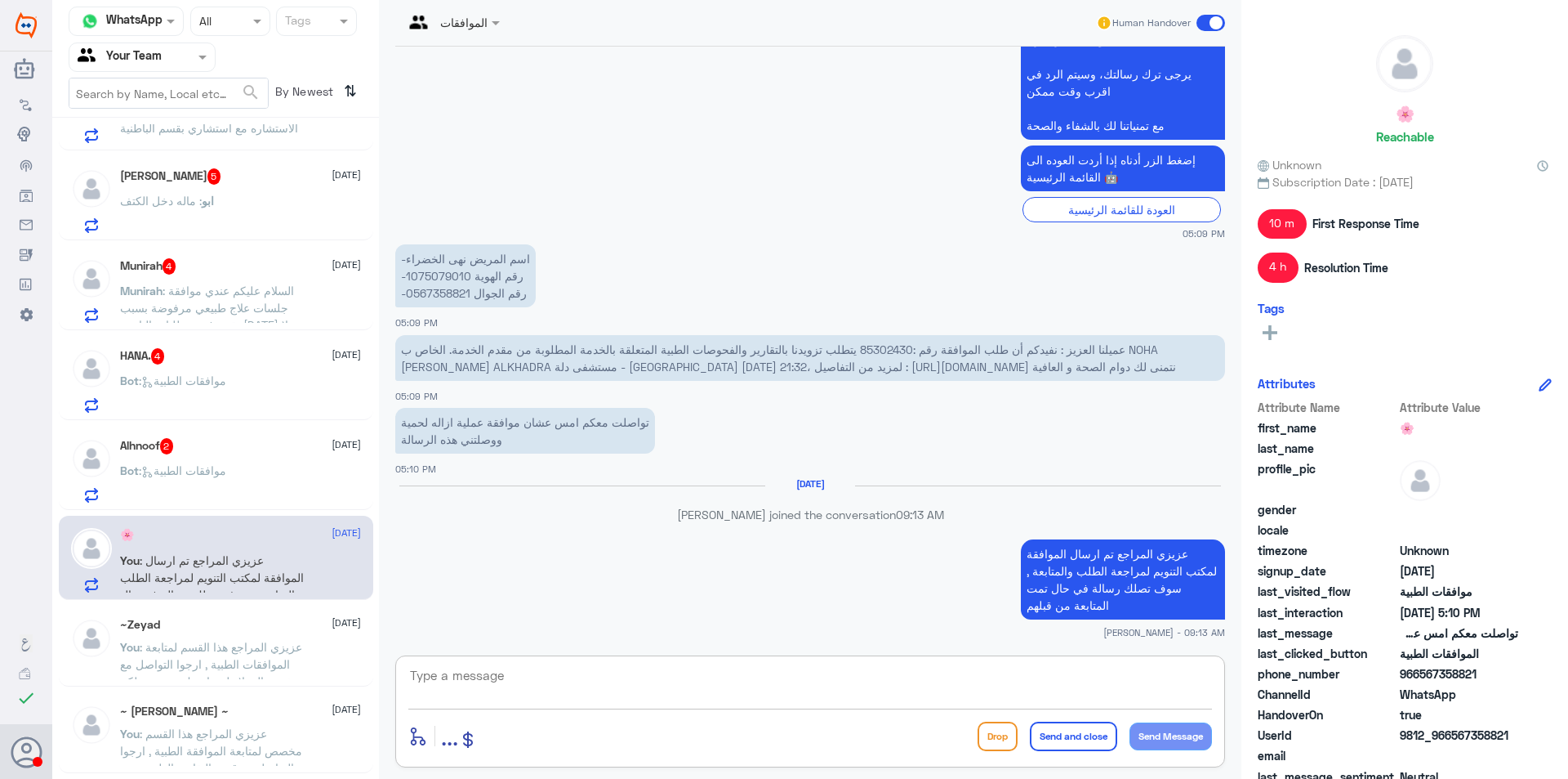
click at [275, 474] on div "Bot : موافقات الطبية" at bounding box center [240, 484] width 241 height 37
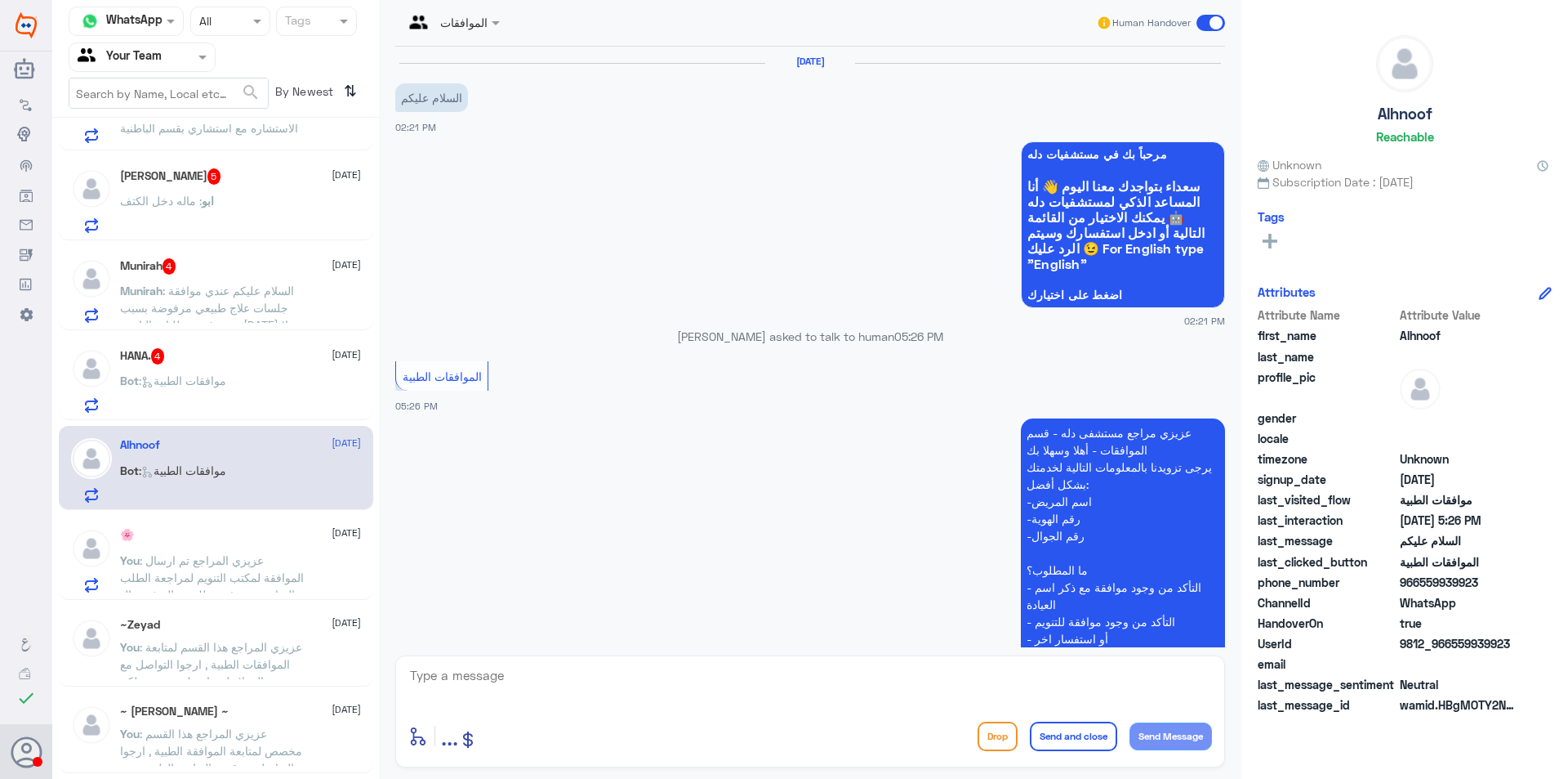
click at [725, 669] on textarea at bounding box center [810, 684] width 803 height 40
type textarea "عزيزي المراجع ارجوا تزويدنا بالمعلومات مع التوضيح للمساعدة في الموافقات الطبية …"
click at [1065, 736] on button "Send and close" at bounding box center [1072, 735] width 87 height 29
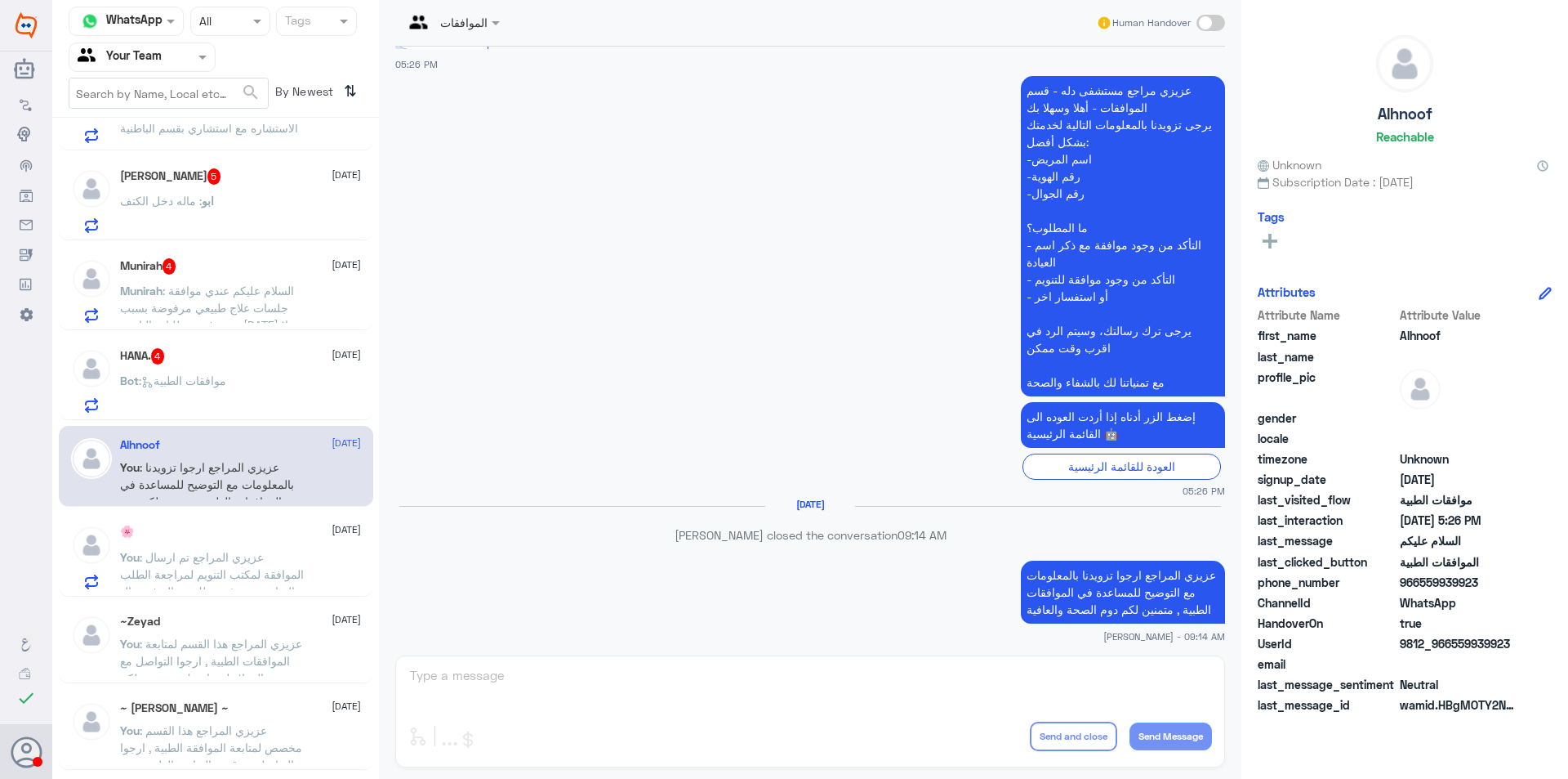
scroll to position [316, 0]
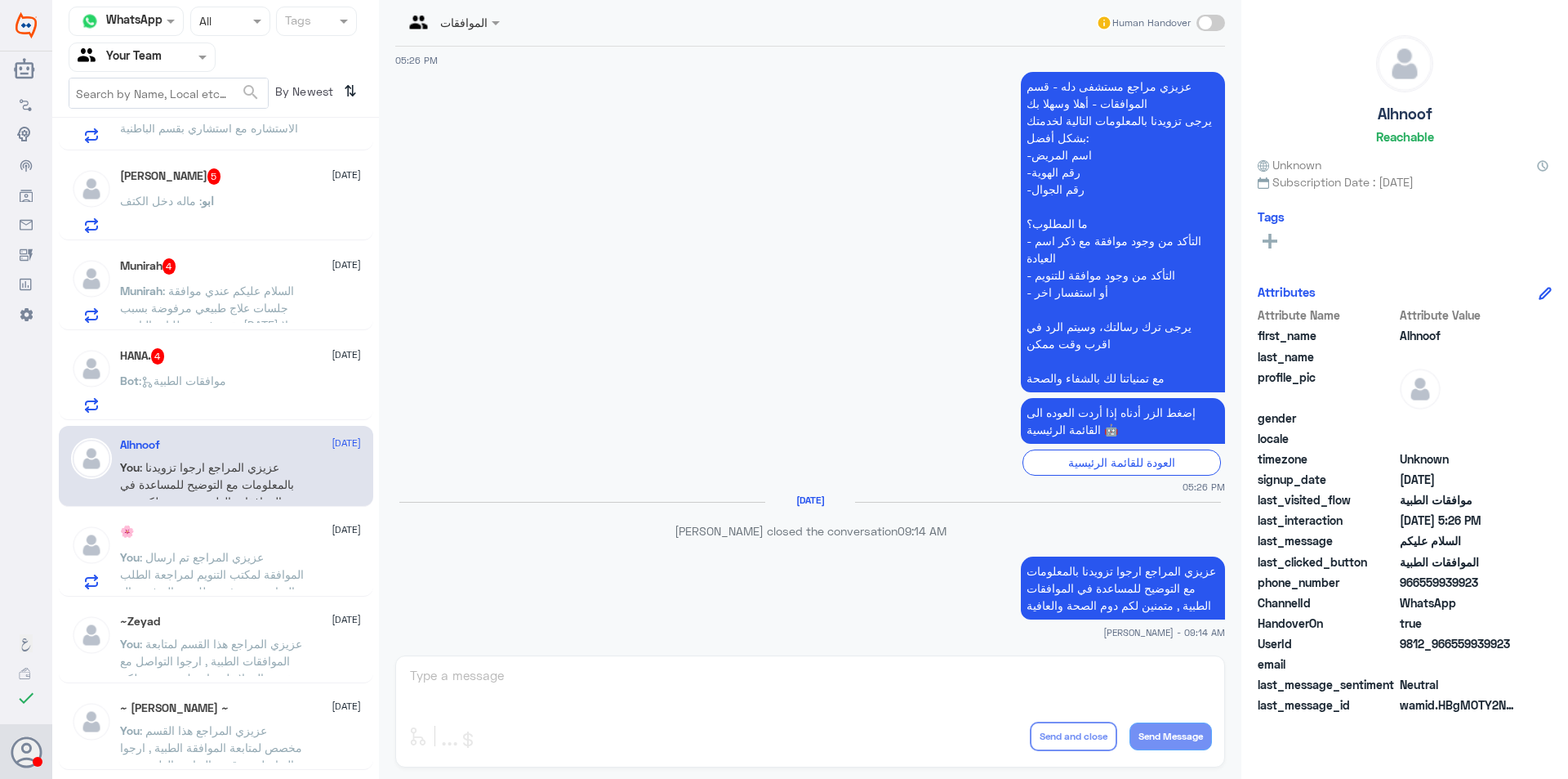
click at [176, 388] on p "Bot : موافقات الطبية" at bounding box center [173, 392] width 106 height 41
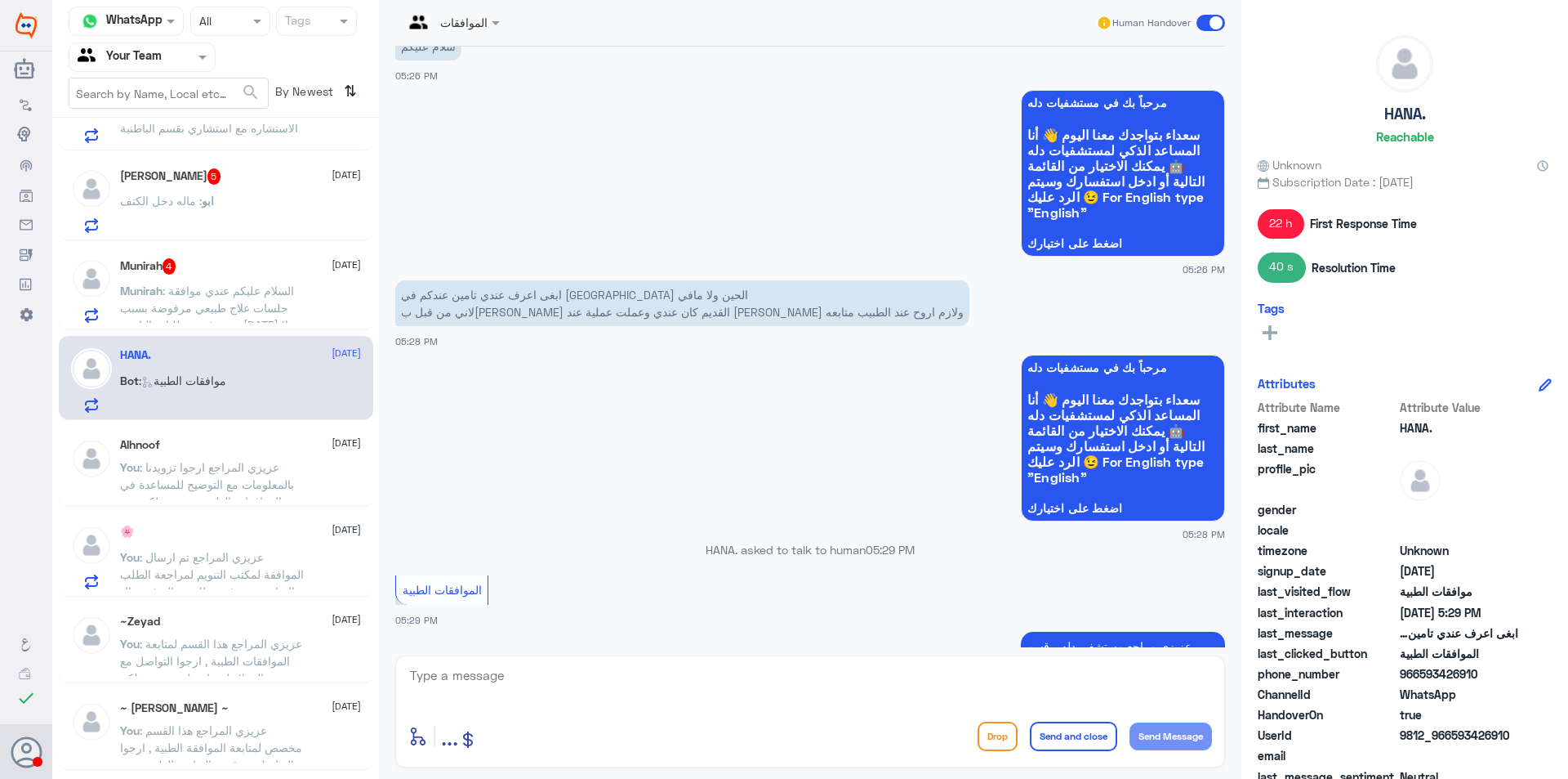
scroll to position [1335, 0]
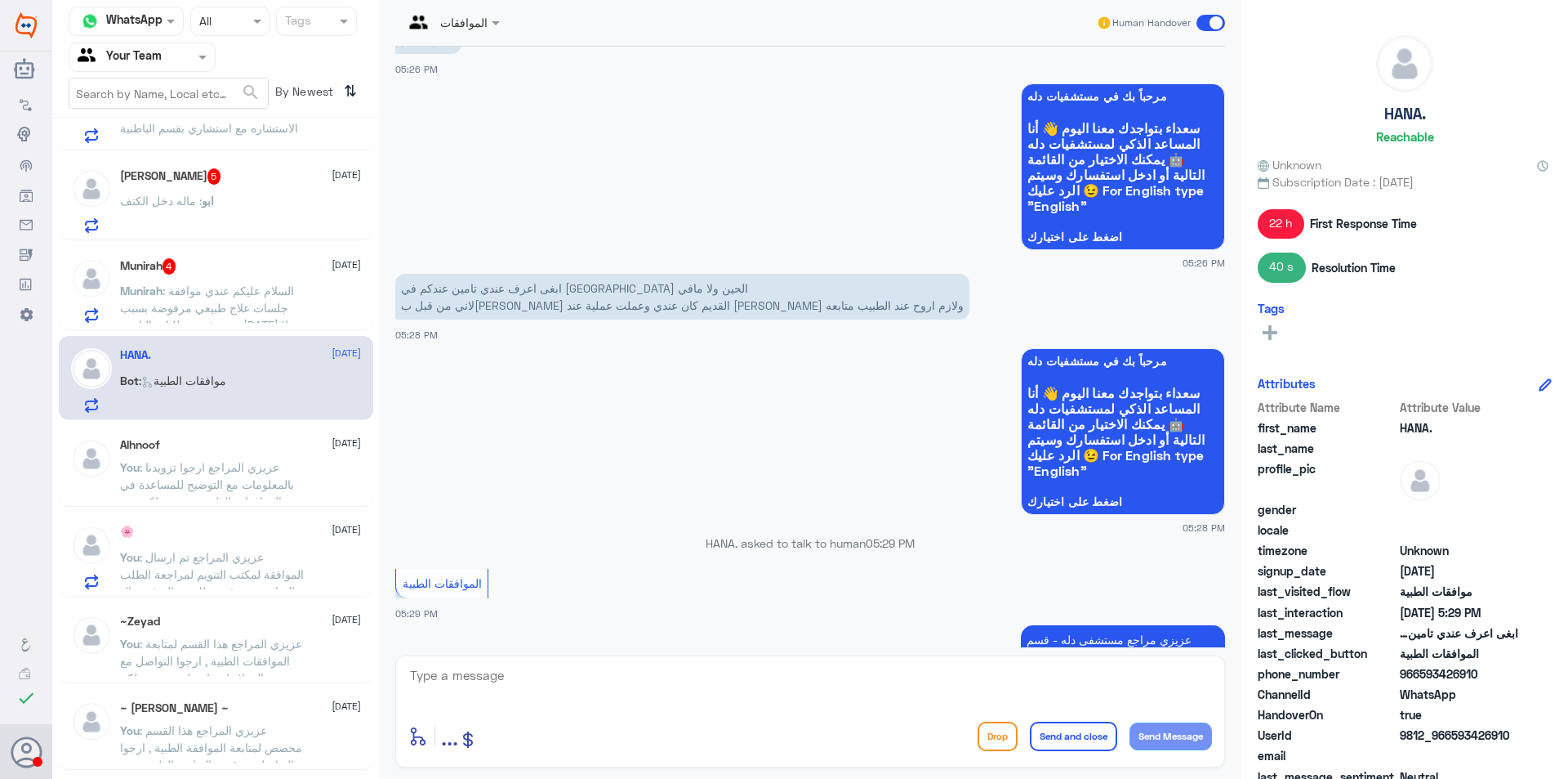
click at [899, 691] on textarea at bounding box center [810, 684] width 803 height 40
type textarea "تفضل عزيزي المراجع كيف اقدر اخدمك في الموافقات الطبية"
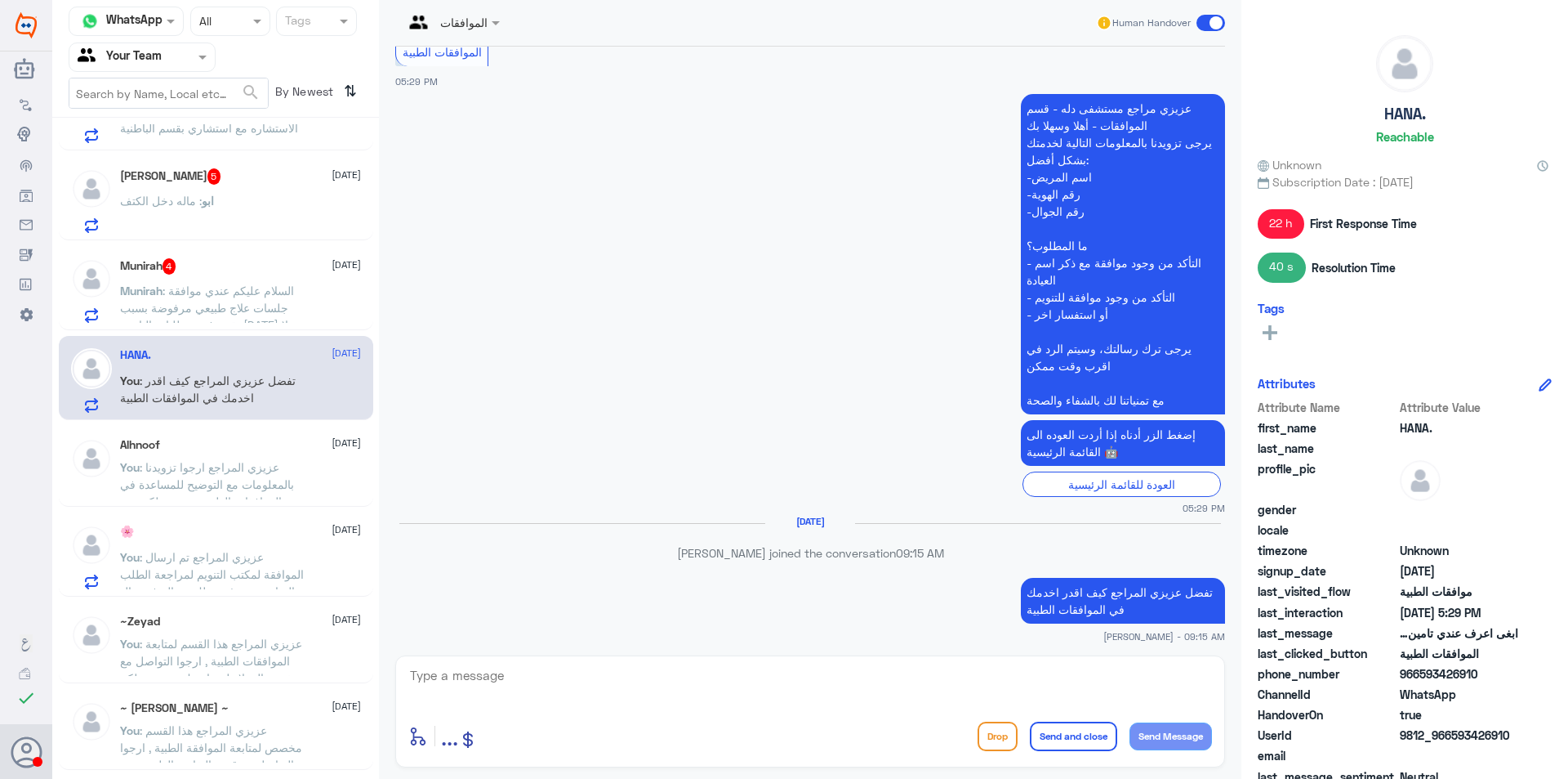
scroll to position [1841, 0]
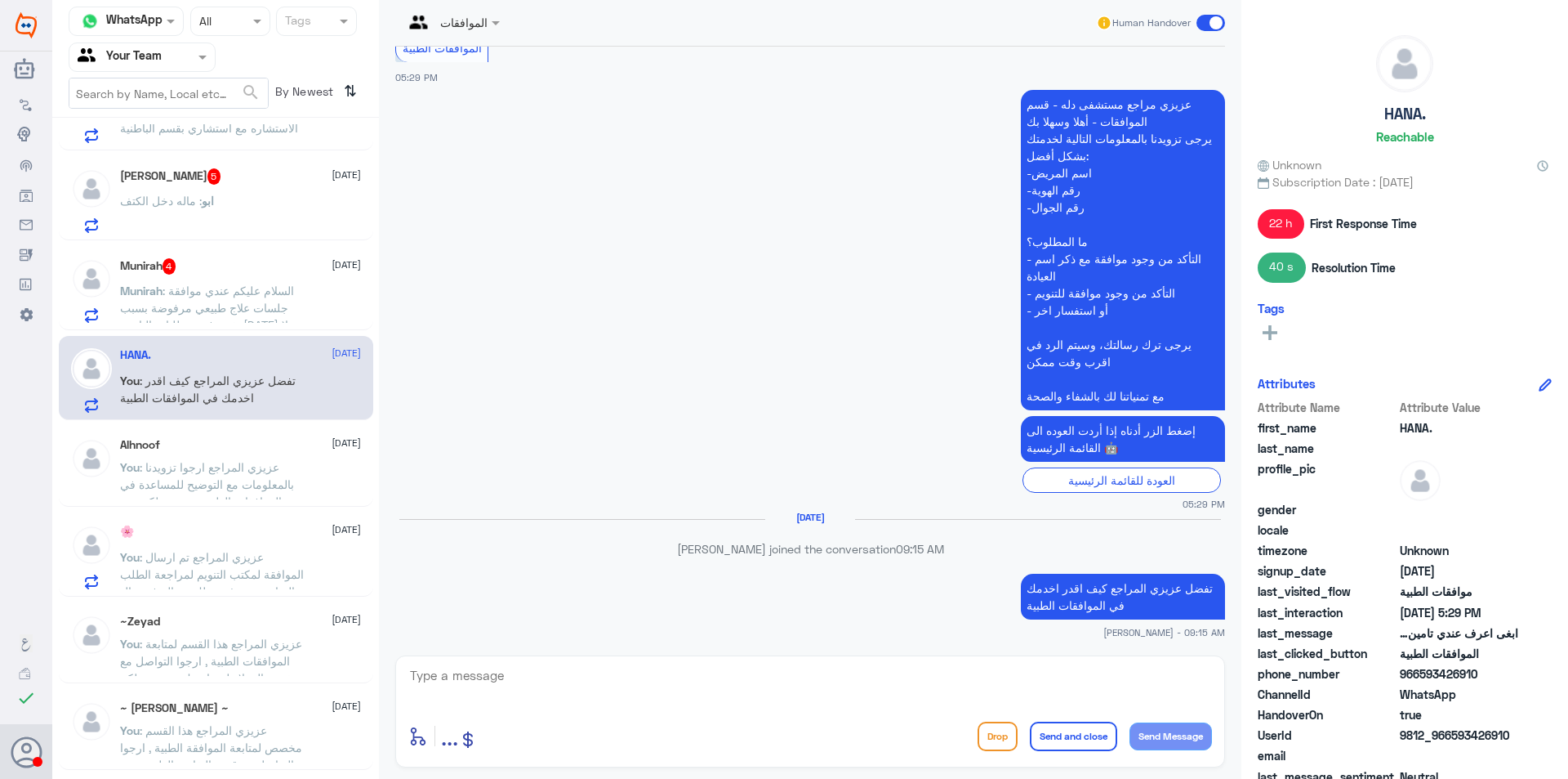
click at [224, 309] on span ": السلام عليكم عندي موافقة جلسات علاج طبيعي مرفوضة بسبب نقص في متطلبات التامين …" at bounding box center [209, 325] width 178 height 83
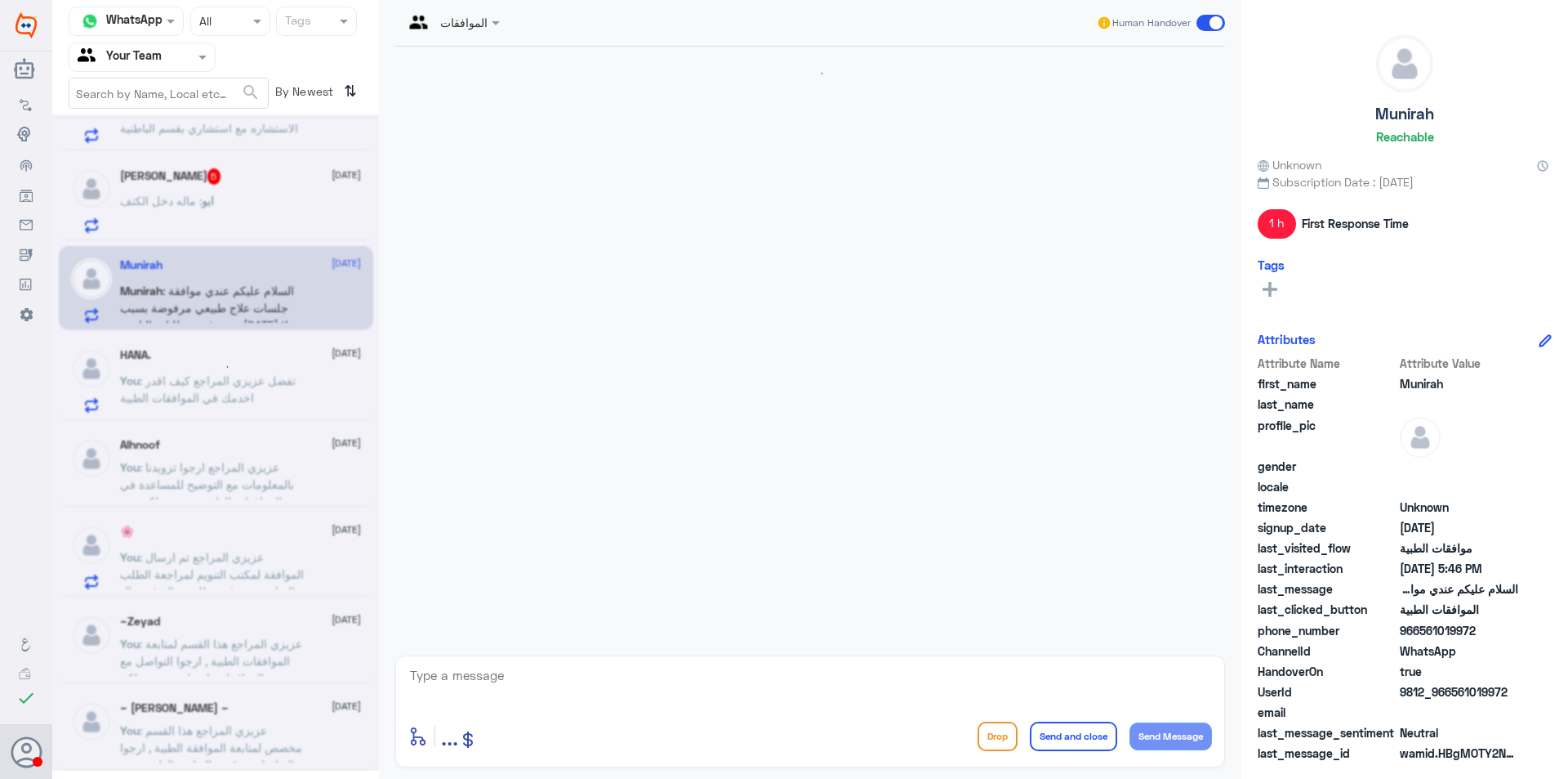
scroll to position [1069, 0]
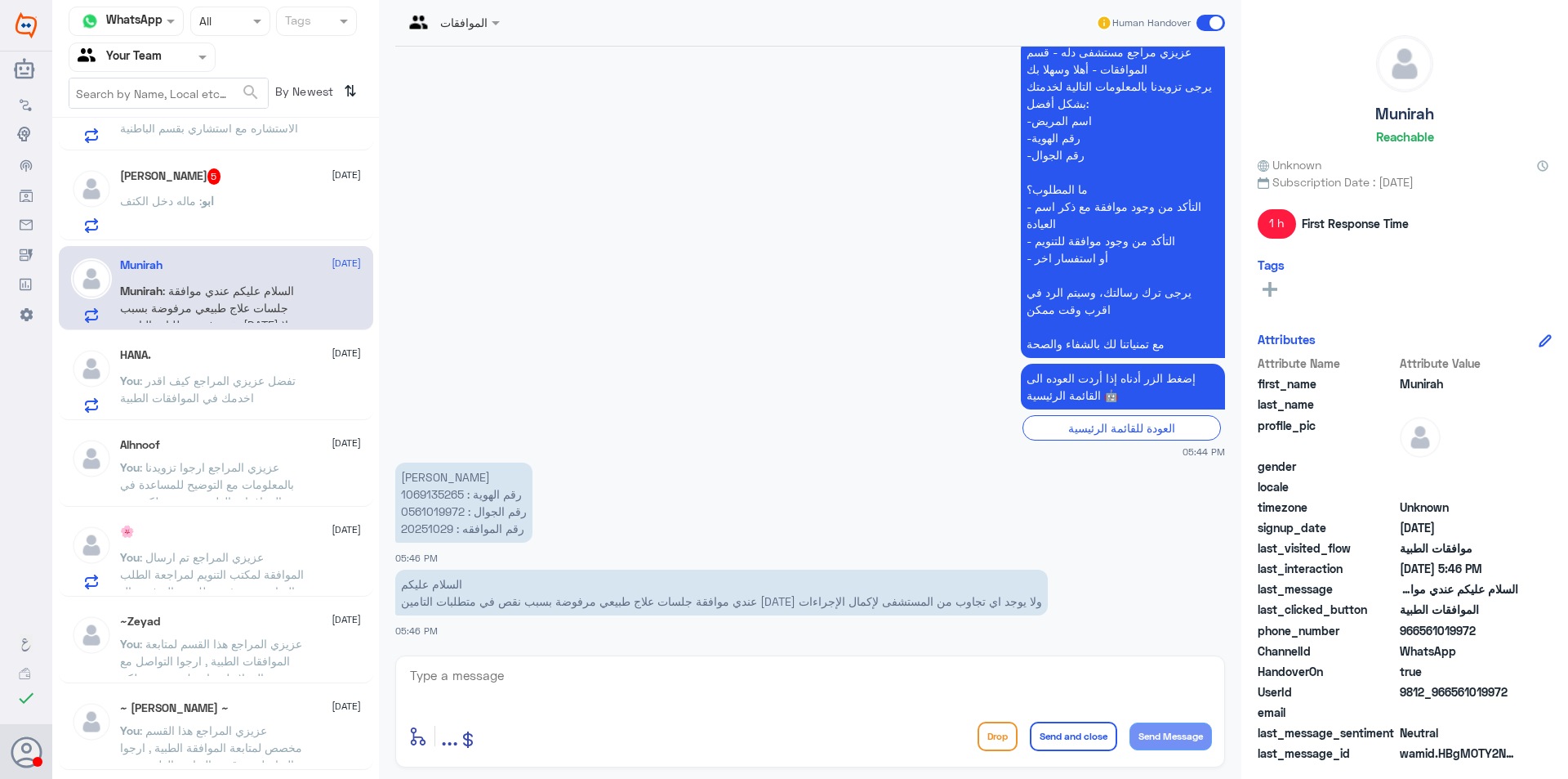
click at [432, 529] on p "منيره عيسى رقم الهوية : 1069135265 رقم الجوال : 0561019972 رقم الموافقه : 20251…" at bounding box center [463, 502] width 137 height 80
copy p "20251029"
click at [453, 494] on p "منيره عيسى رقم الهوية : 1069135265 رقم الجوال : 0561019972 رقم الموافقه : 20251…" at bounding box center [463, 502] width 137 height 80
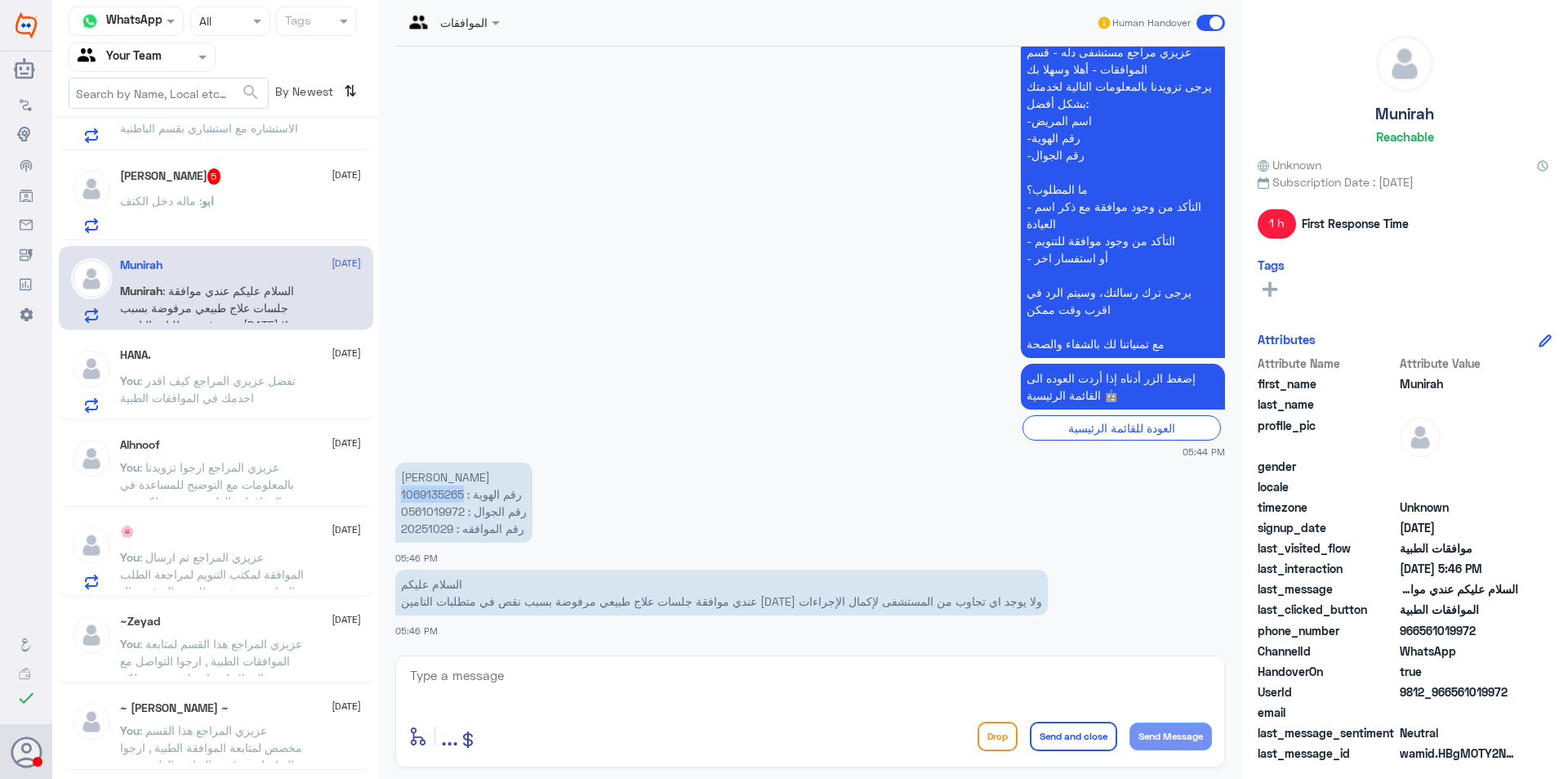
copy p "1069135265"
click at [1079, 677] on textarea at bounding box center [810, 684] width 803 height 40
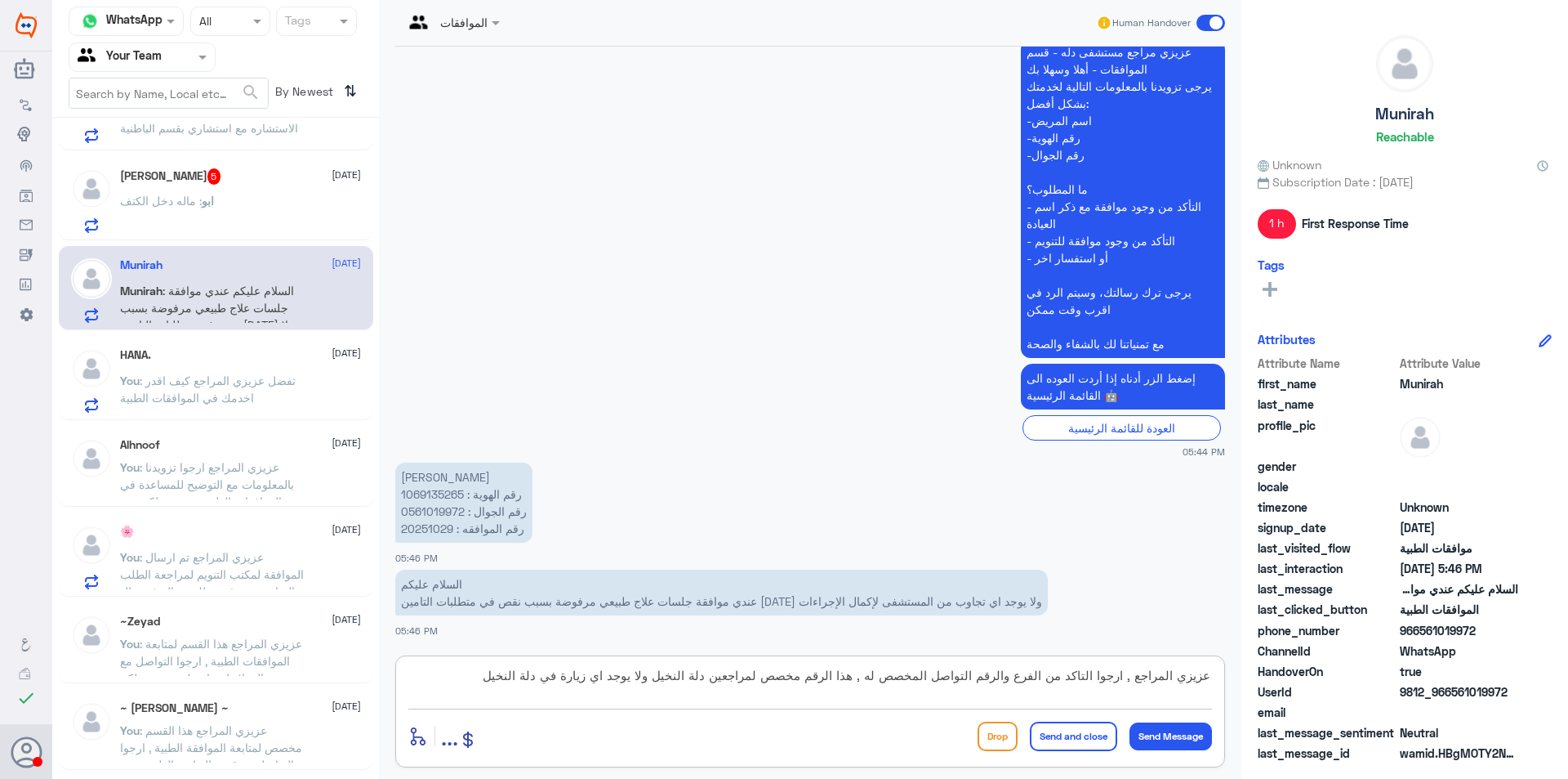
type textarea "عزيزي المراجع , ارجوا التاكد من الفرع والرقم التواصل المخصص له , هذا الرقم مخصص…"
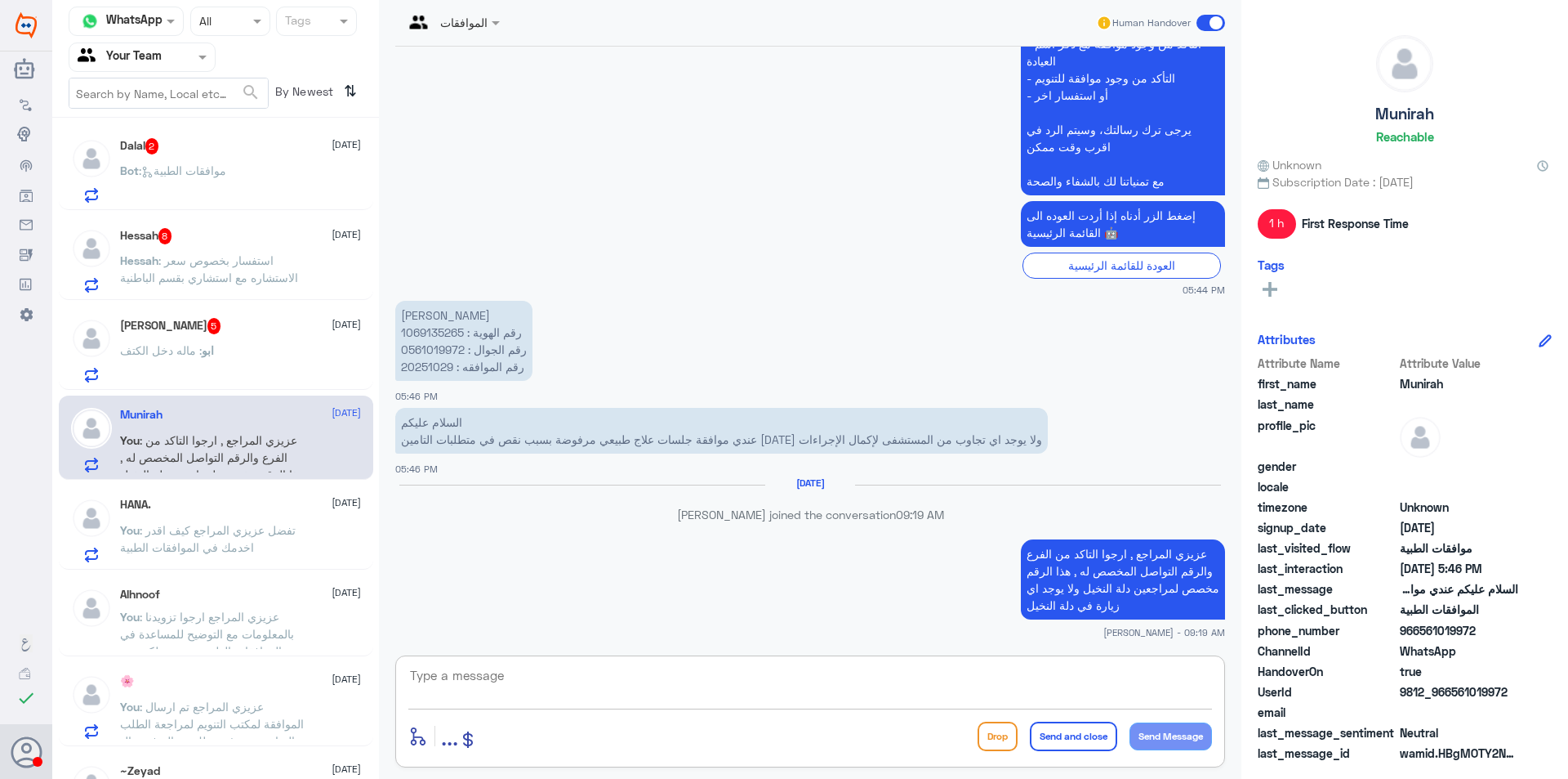
scroll to position [889, 0]
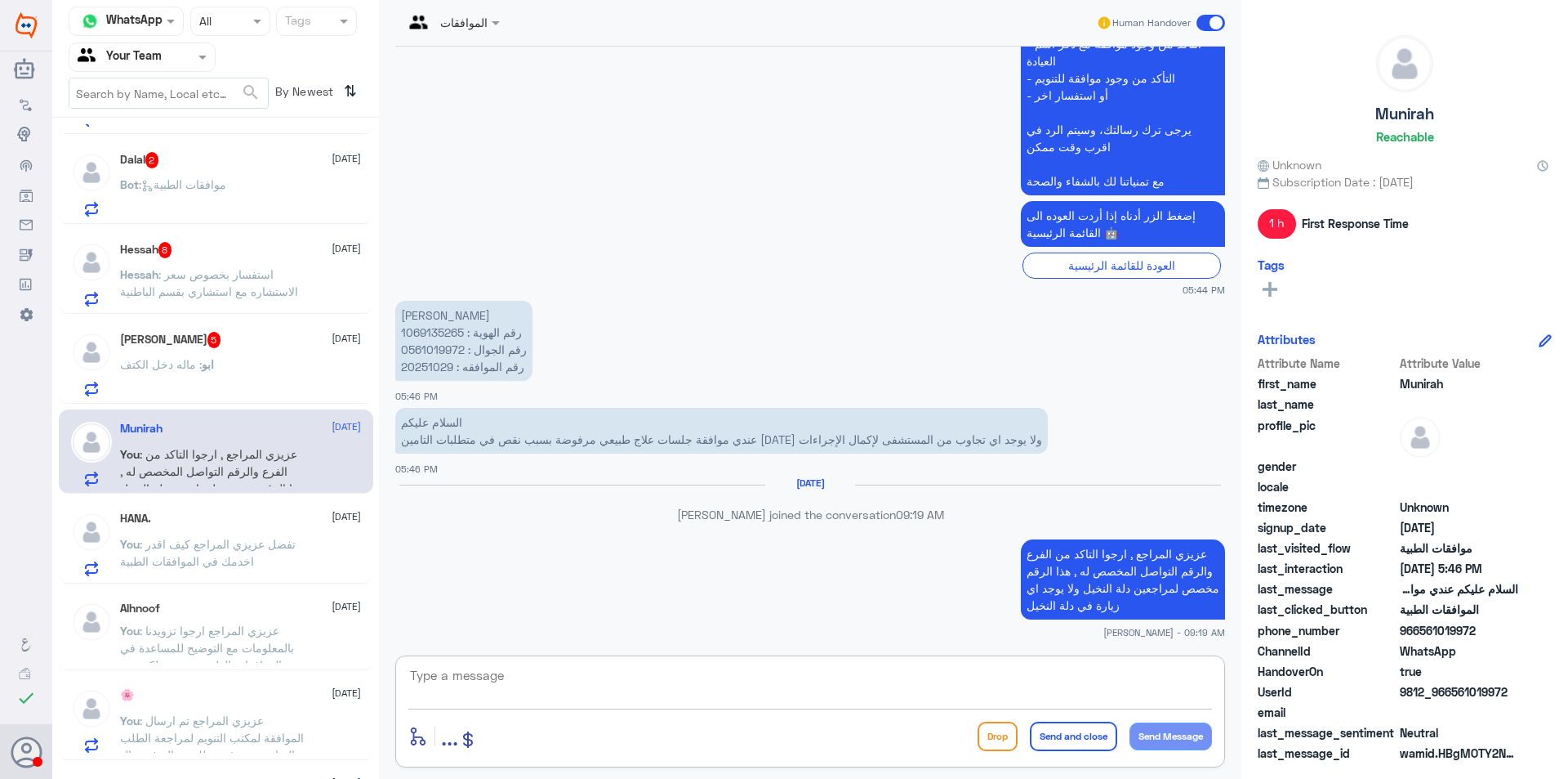
click at [208, 378] on p "ابو : ماله دخل الكتف" at bounding box center [167, 375] width 94 height 41
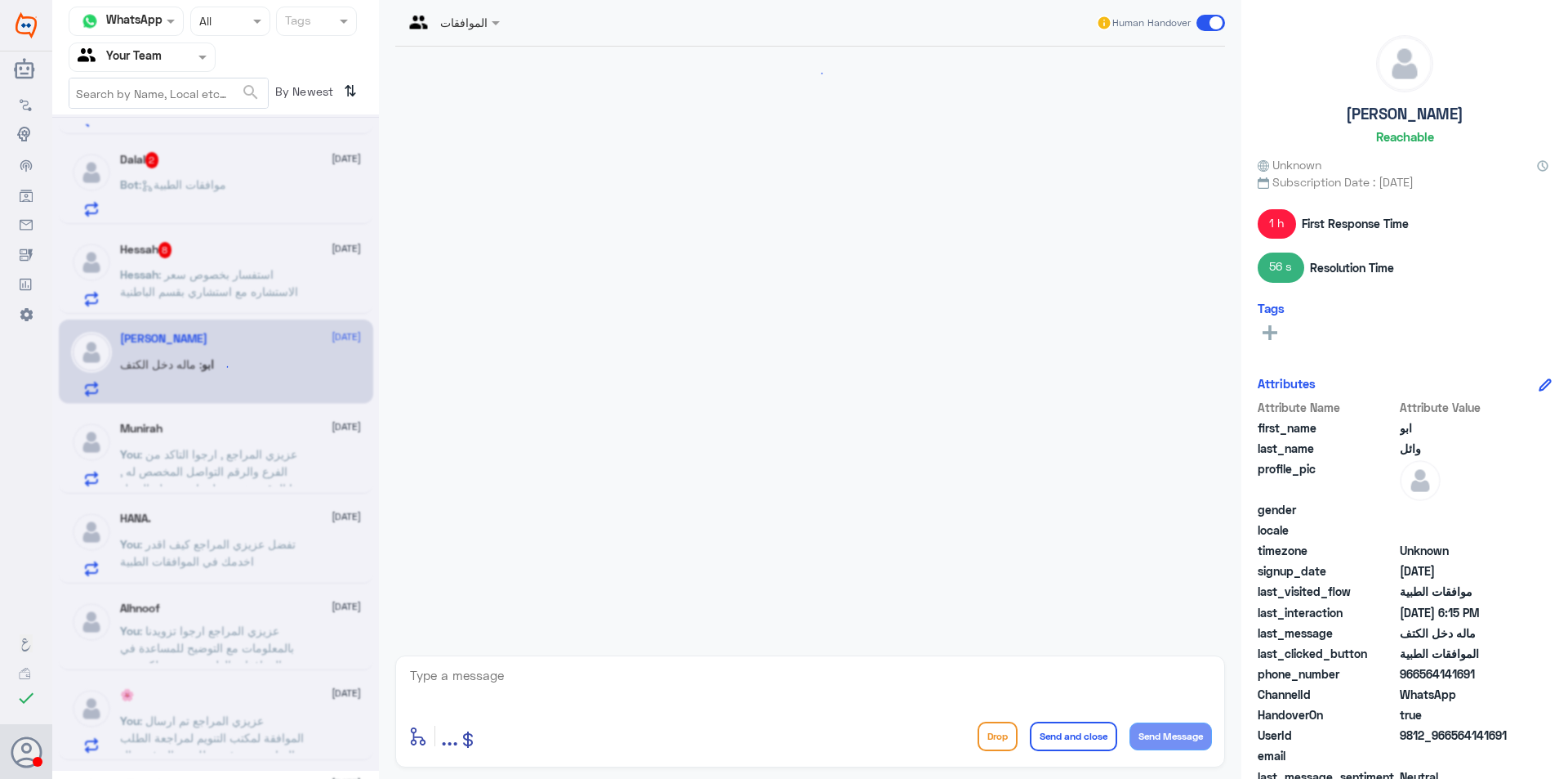
scroll to position [1697, 0]
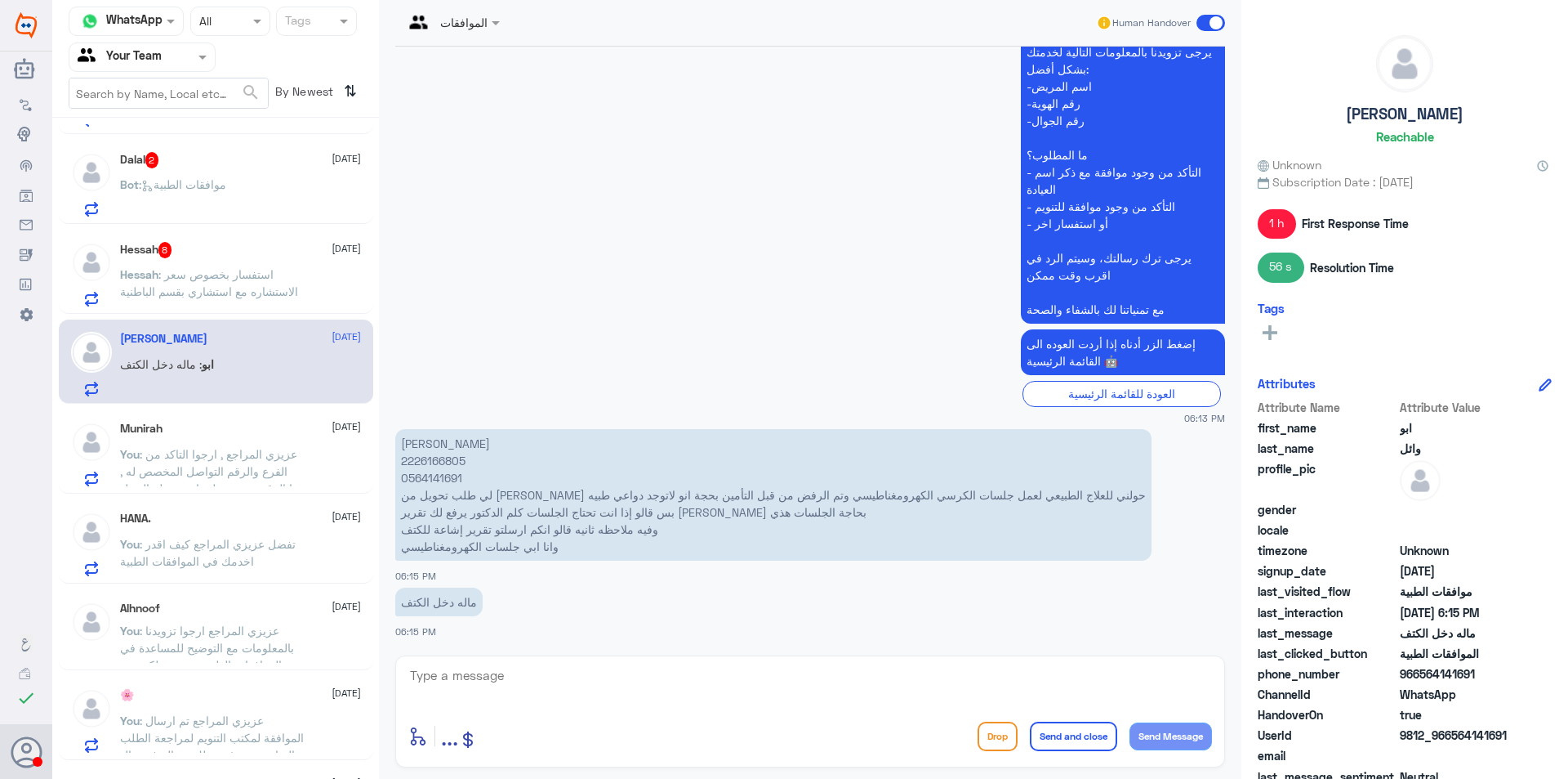
click at [439, 466] on p "ناجي عبدالله محسن مجلي 2226166805 0564141691 لي طلب تحويل من الدكتور الزبيدي حو…" at bounding box center [773, 495] width 757 height 132
copy p "2226166805"
click at [265, 285] on span ": استفسار بخصوص سعر الاستشاره مع استشاري بقسم الباطنية" at bounding box center [209, 282] width 178 height 31
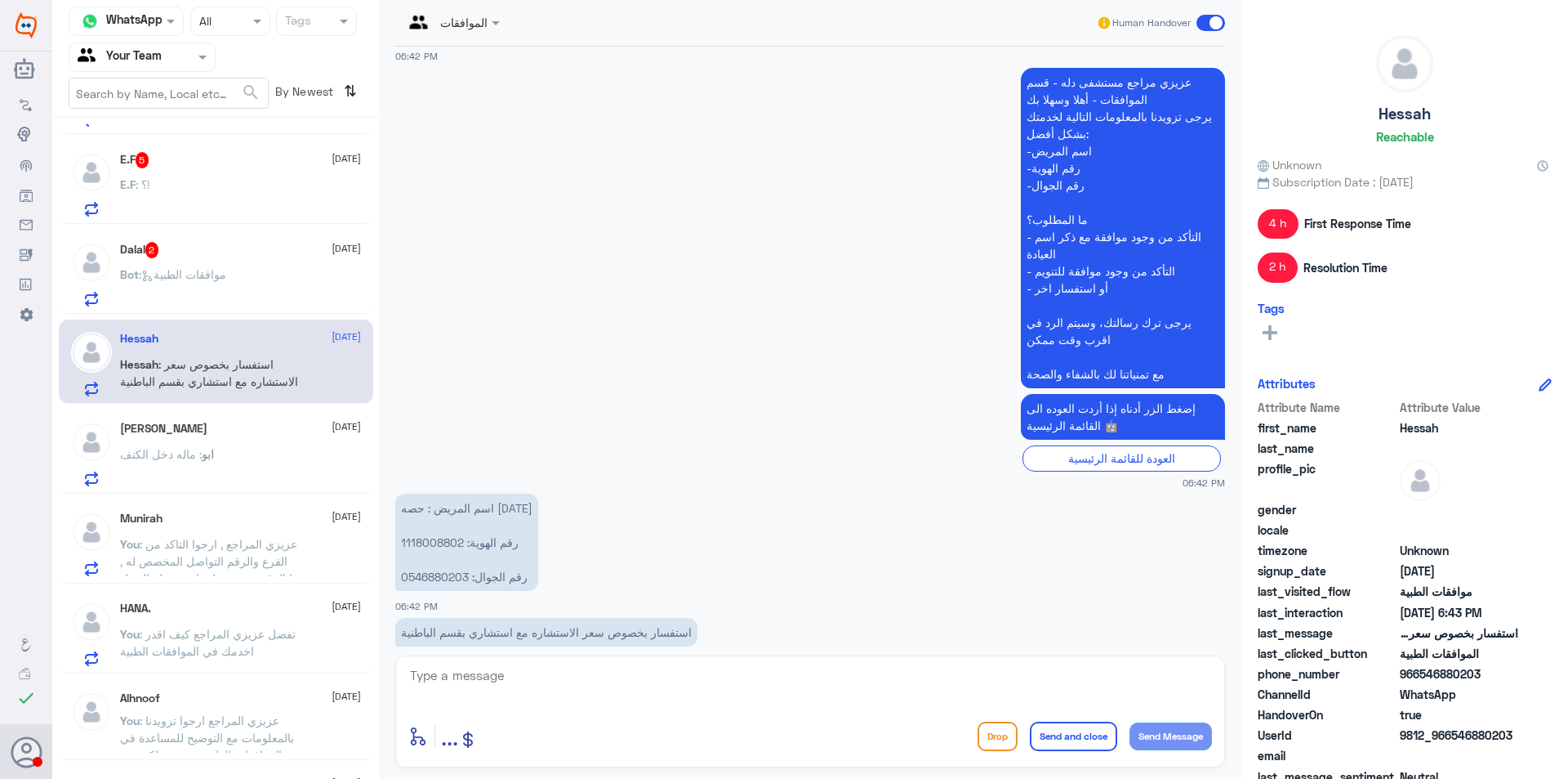
scroll to position [1425, 0]
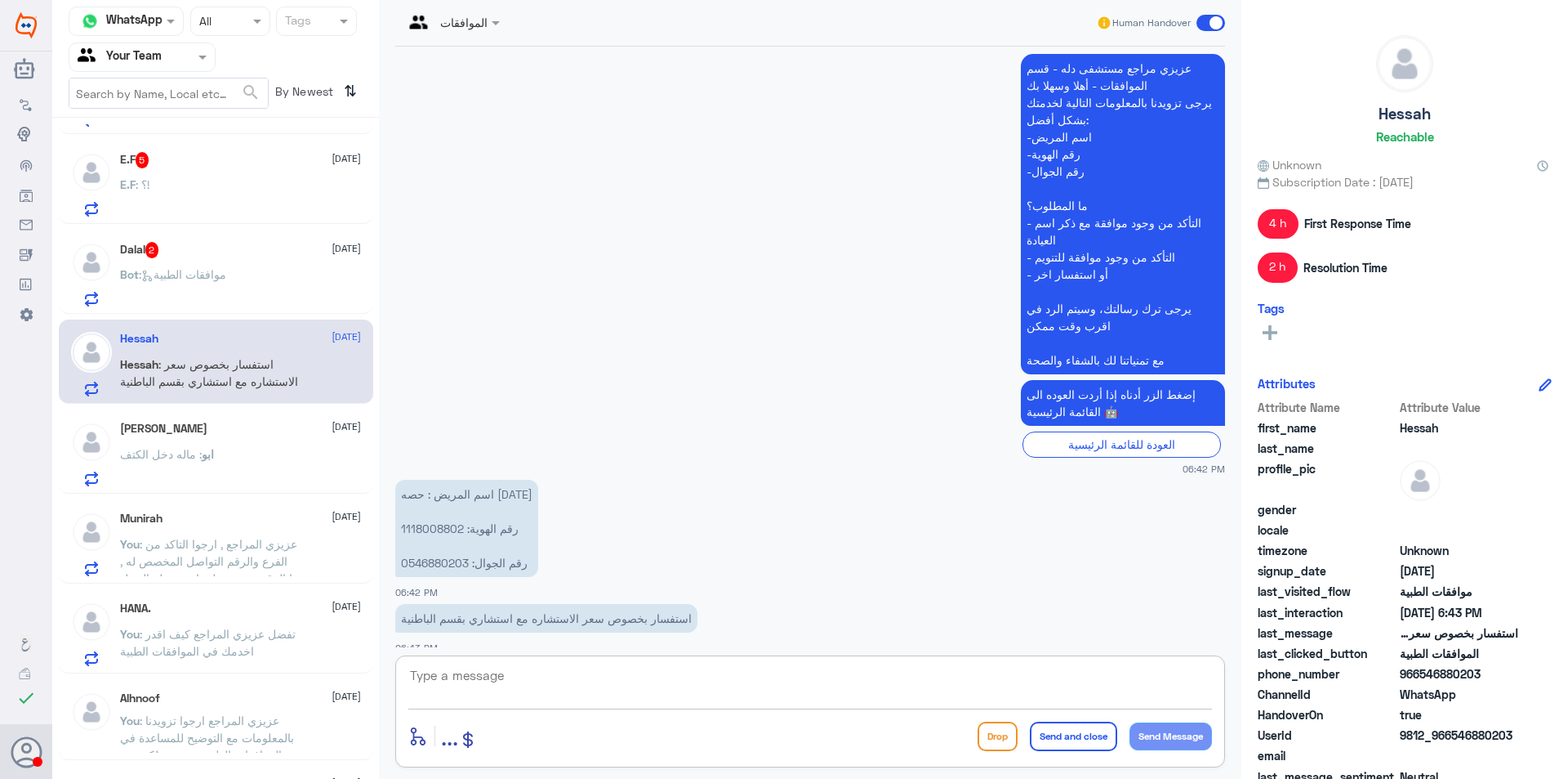
click at [750, 685] on textarea at bounding box center [810, 684] width 803 height 40
type textarea "عزيزي المراجع هذا القسم لمتابعة الموافقات الطبية فقط , ارجوا التواصل مع خدمة ال…"
click at [1096, 731] on button "Send and close" at bounding box center [1072, 735] width 87 height 29
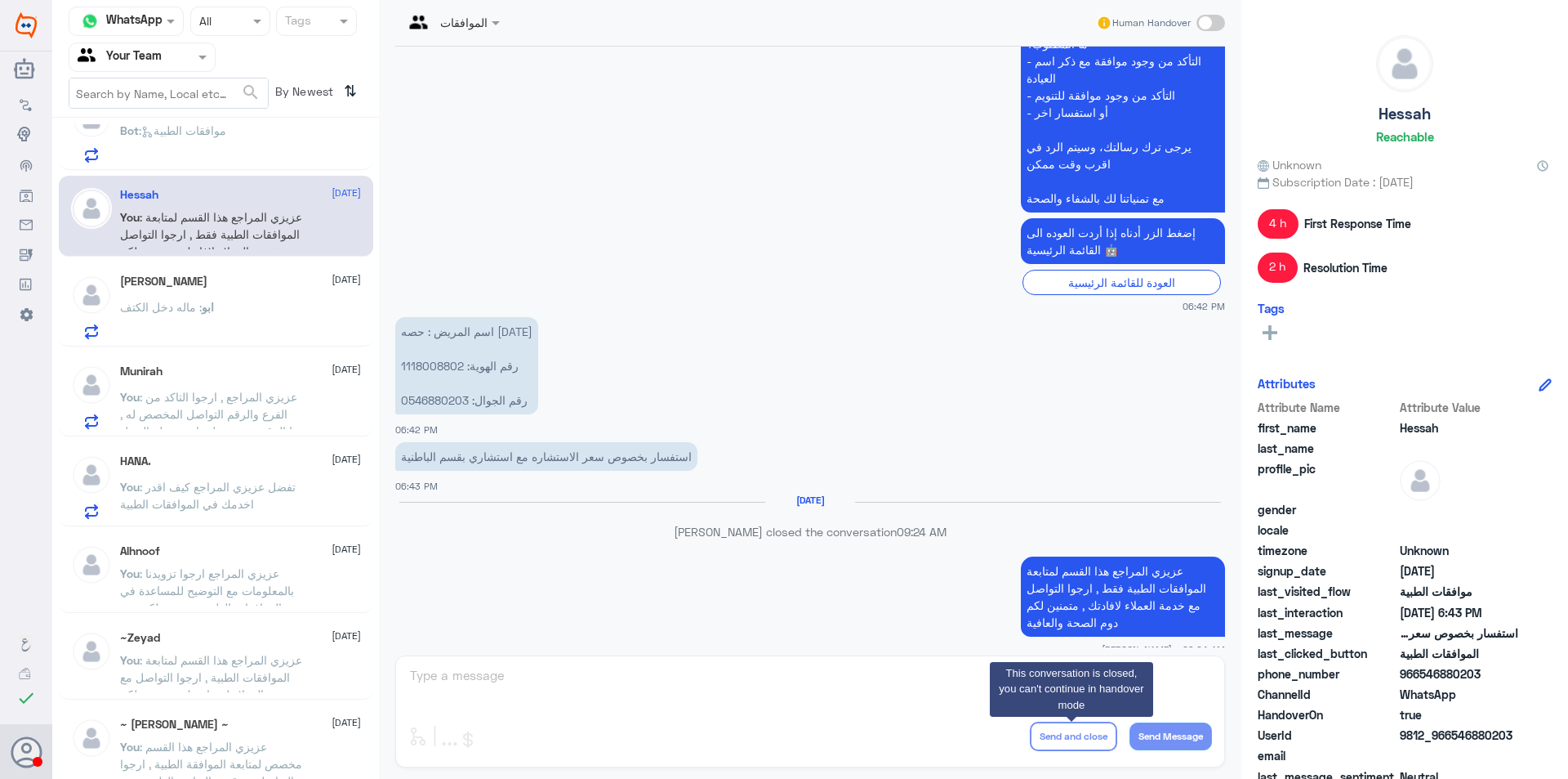
scroll to position [1128, 0]
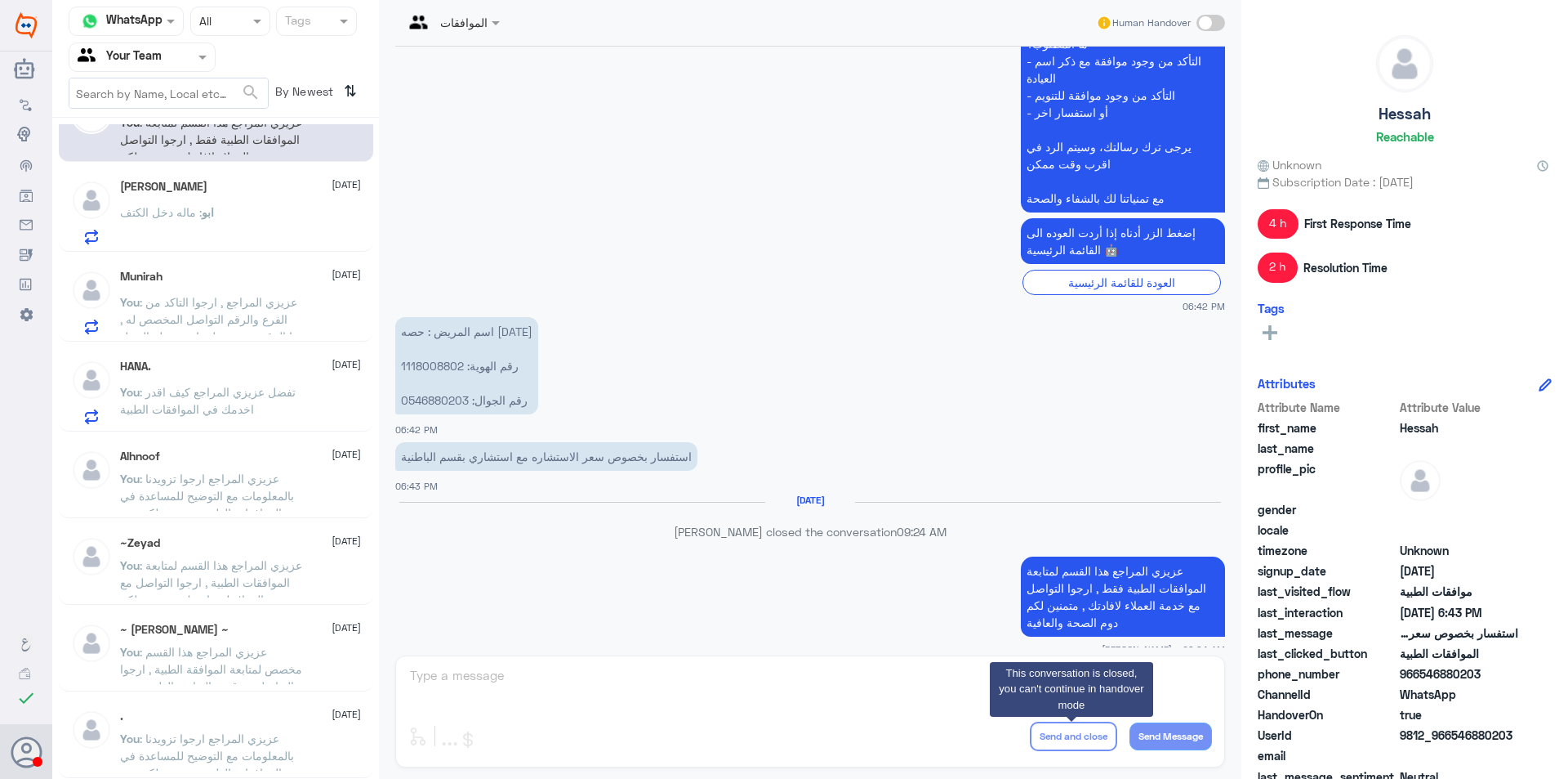
click at [179, 65] on div at bounding box center [141, 56] width 145 height 19
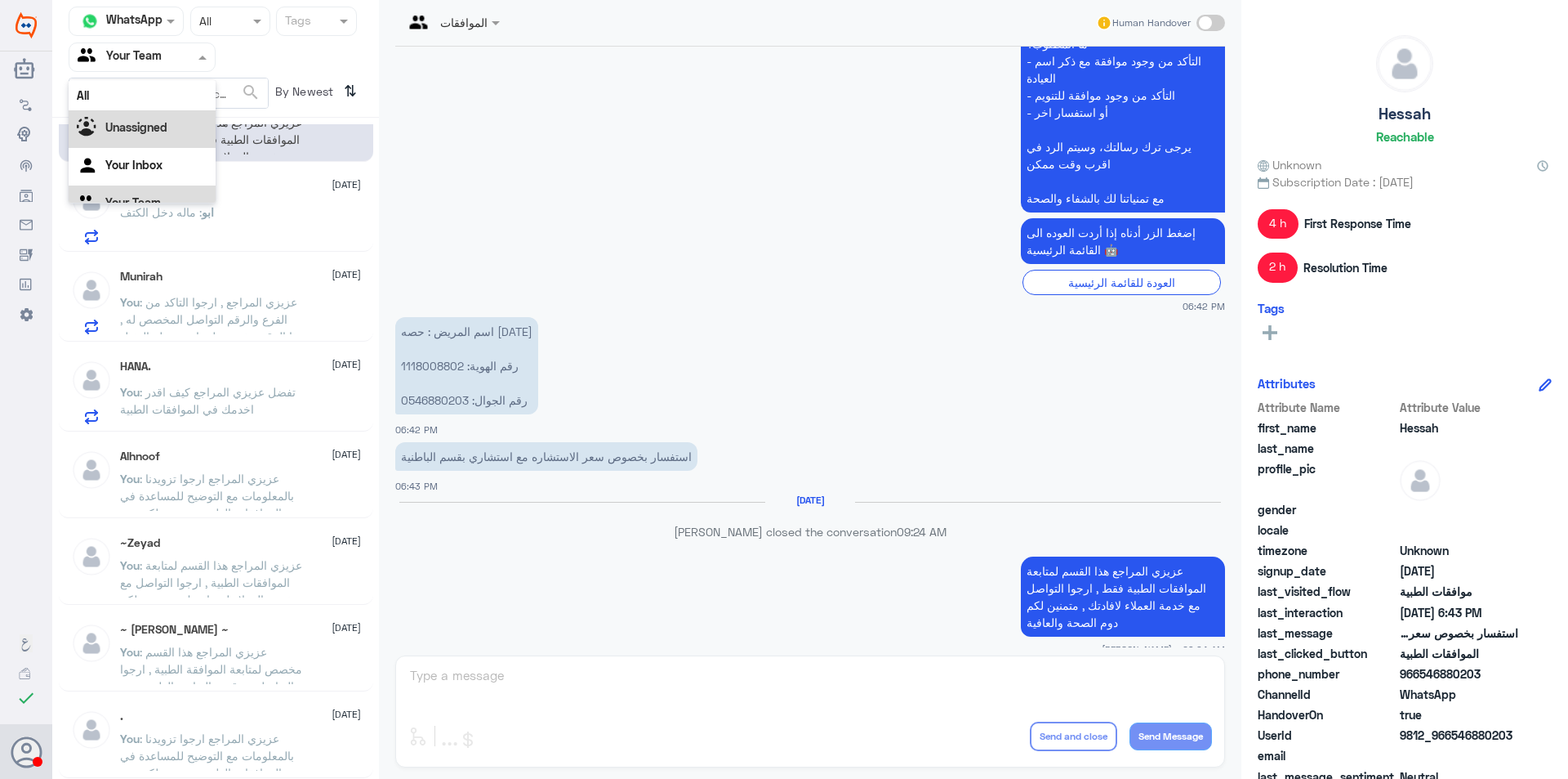
scroll to position [20, 0]
click at [165, 149] on div "Your Inbox" at bounding box center [142, 146] width 147 height 38
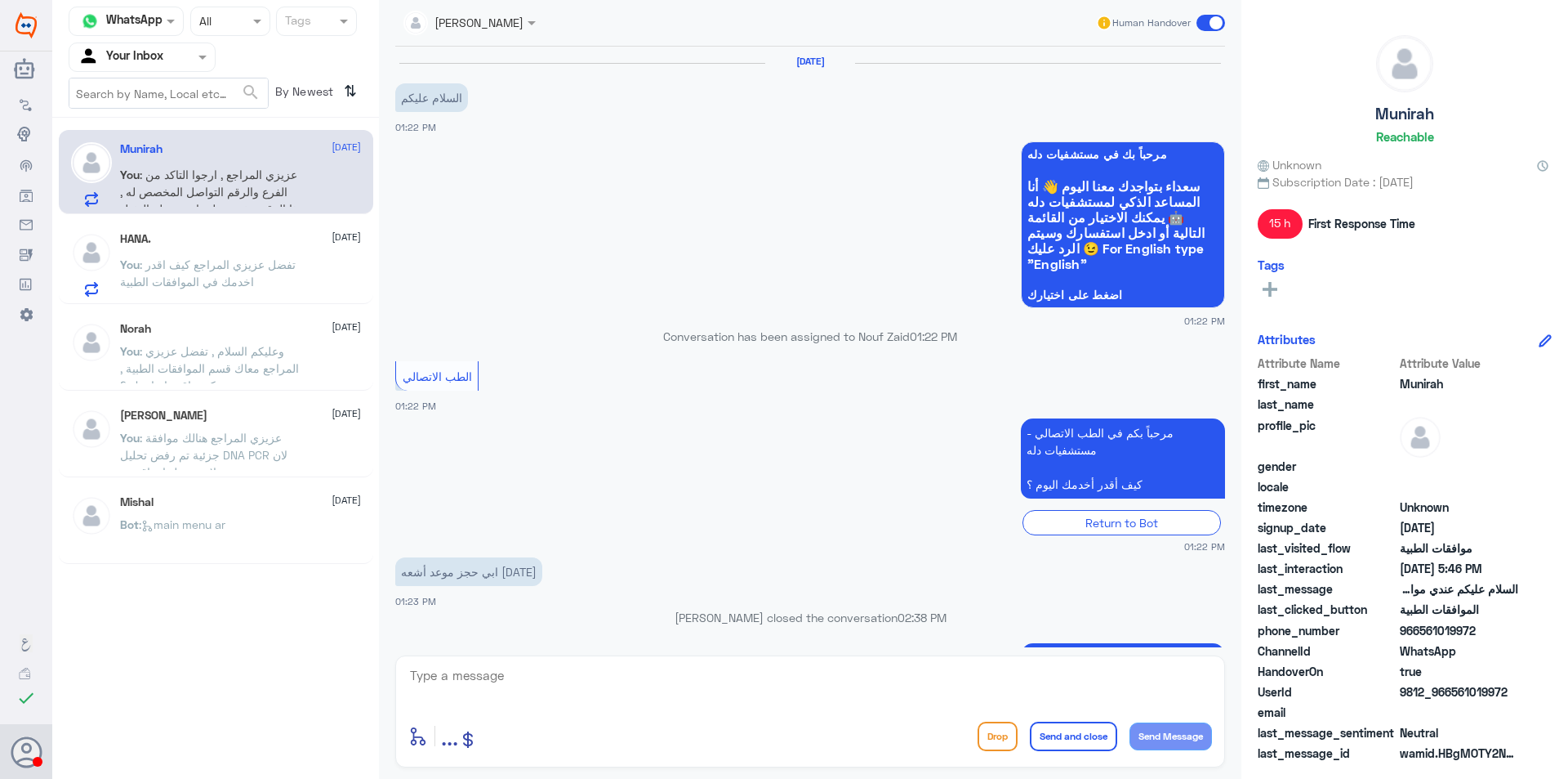
scroll to position [1231, 0]
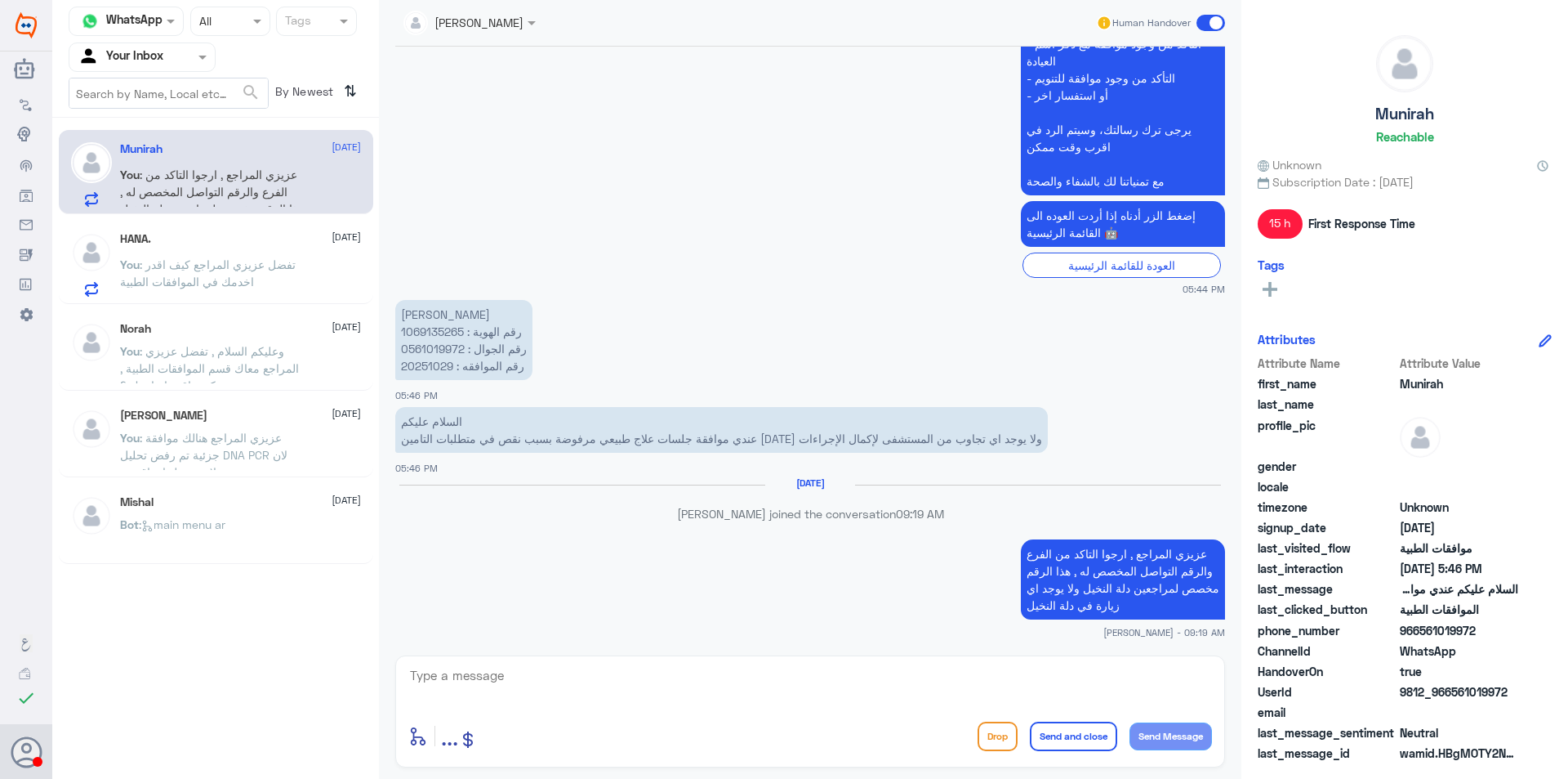
click at [251, 351] on span ": وعليكم السلام , تفضل عزيزي المراجع معاك قسم الموافقات الطبية , كيف اقدر اساعد…" at bounding box center [209, 368] width 179 height 48
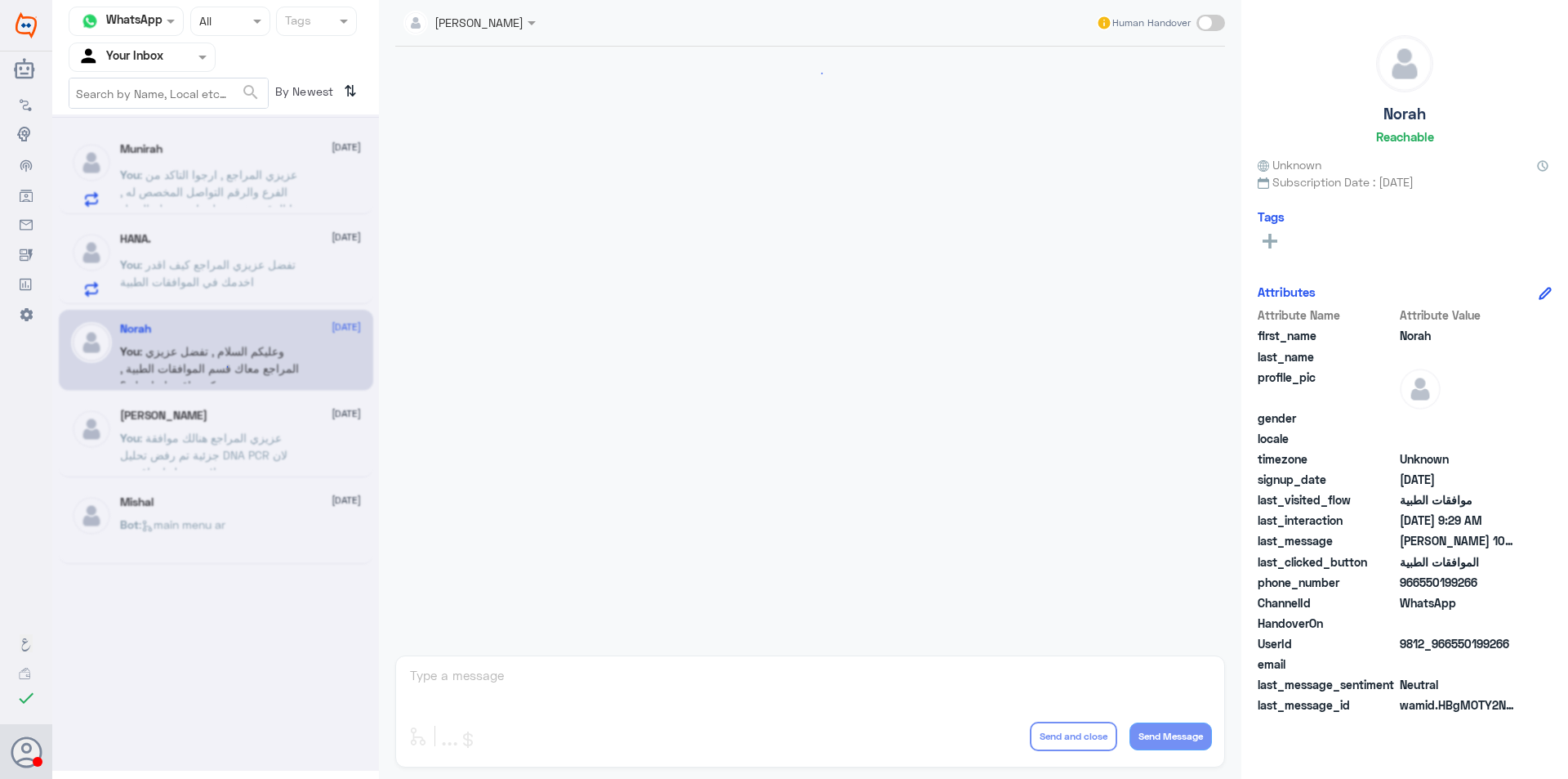
scroll to position [453, 0]
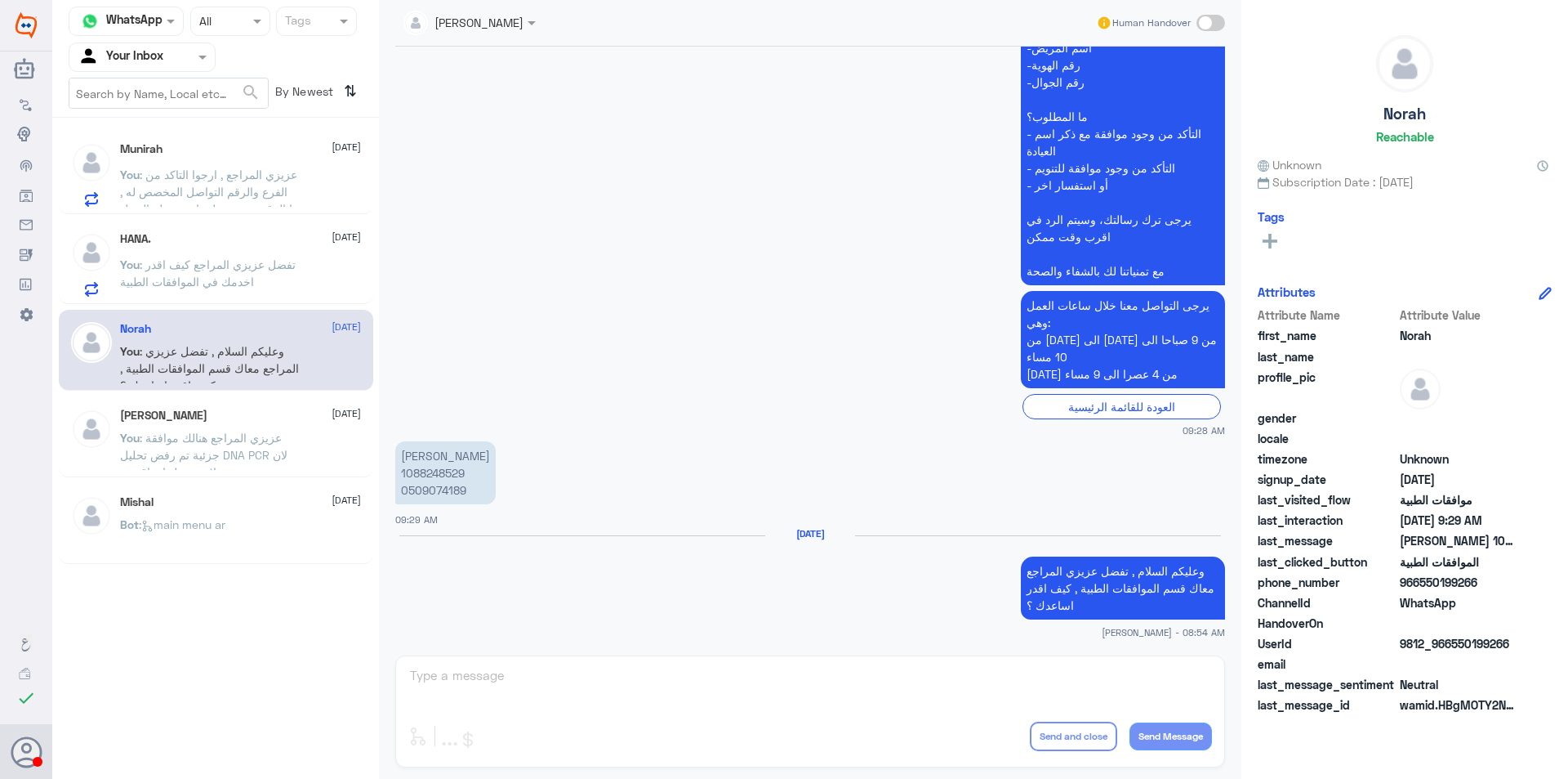
click at [275, 266] on span ": تفضل عزيزي المراجع كيف اقدر اخدمك في الموافقات الطبية" at bounding box center [208, 272] width 176 height 31
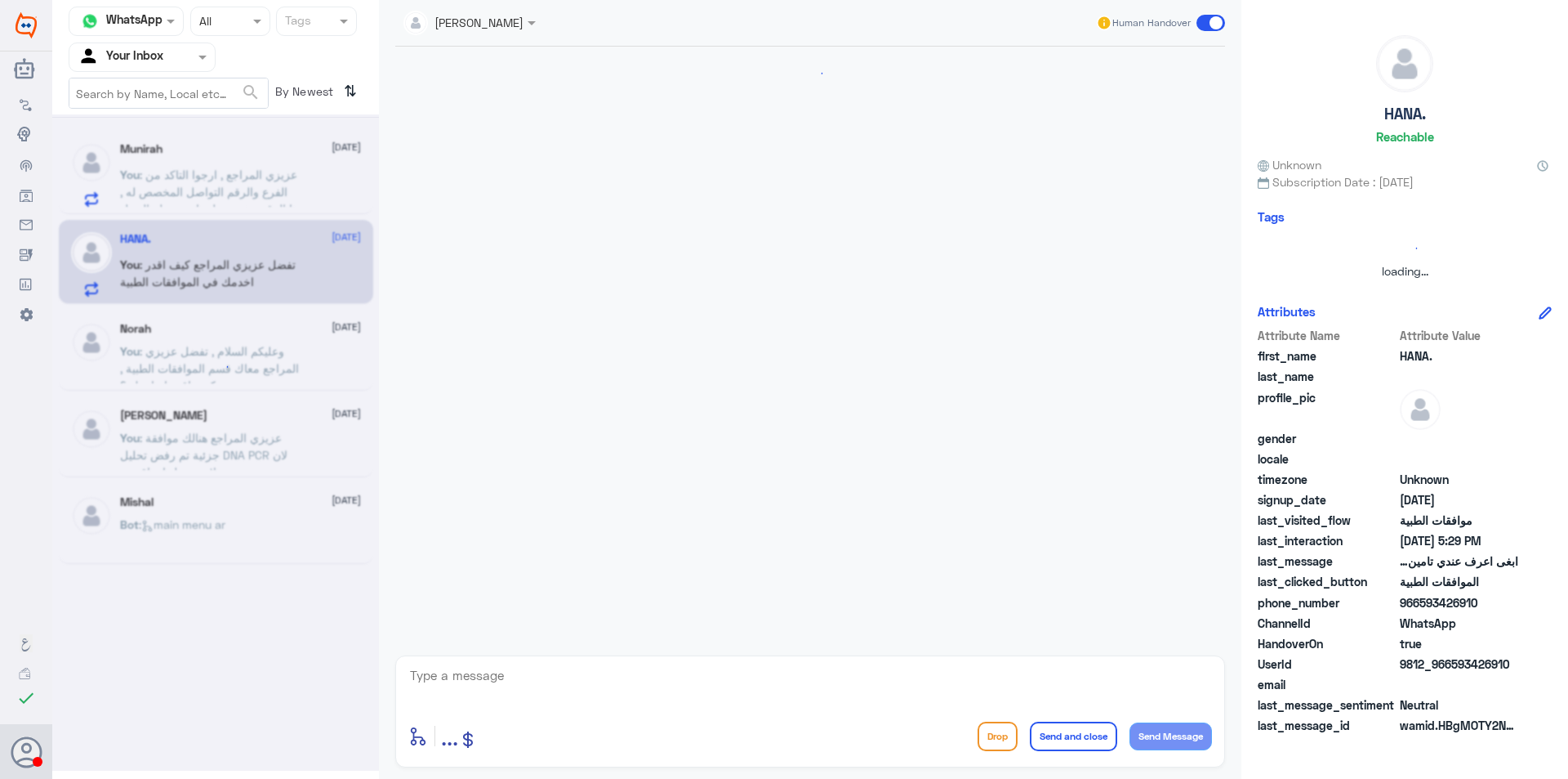
scroll to position [1627, 0]
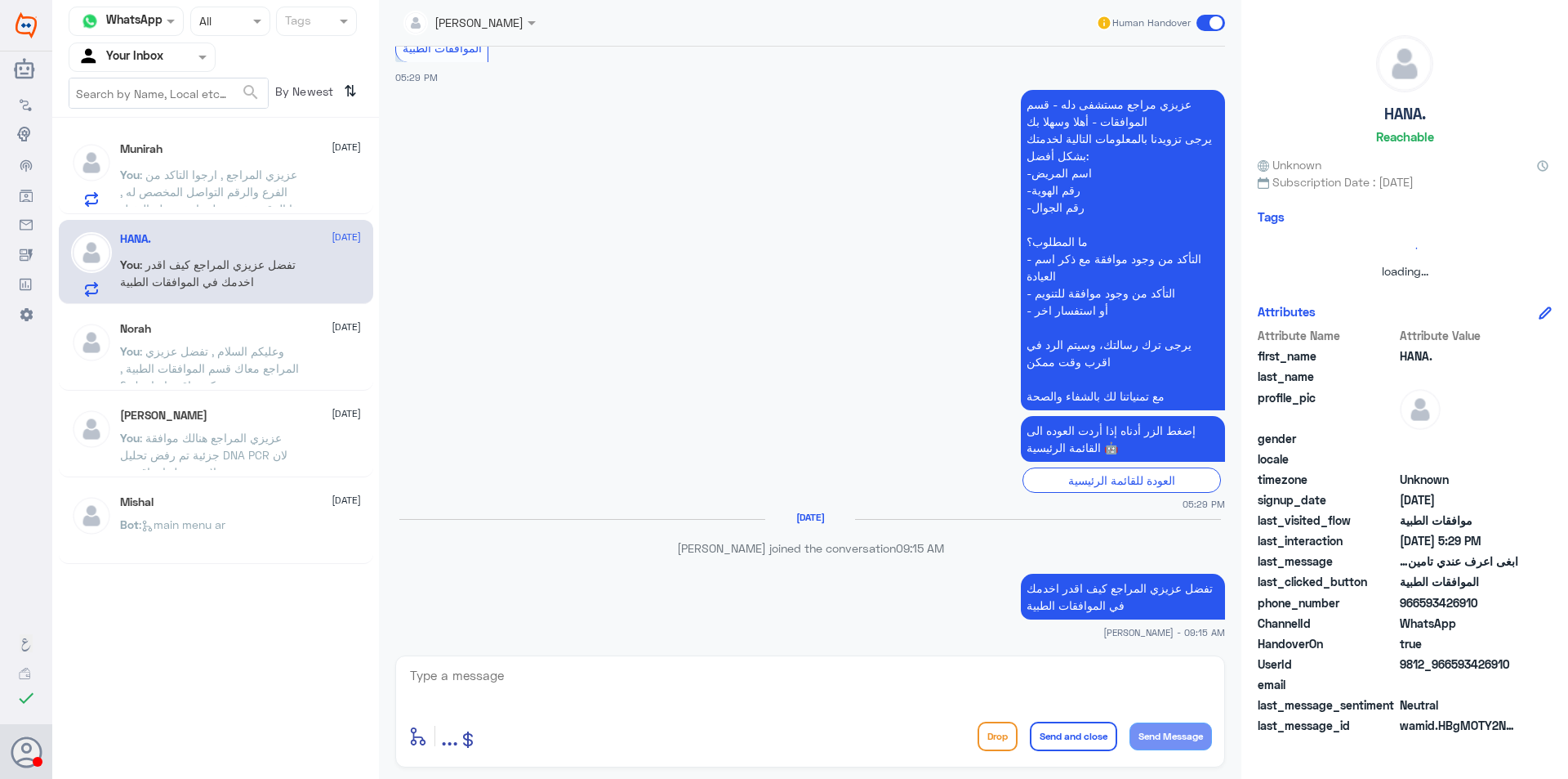
click at [270, 357] on span ": وعليكم السلام , تفضل عزيزي المراجع معاك قسم الموافقات الطبية , كيف اقدر اساعد…" at bounding box center [209, 368] width 179 height 48
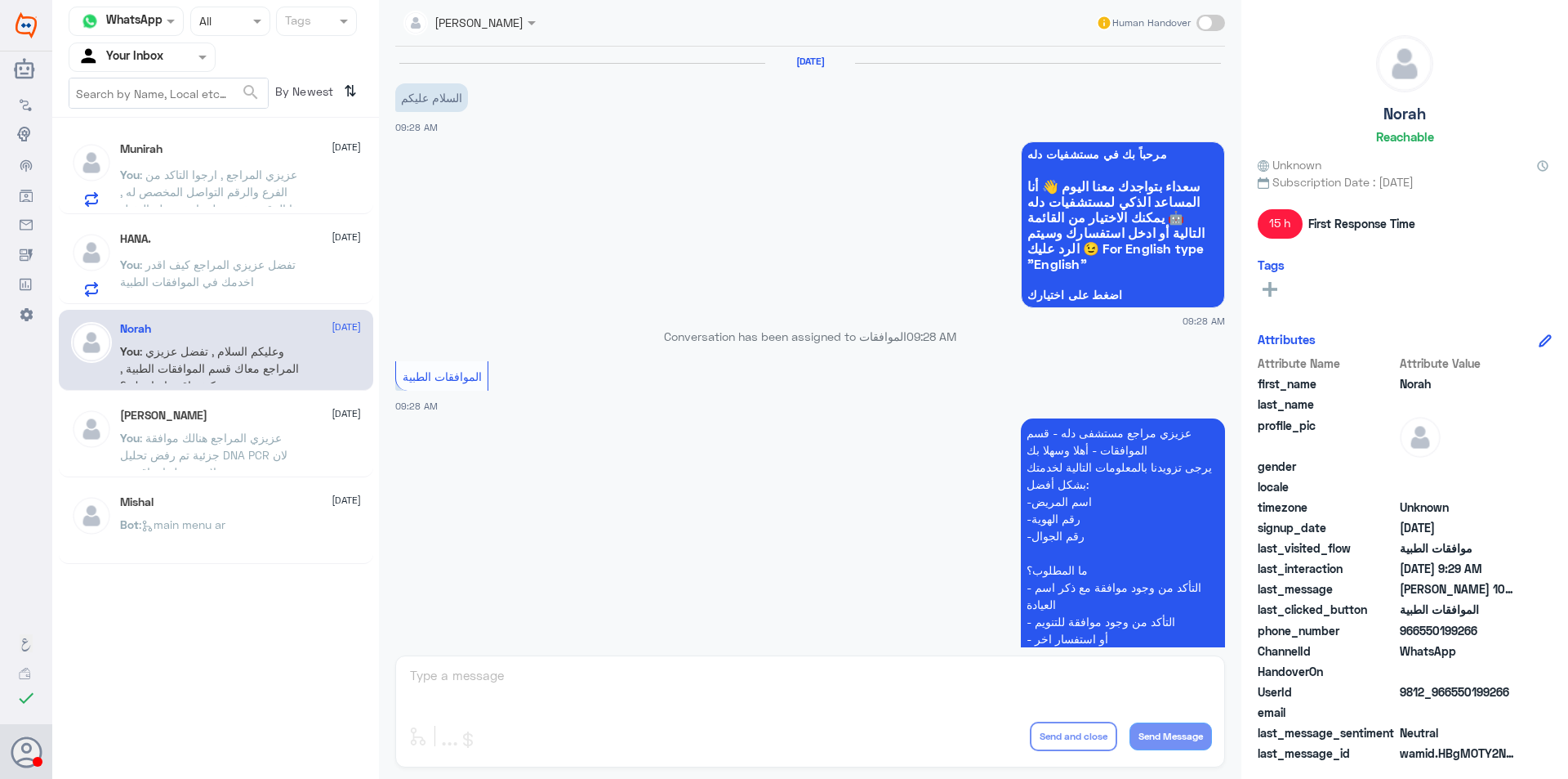
scroll to position [453, 0]
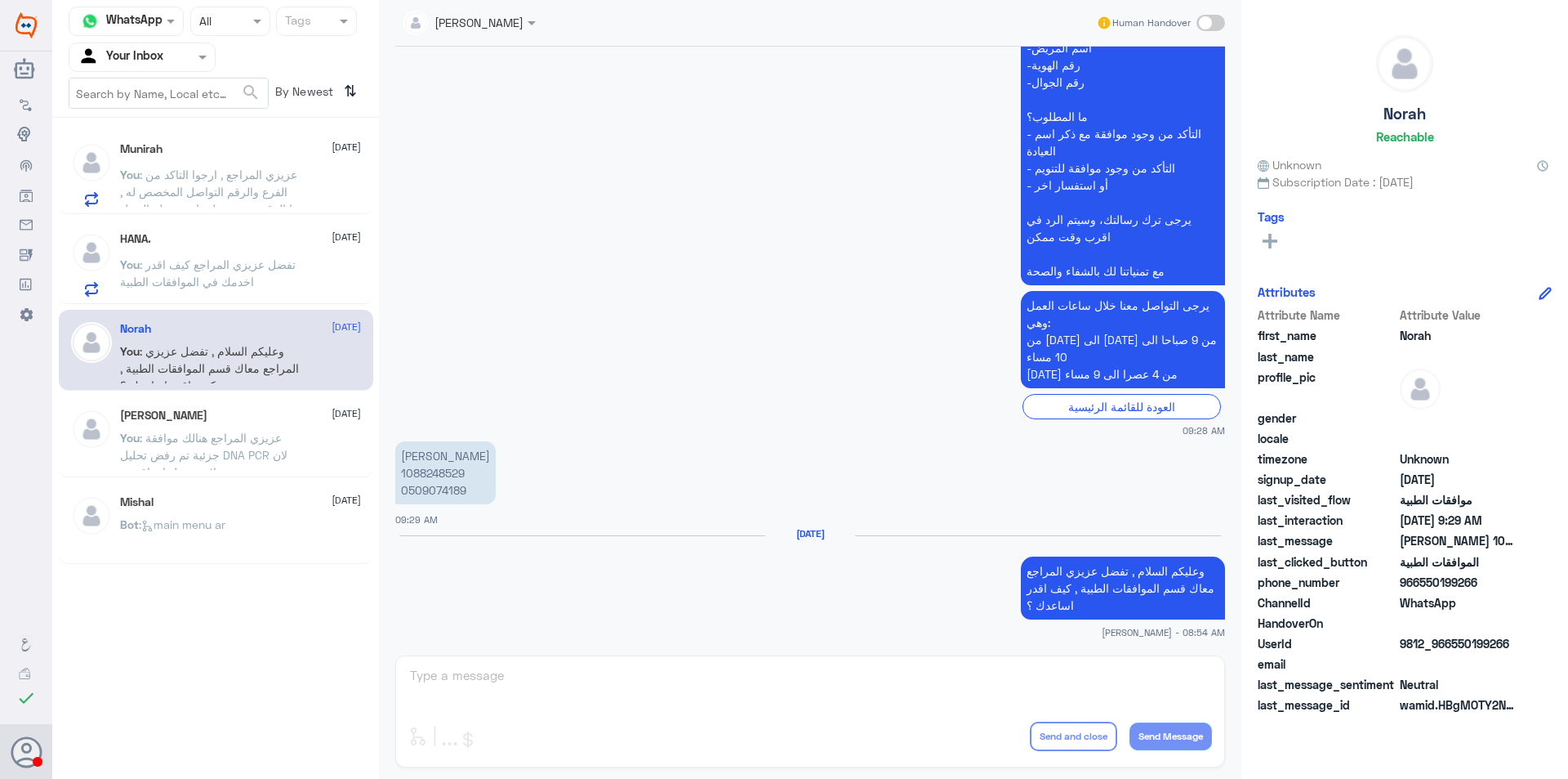
click at [264, 252] on div "HANA. 10 October You : تفضل عزيزي المراجع كيف اقدر اخدمك في الموافقات الطبية" at bounding box center [240, 264] width 241 height 65
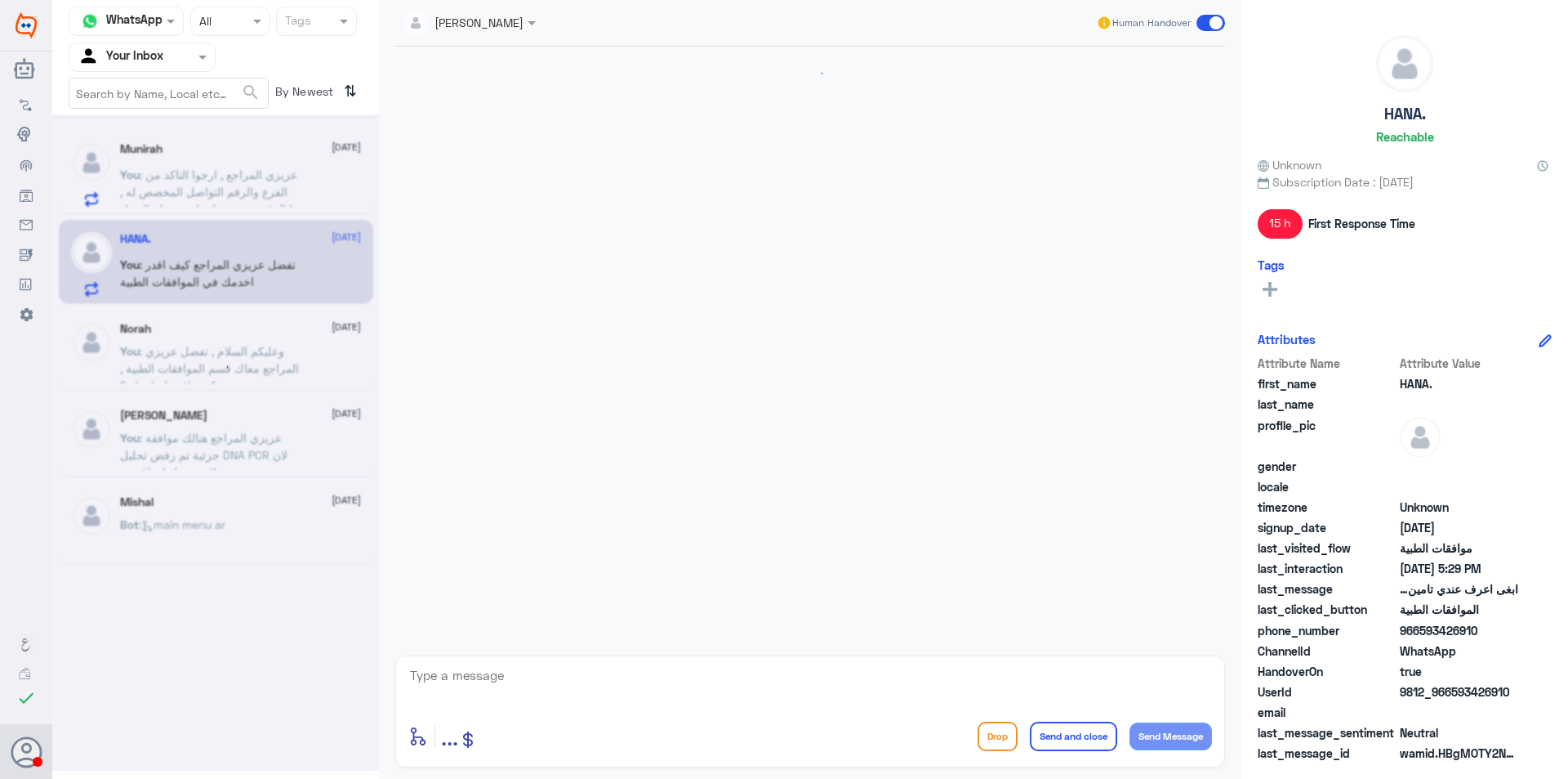
scroll to position [1627, 0]
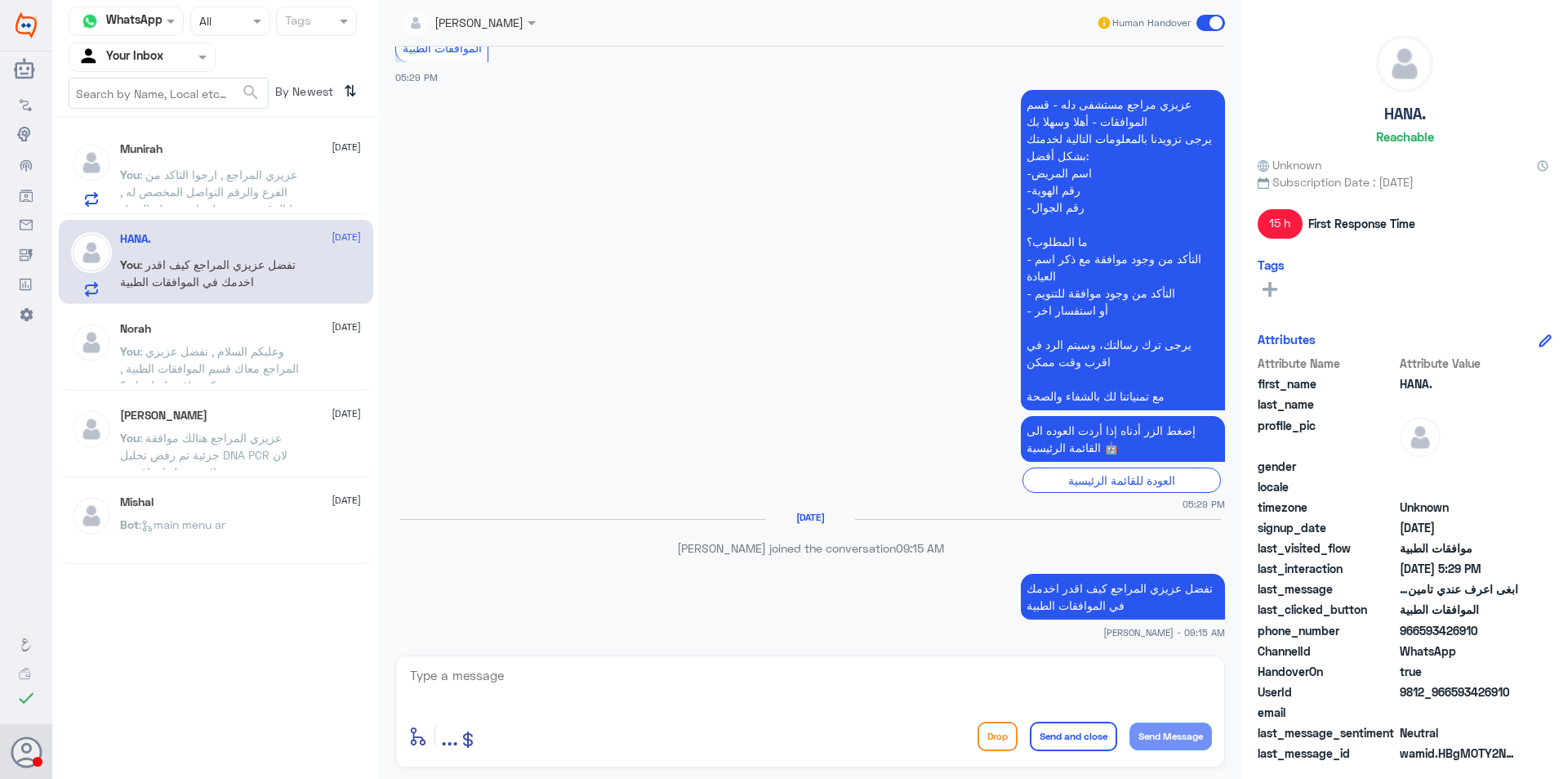
click at [113, 60] on input "text" at bounding box center [123, 56] width 90 height 19
click at [148, 178] on Team "Your Team" at bounding box center [133, 182] width 56 height 14
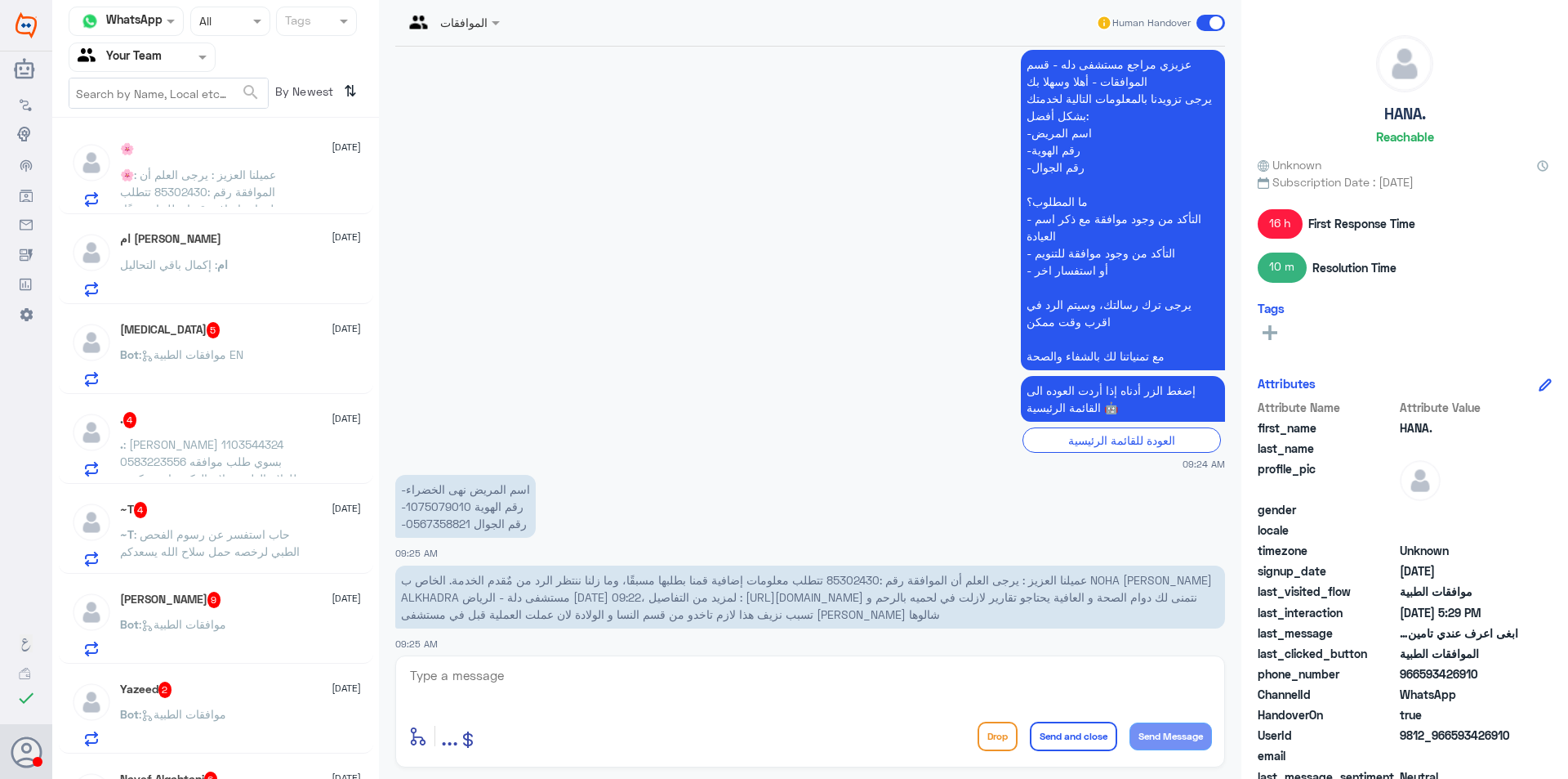
scroll to position [1603, 0]
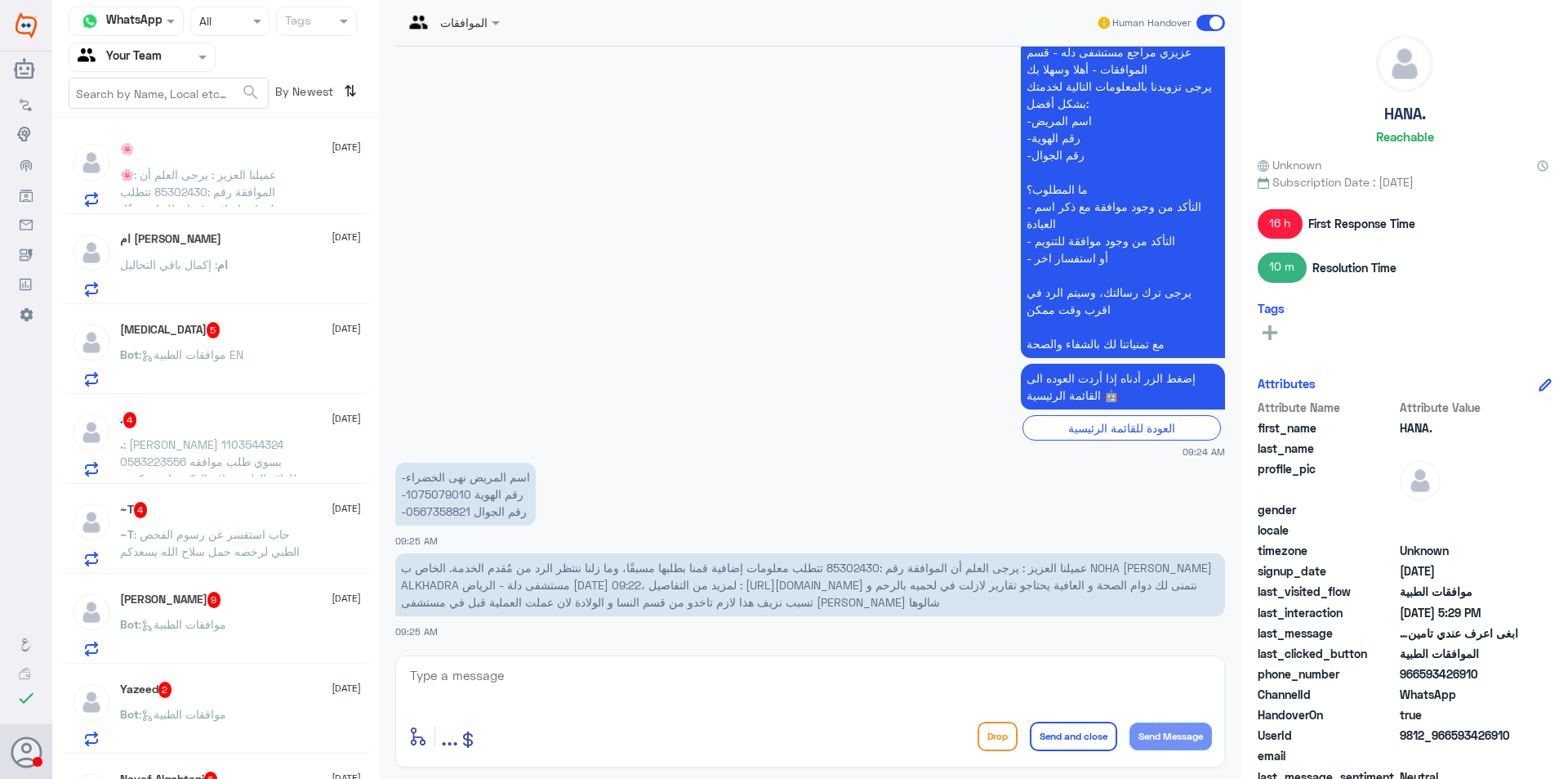
click at [856, 574] on p "عميلنا العزيز : يرجى العلم أن الموافقة رقم :85302430 تتطلب معلومات إضافية قمنا …" at bounding box center [809, 584] width 829 height 63
copy span "85302430"
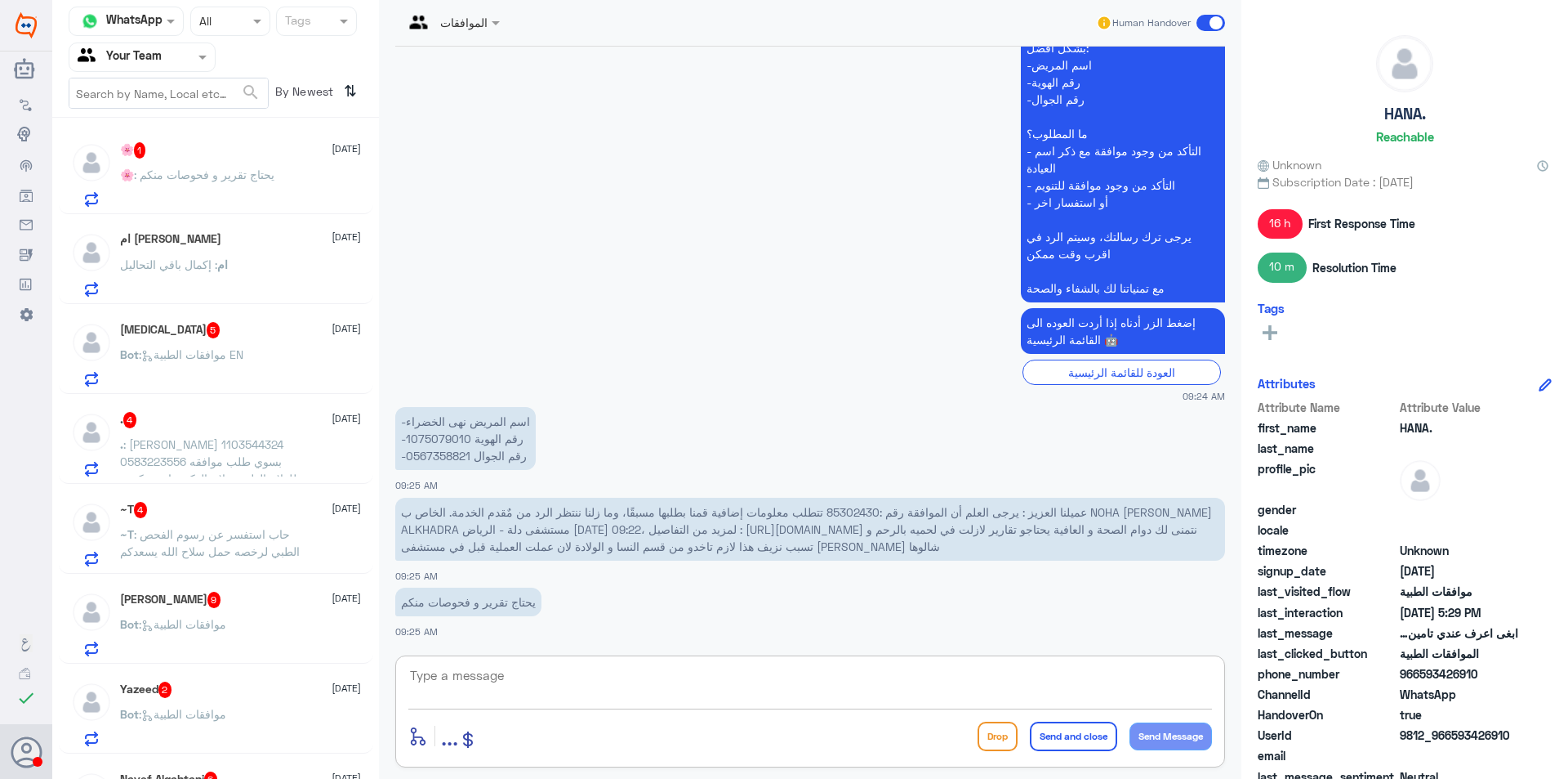
click at [695, 693] on textarea at bounding box center [810, 684] width 803 height 40
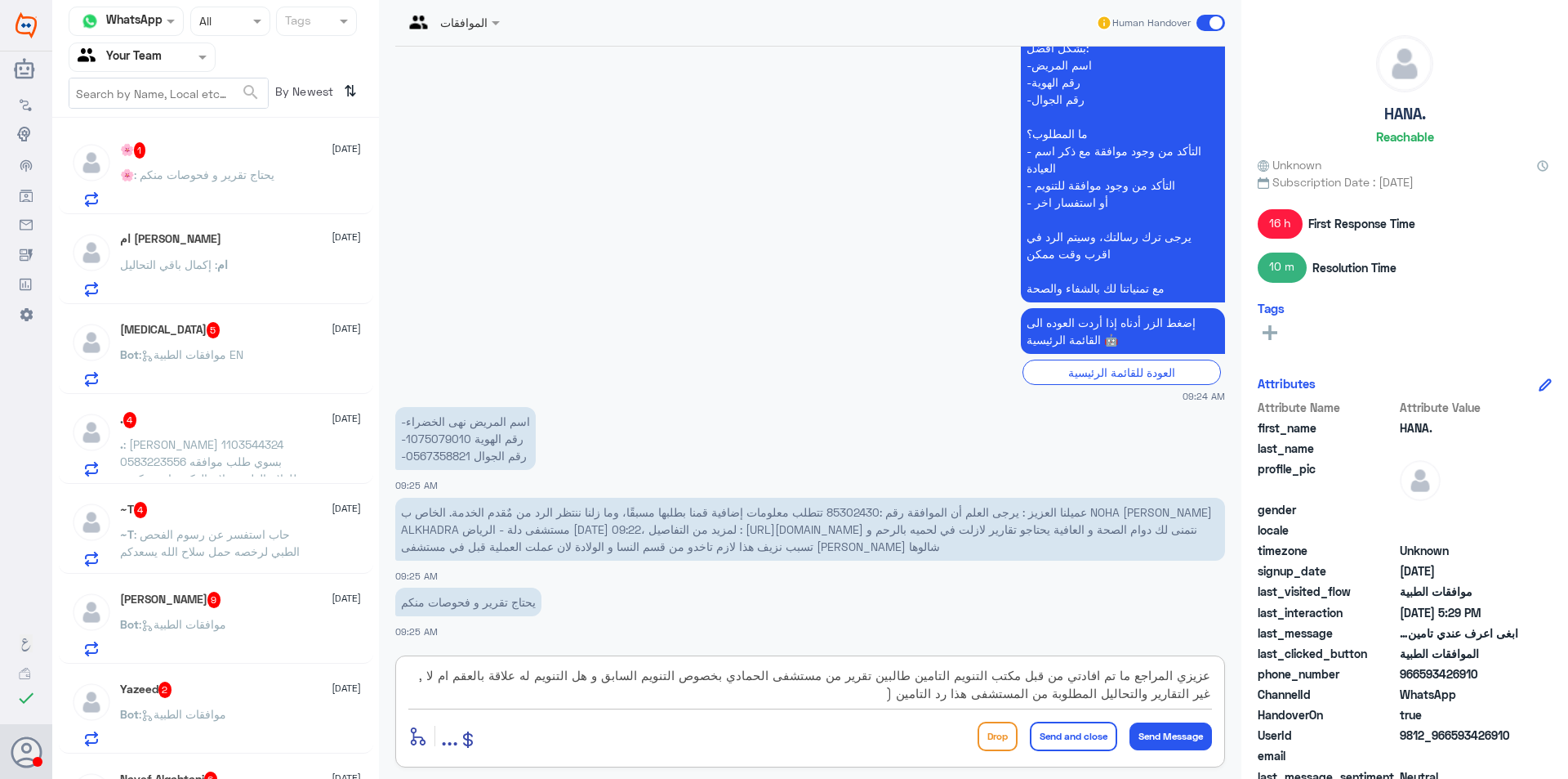
paste textarea "previous OR notes done at Alhammadi Hospital, work-up labs related to bleeding …"
type textarea "عزيزي المراجع ما تم افادتي من قبل مكتب التنويم التامين طالبين تقرير من مستشفى ا…"
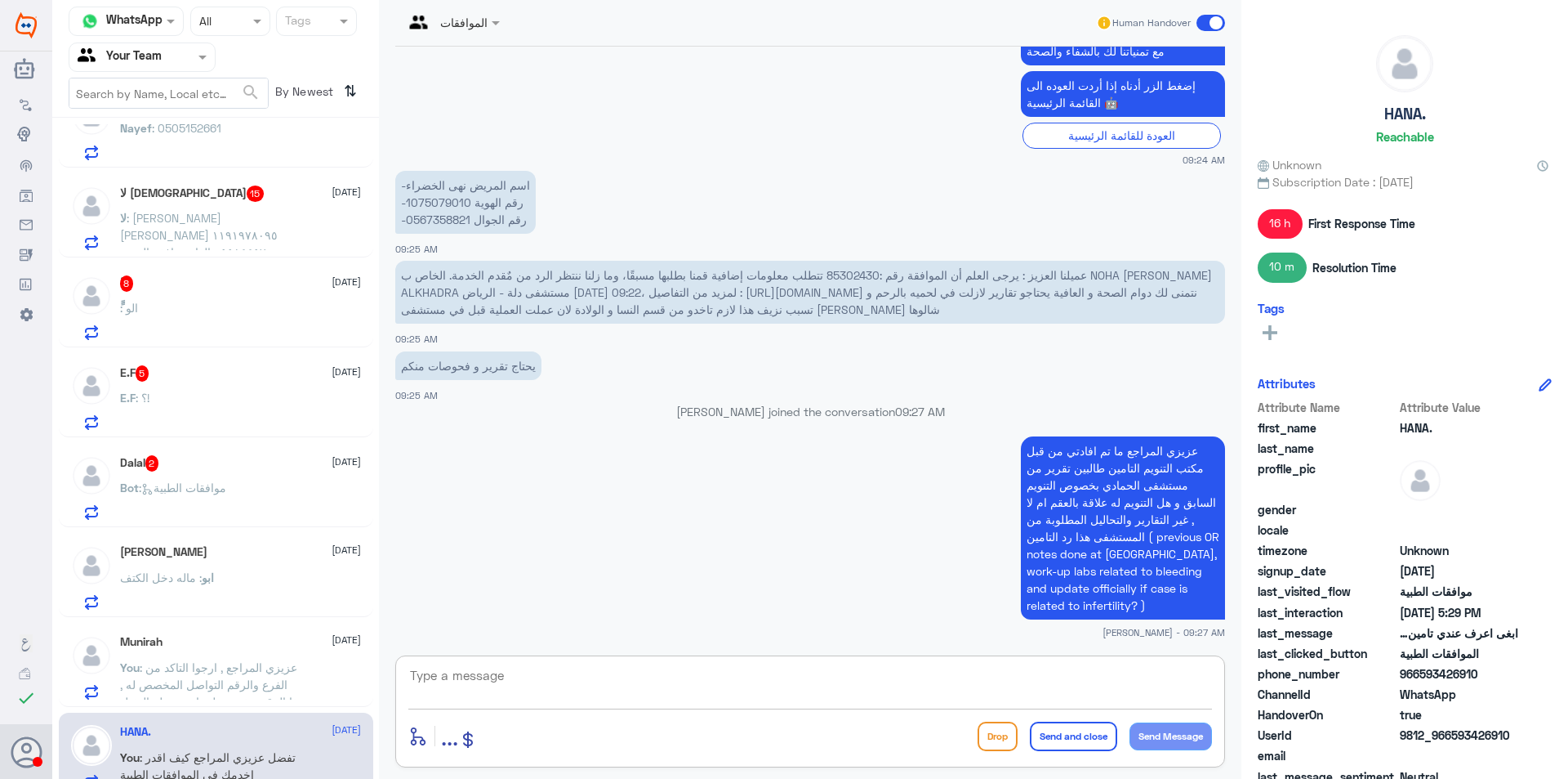
scroll to position [695, 0]
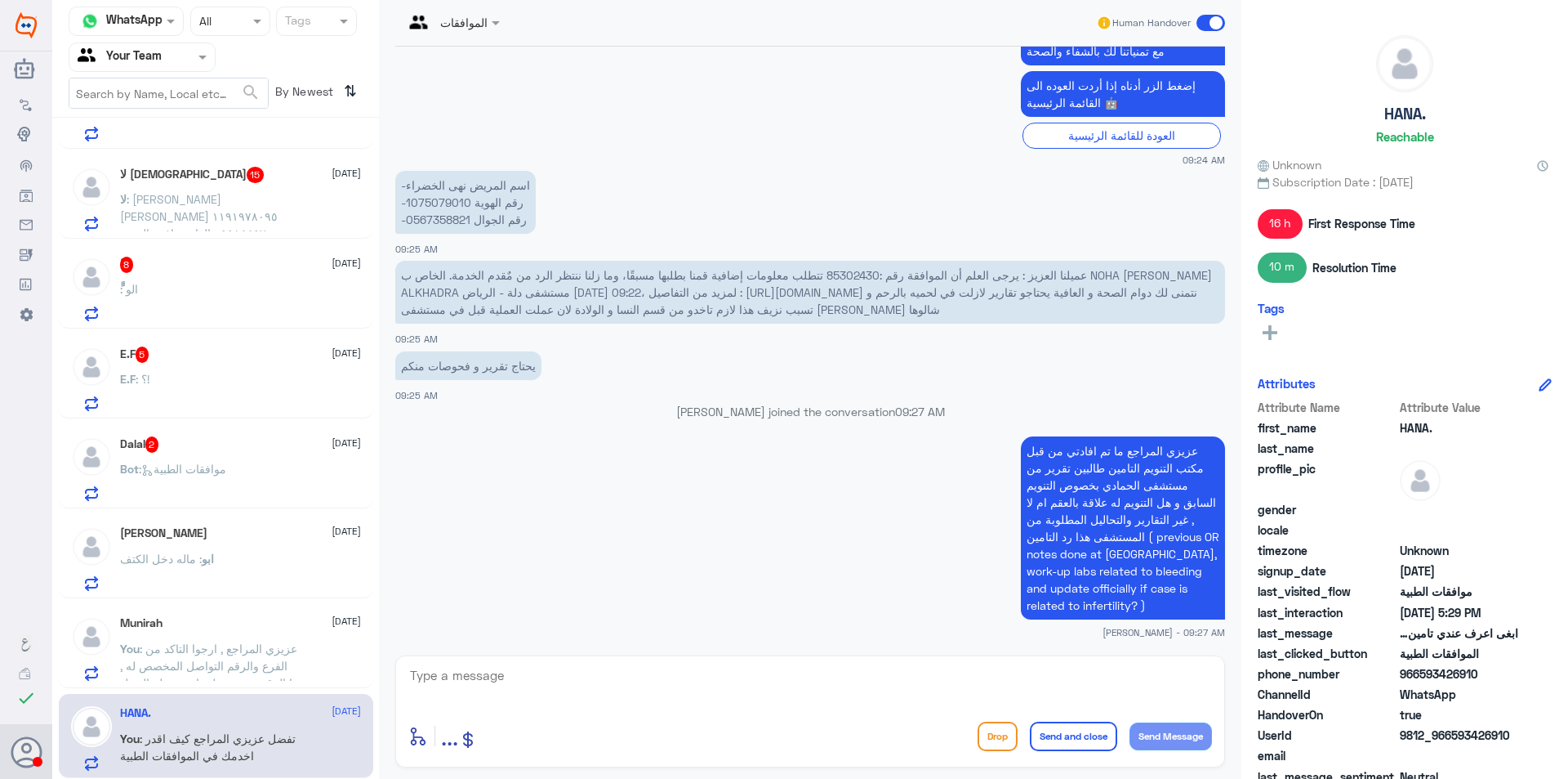
click at [269, 476] on div "Bot : موافقات الطبية" at bounding box center [240, 482] width 241 height 37
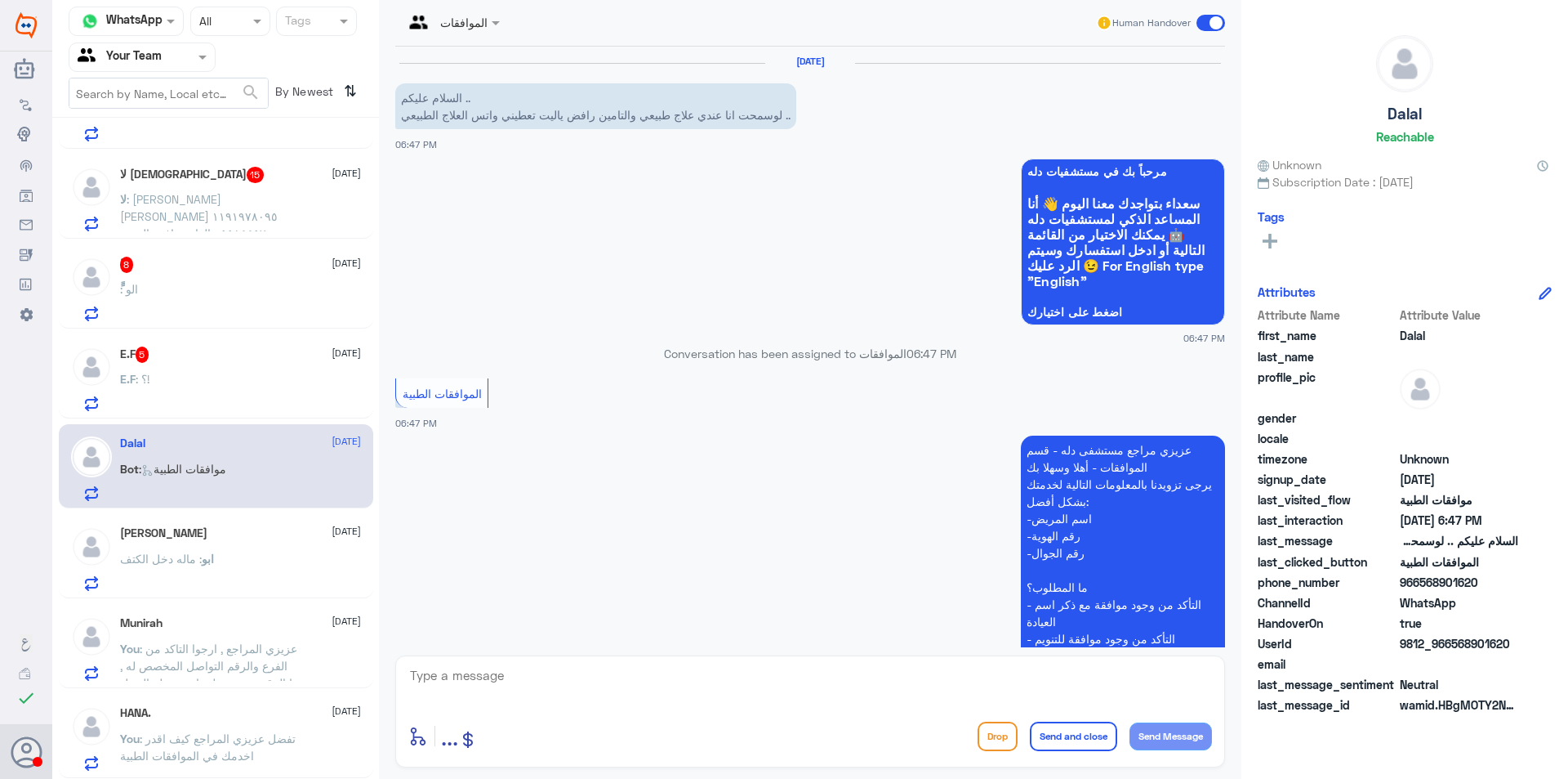
click at [554, 676] on textarea at bounding box center [810, 684] width 803 height 40
type textarea "عزيزي المراجع اعتذر عن التاخير الرقم المخصص لقسم العلاج الطبيعي ( 0112993319 ) …"
click at [1057, 746] on button "Send and close" at bounding box center [1072, 735] width 87 height 29
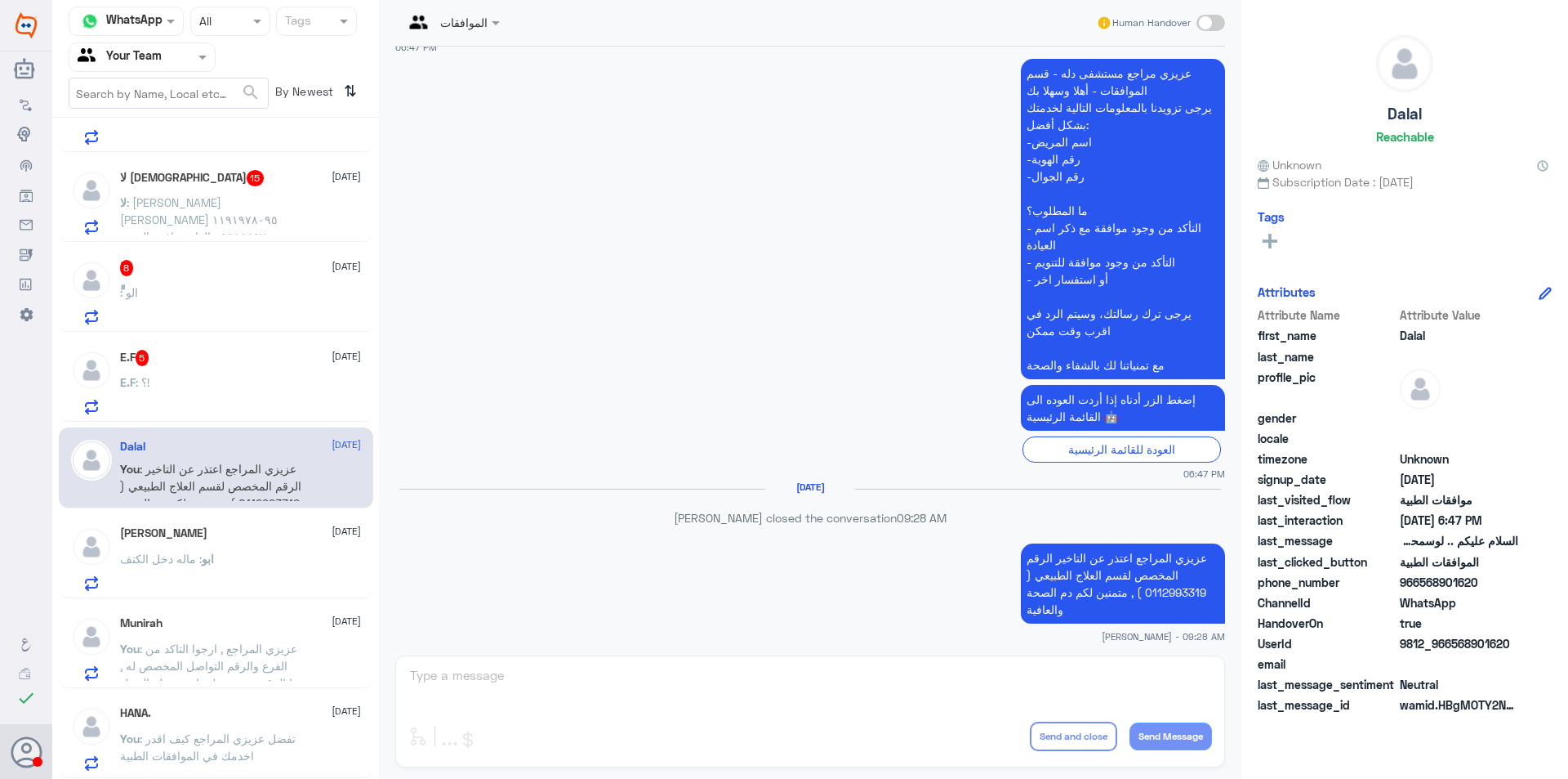
scroll to position [351, 0]
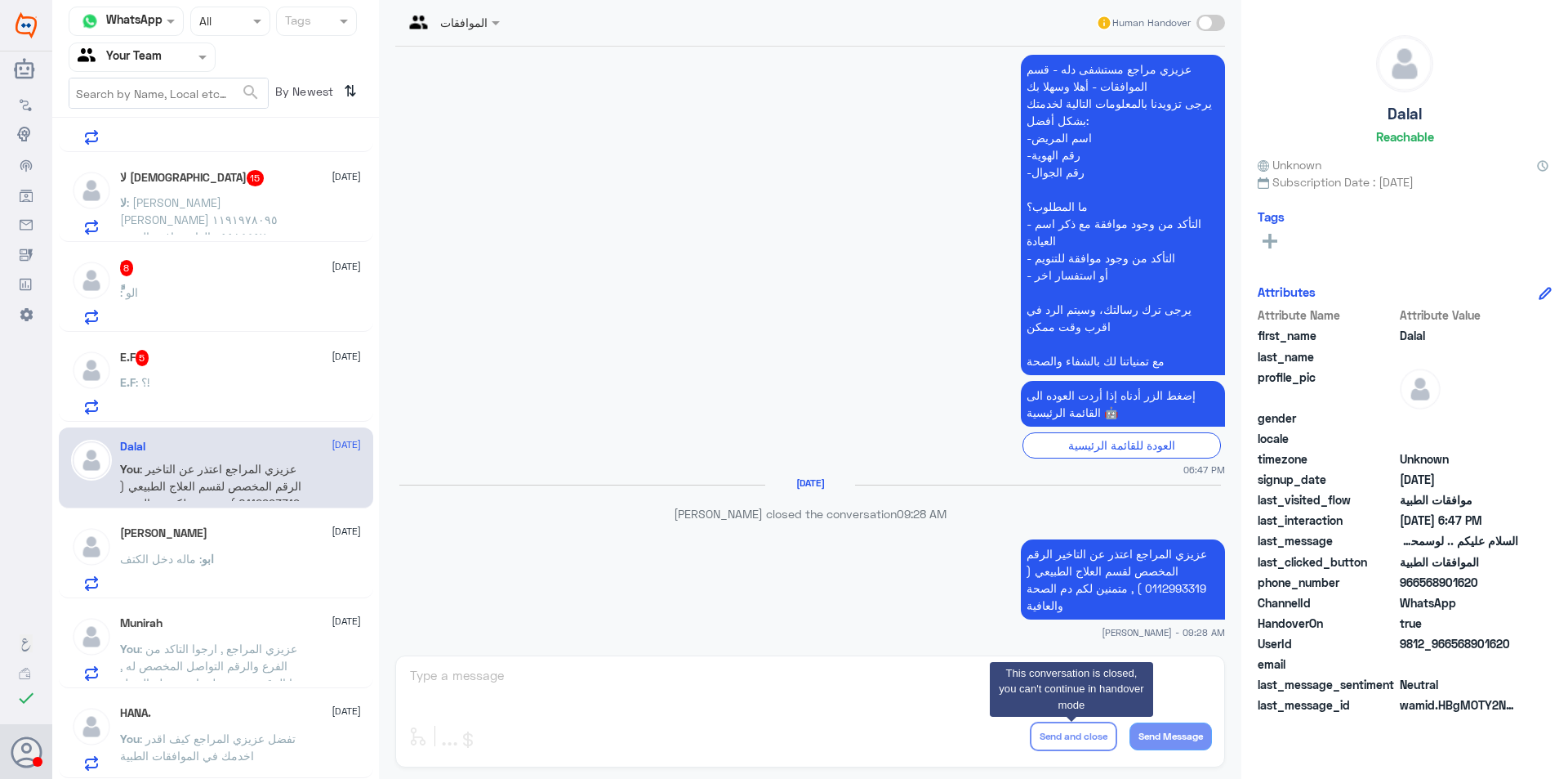
click at [257, 369] on div "E.F 5 10 October E.F : ؟!" at bounding box center [240, 382] width 241 height 65
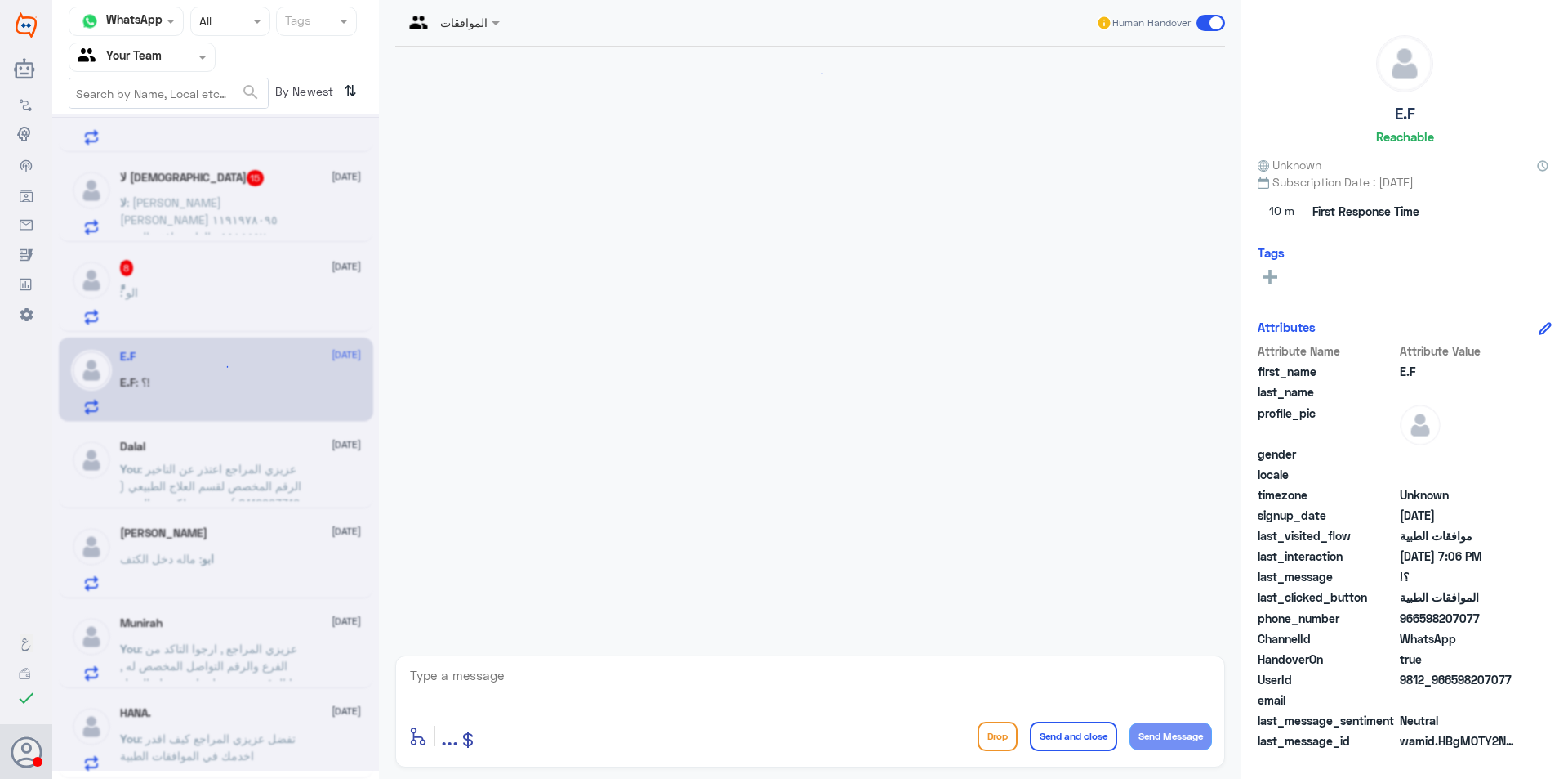
scroll to position [471, 0]
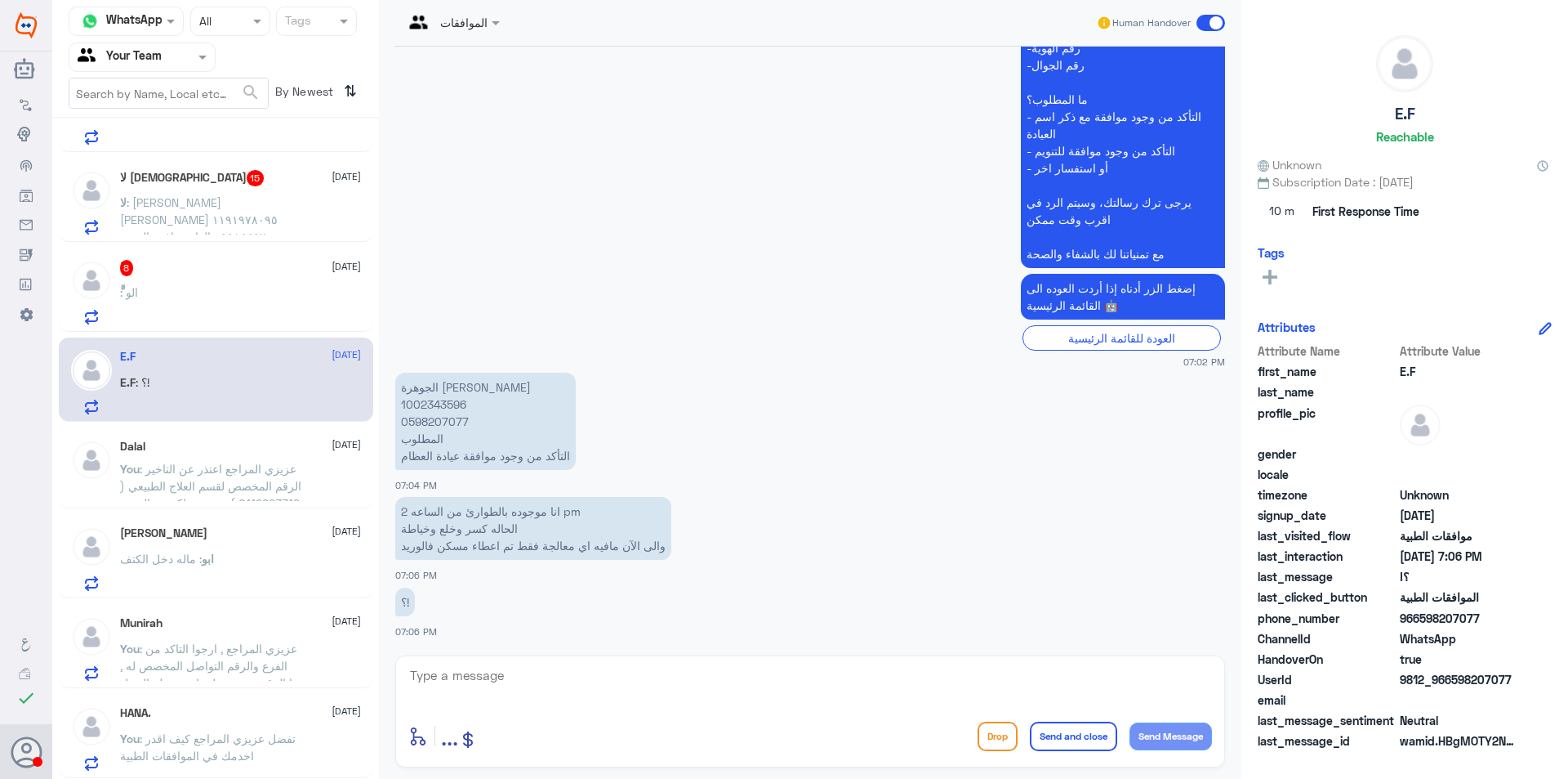
click at [417, 409] on p "الجوهرة عبدالرحمن الخيال 1002343596 0598207077 المطلوب التأكد من وجود موافقة عي…" at bounding box center [485, 421] width 181 height 97
copy p "1002343596"
click at [877, 440] on app-msgs-text "الجوهرة عبدالرحمن الخيال 1002343596 0598207077 المطلوب التأكد من وجود موافقة عي…" at bounding box center [809, 422] width 829 height 99
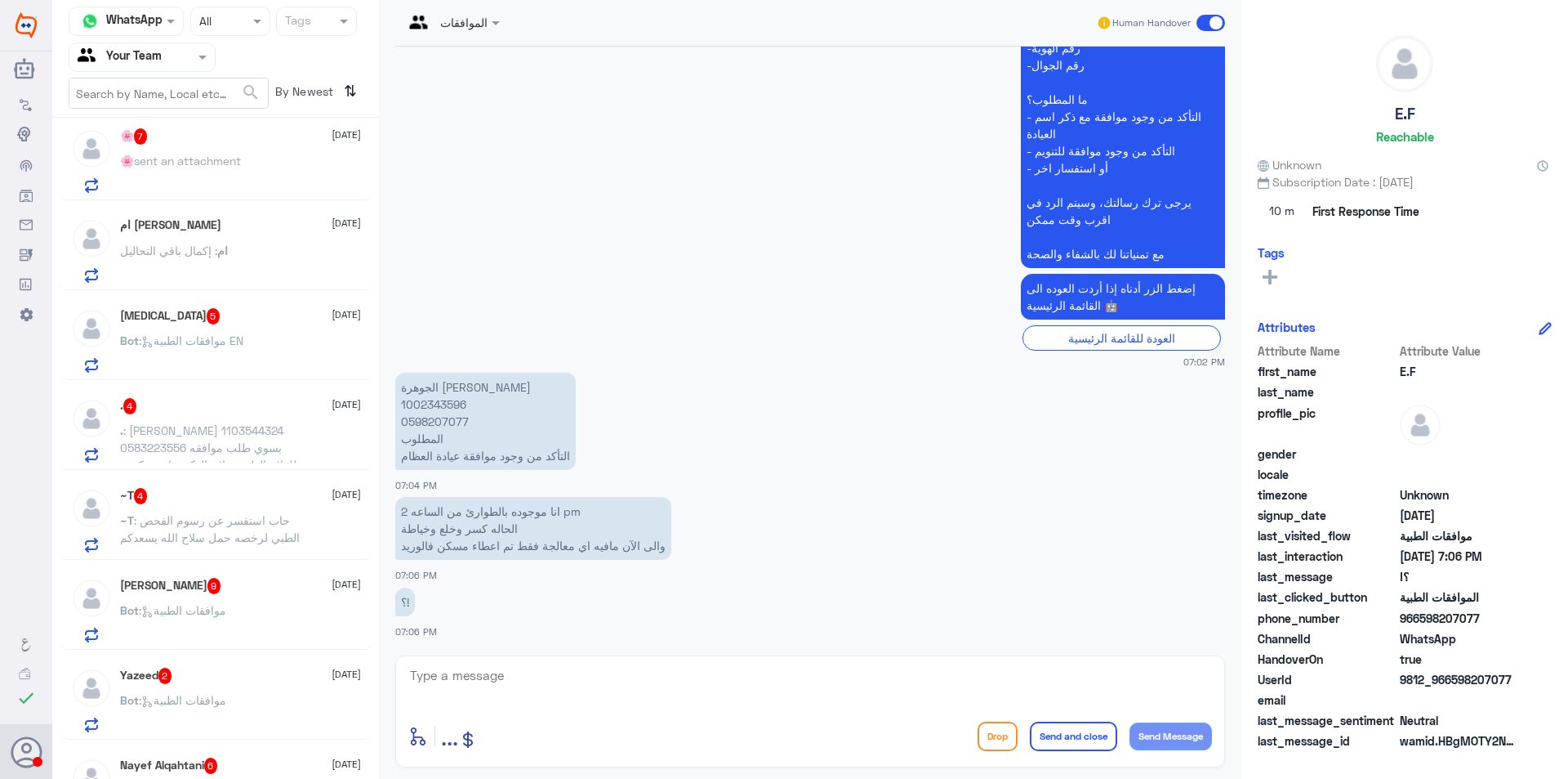
scroll to position [0, 0]
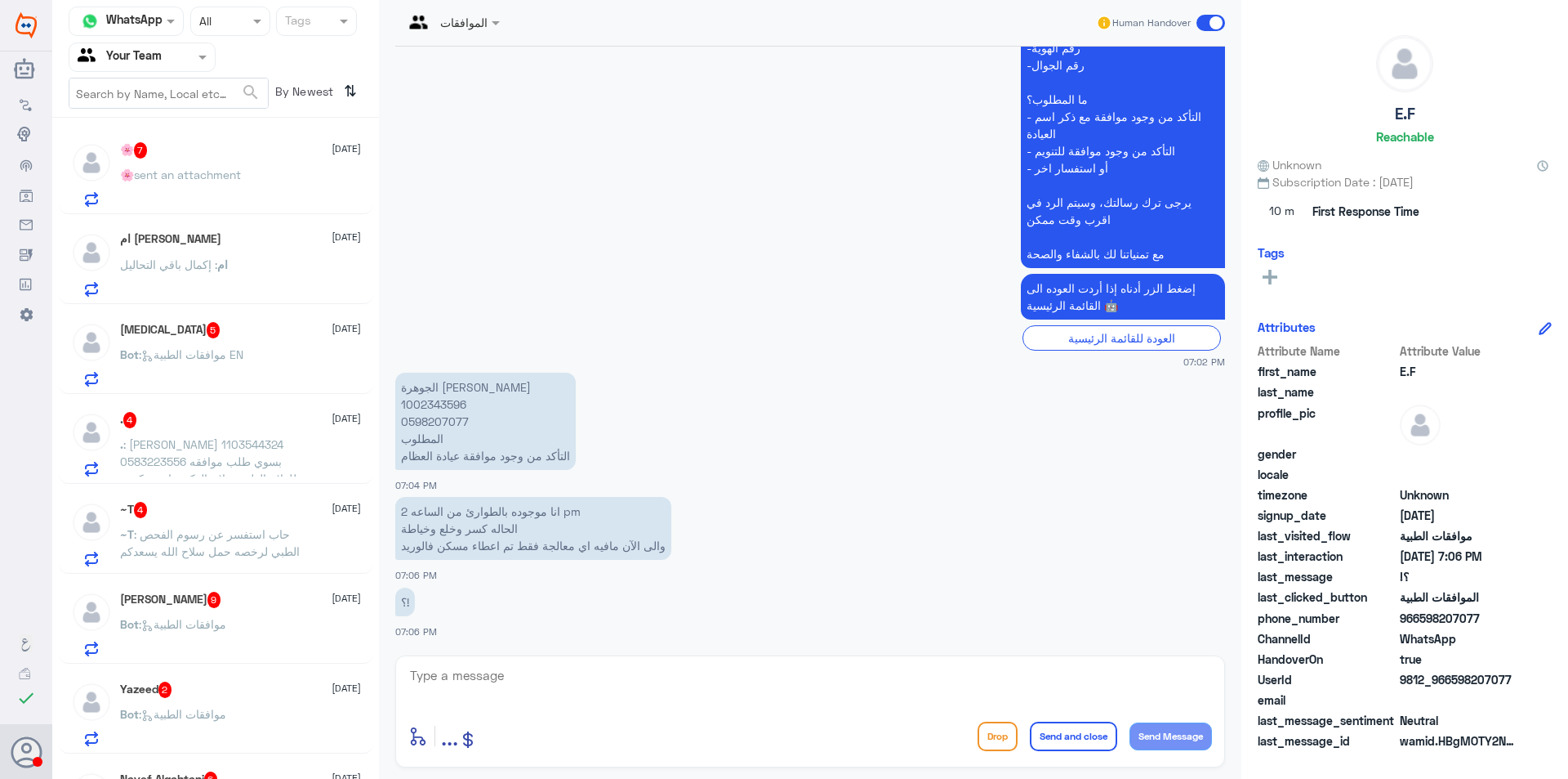
click at [264, 155] on div "🌸 7 11 October" at bounding box center [240, 150] width 241 height 16
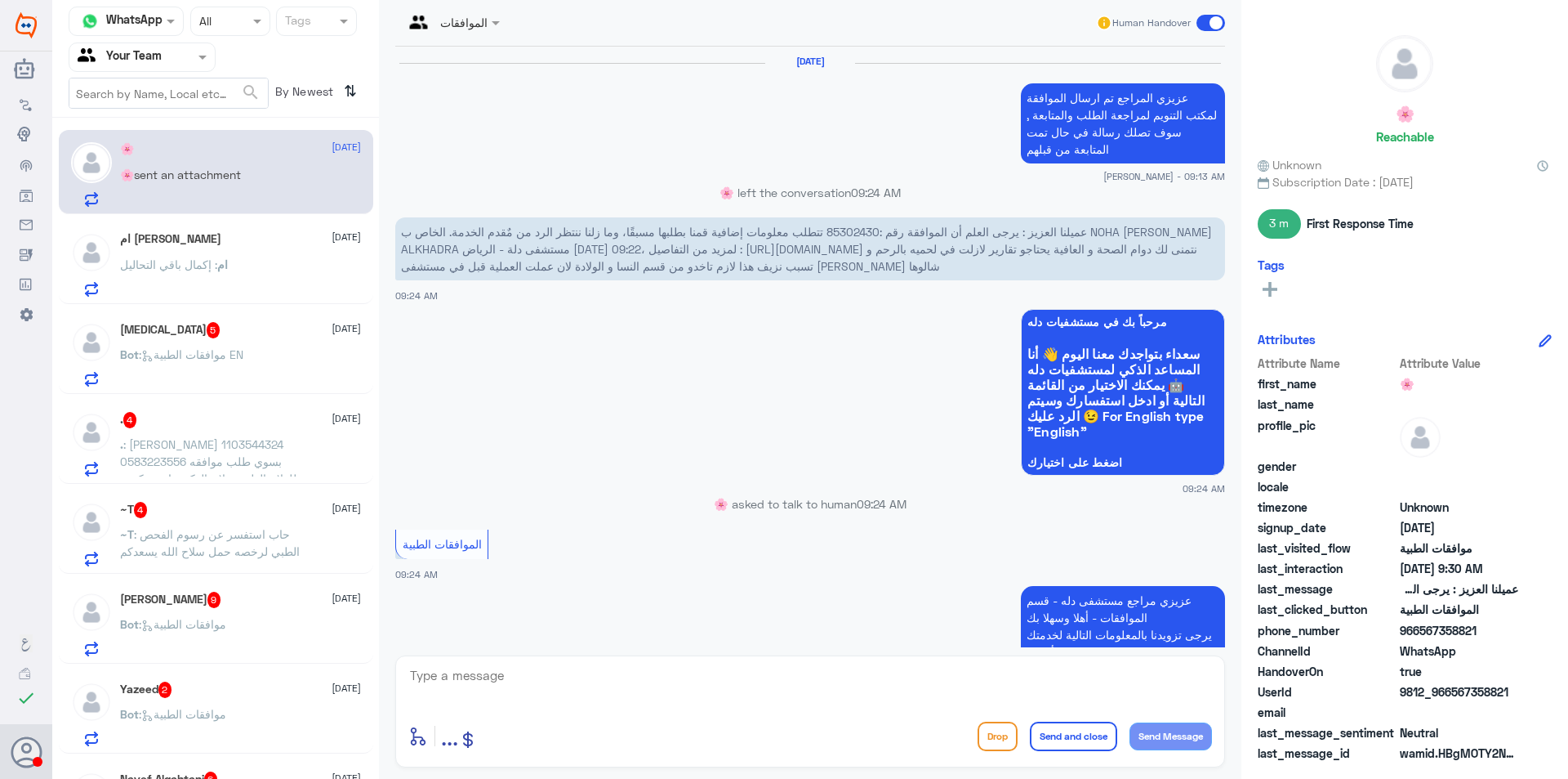
scroll to position [1320, 0]
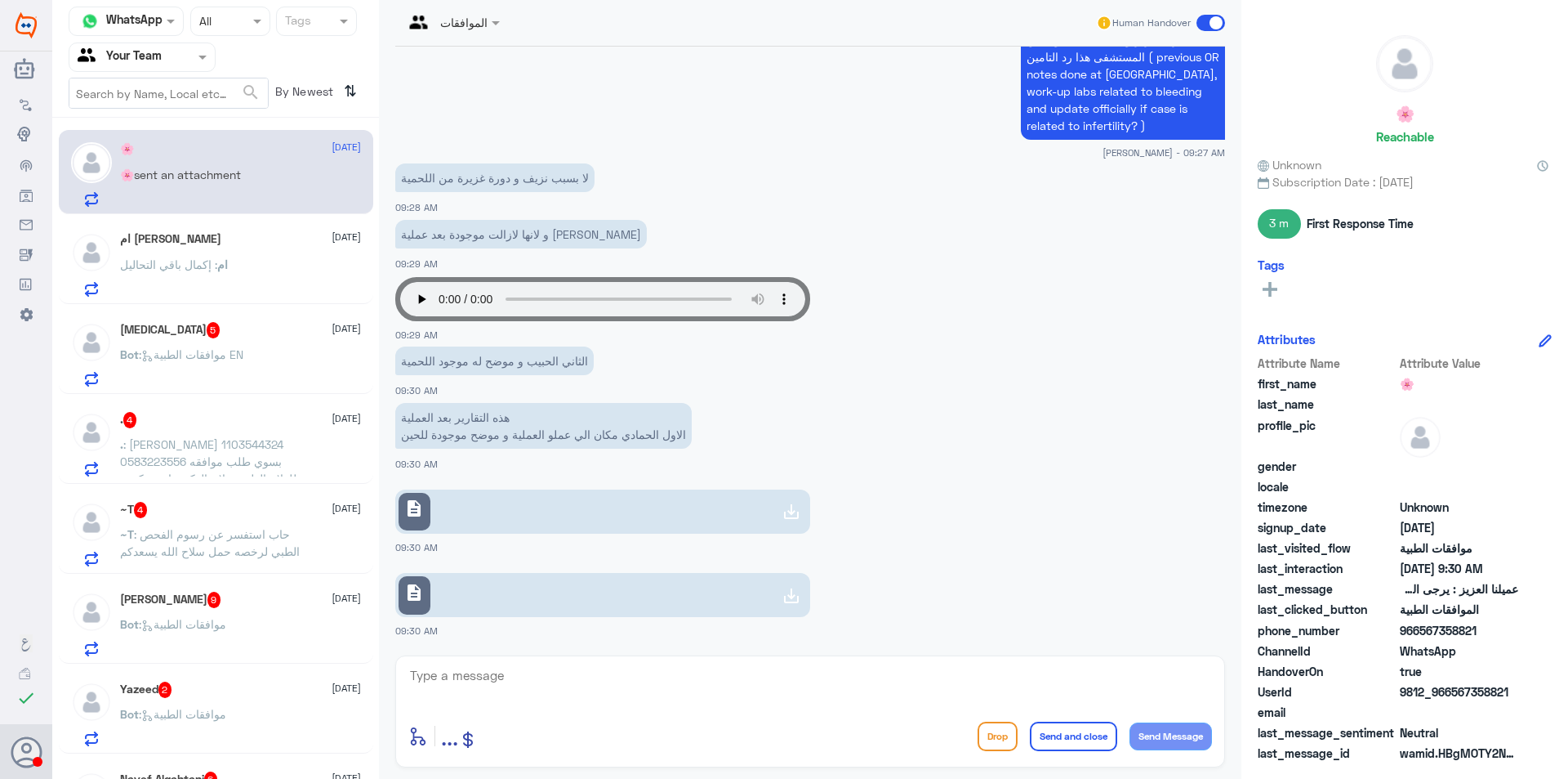
click at [736, 518] on link "description" at bounding box center [602, 511] width 415 height 44
click at [600, 586] on link "description" at bounding box center [602, 595] width 415 height 44
click at [551, 662] on div "enter flow name ... Drop Send and close Send Message" at bounding box center [809, 711] width 829 height 112
click at [549, 672] on textarea at bounding box center [810, 684] width 803 height 40
type textarea "سوف يتم التوضيح لمكتب التنويم مع ارفاق لهم التقارير , سوف يتم اعلامك في حال تم …"
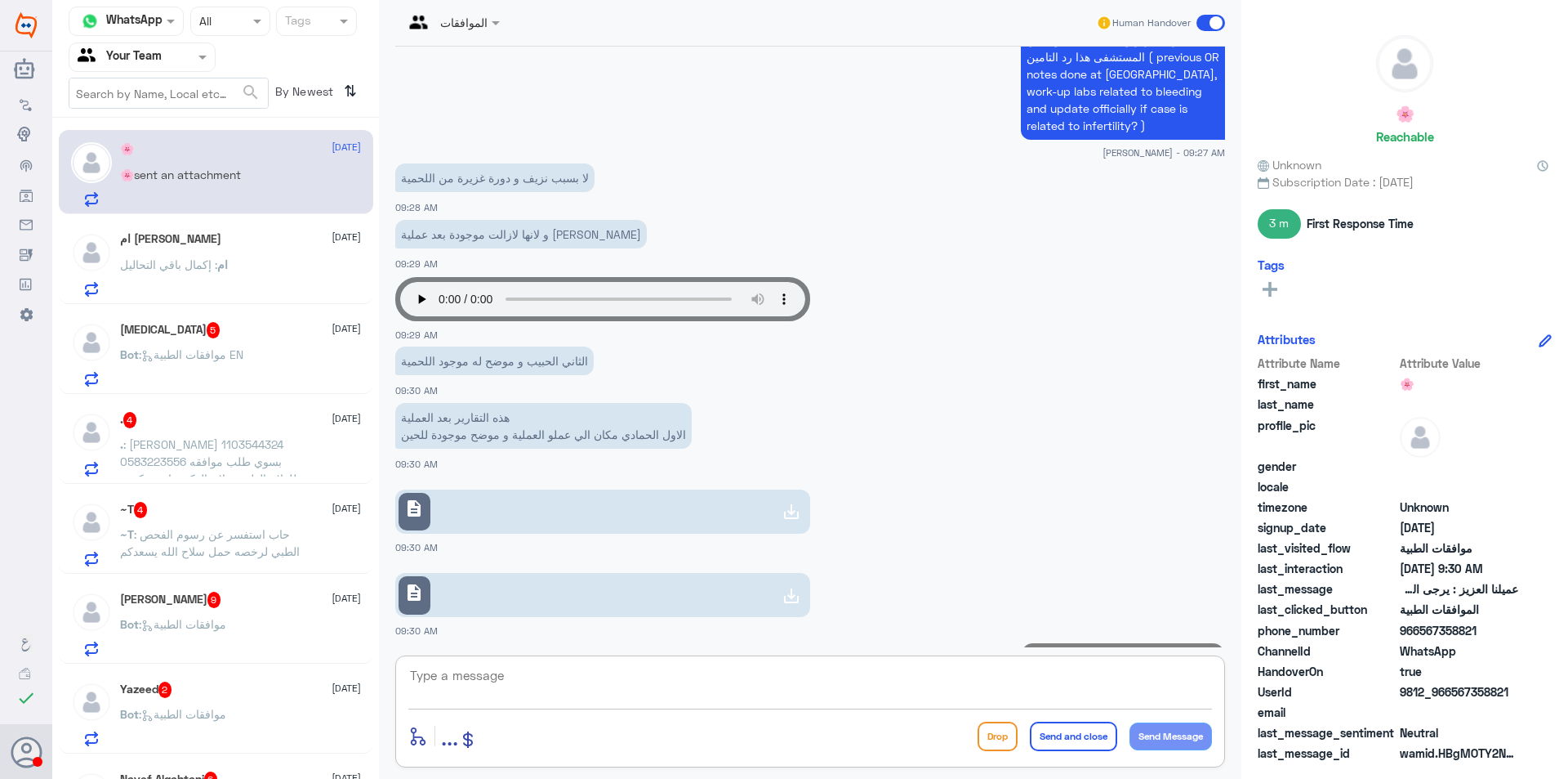
scroll to position [1407, 0]
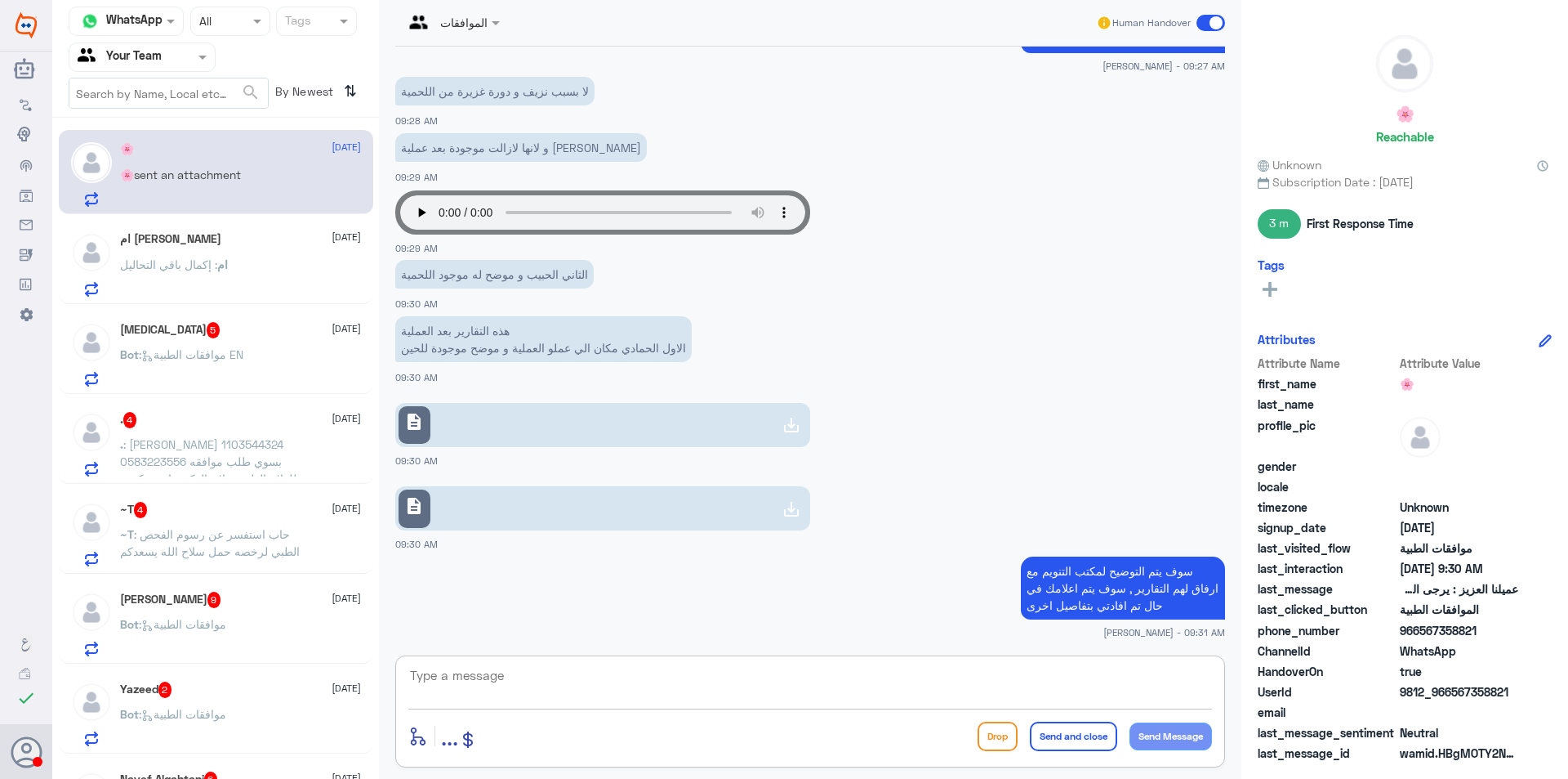
click at [468, 90] on p "لا بسبب نزيف و دورة غزيرة من اللحمية" at bounding box center [494, 91] width 199 height 29
copy div "لا بسبب نزيف و دورة غزيرة من اللحمية"
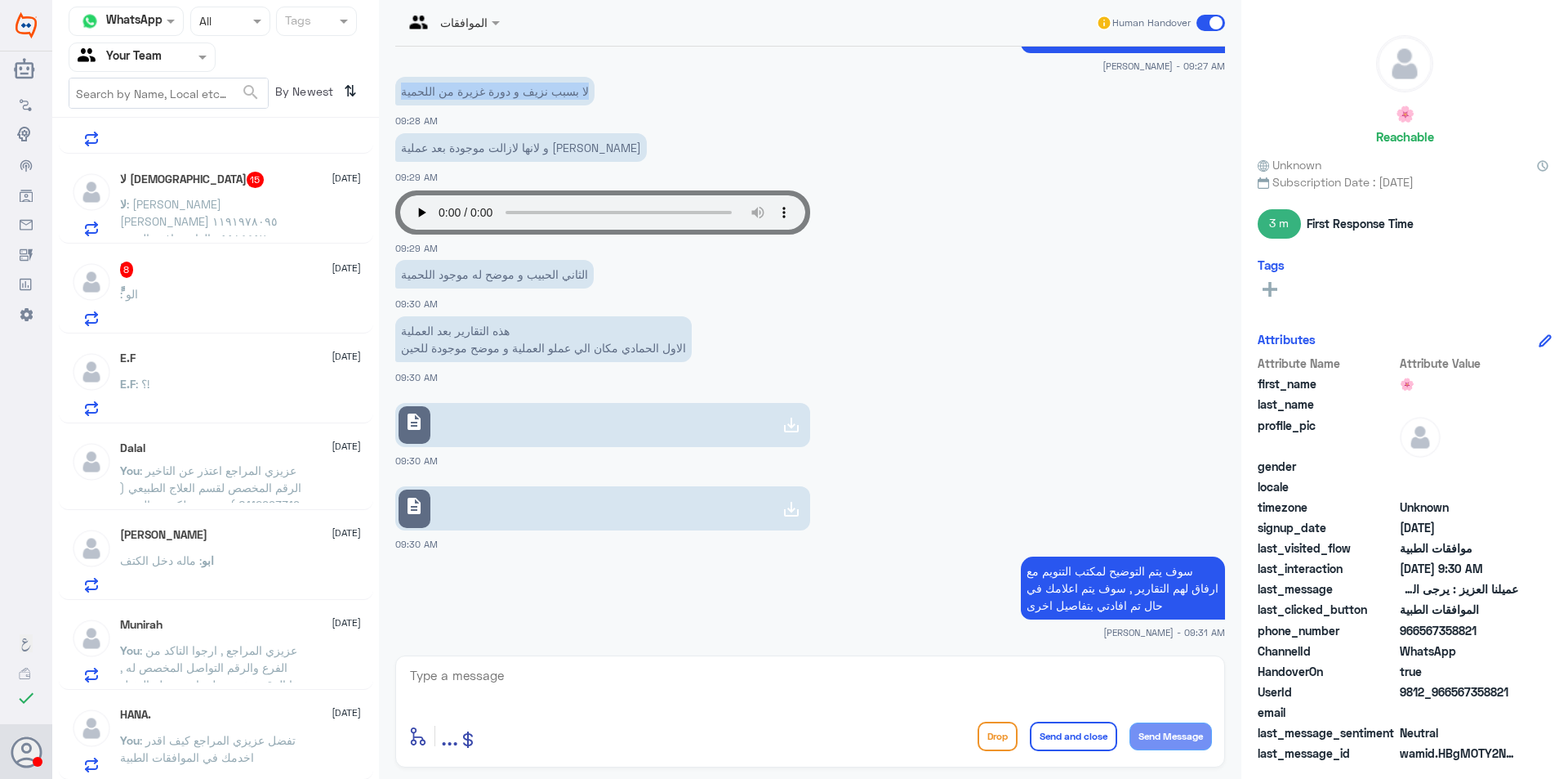
scroll to position [691, 0]
click at [198, 264] on div "ًً 8 10 October" at bounding box center [240, 268] width 241 height 16
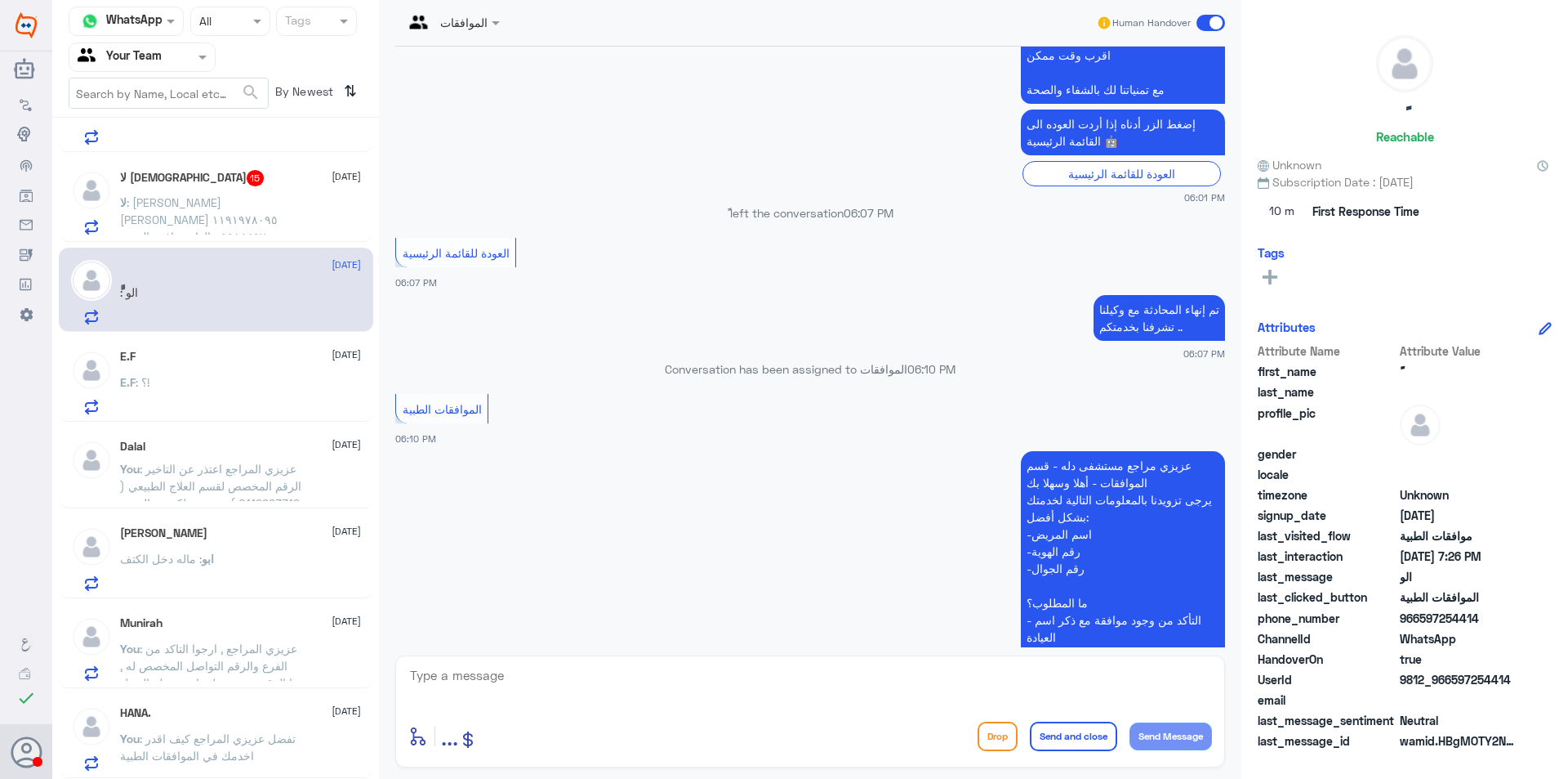
scroll to position [1296, 0]
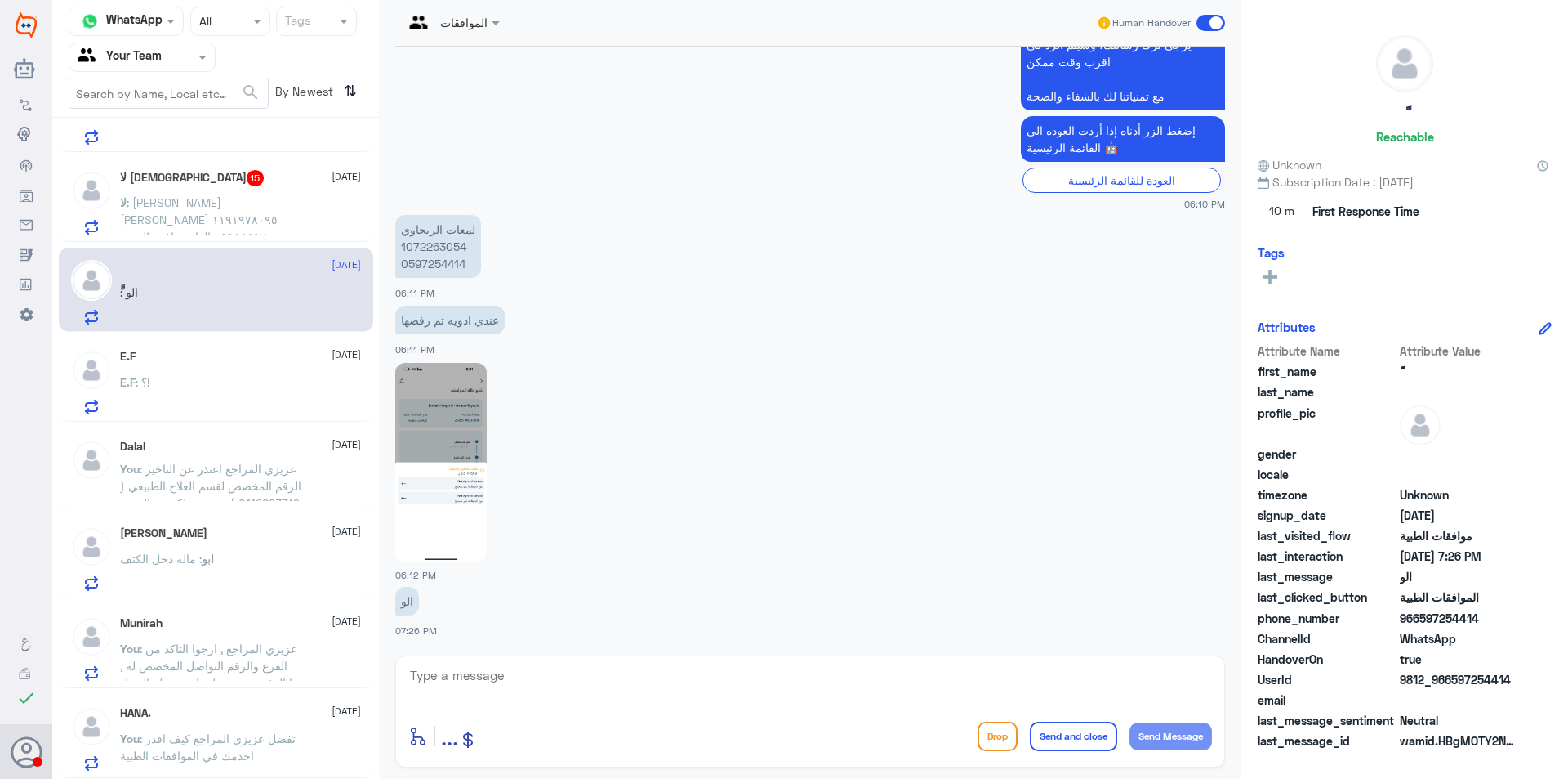
click at [458, 466] on img at bounding box center [441, 462] width 92 height 199
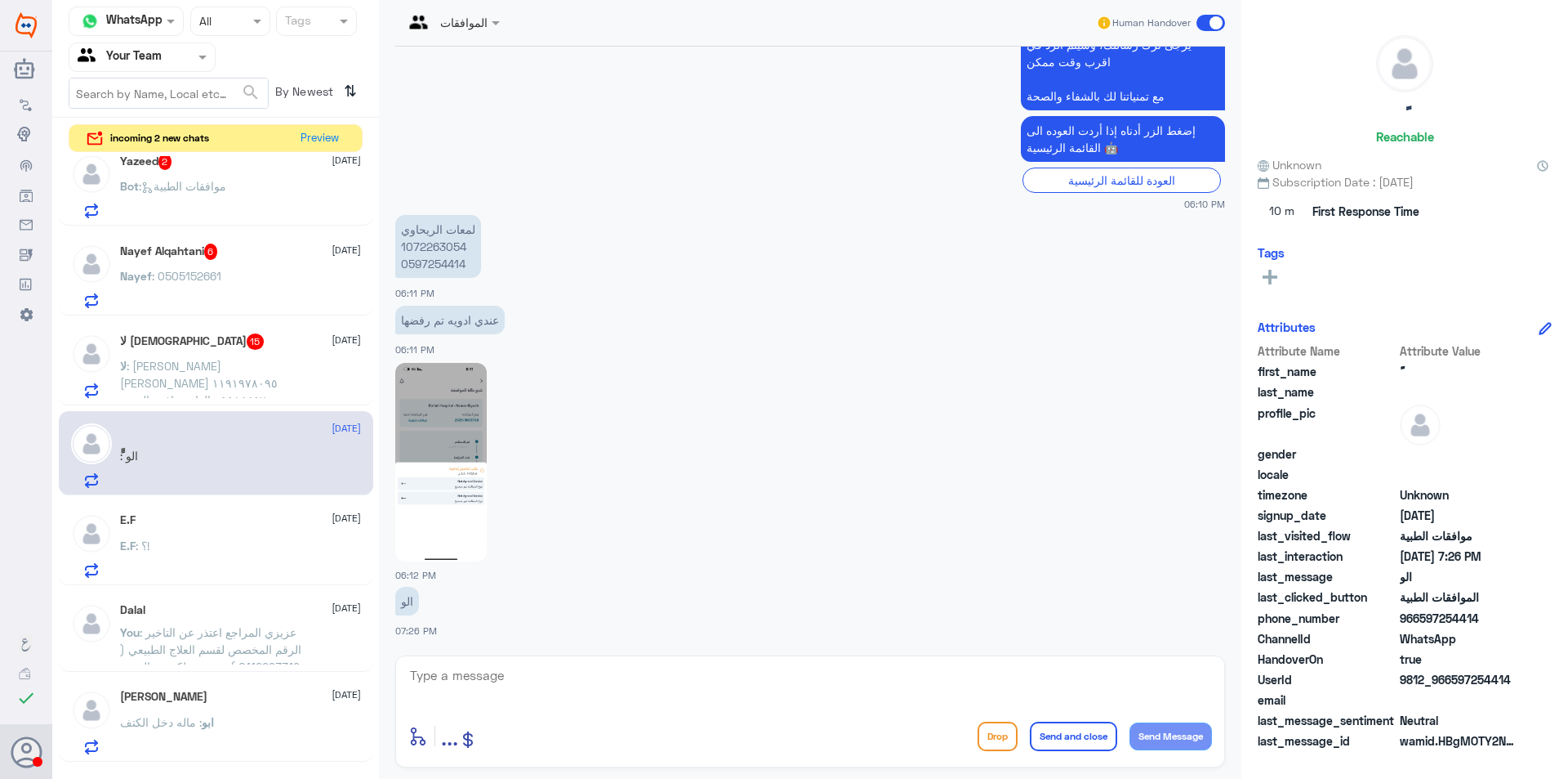
scroll to position [479, 0]
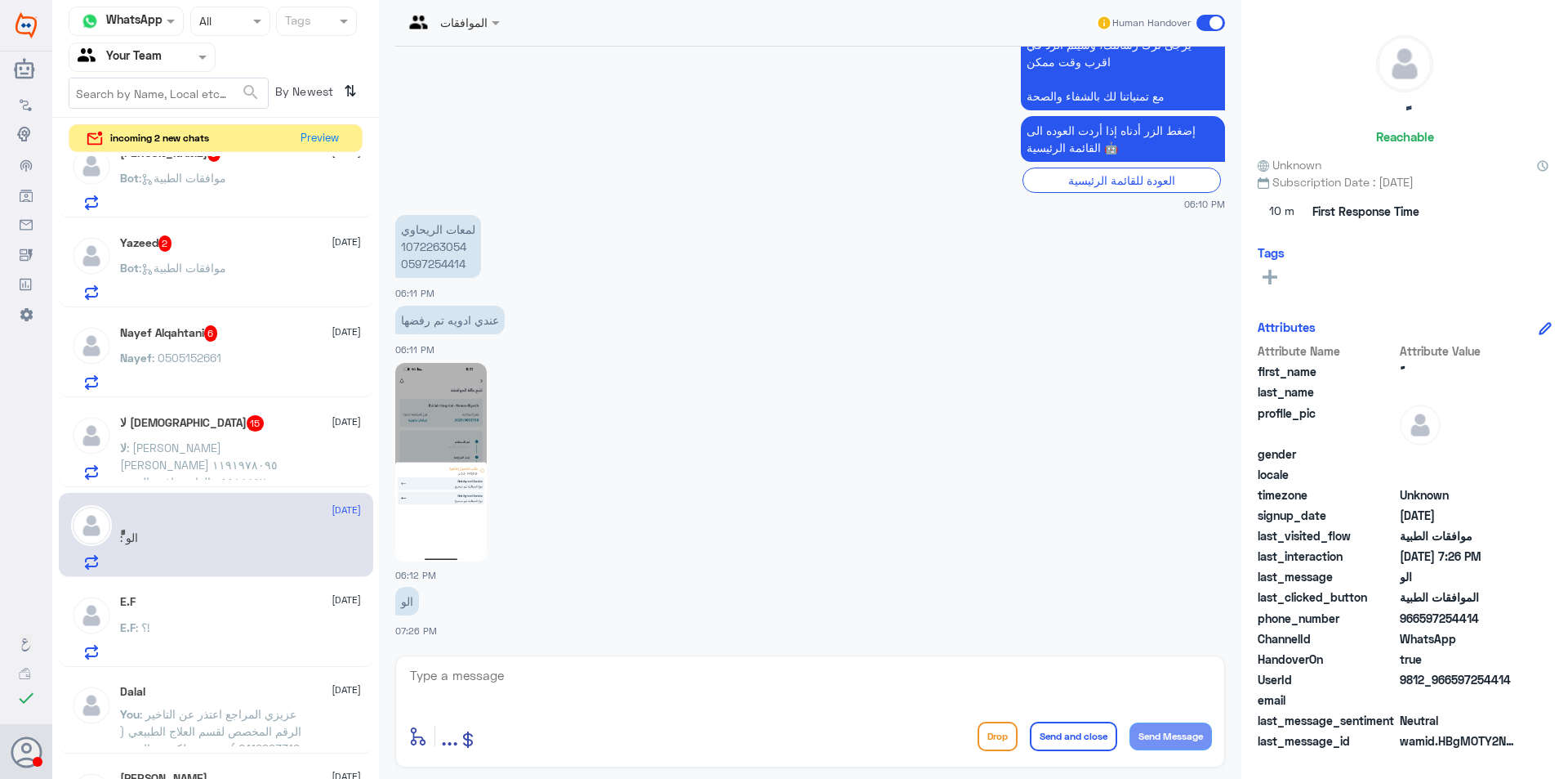
click at [291, 441] on p "لا : ماجد عيد ماجد المطيري ١١٩١٩٧٨٠٩٥ ٠٥٥٨٤٤٥٧٠٠ الغاء موافقة التنويم وصلني موا…" at bounding box center [212, 459] width 184 height 41
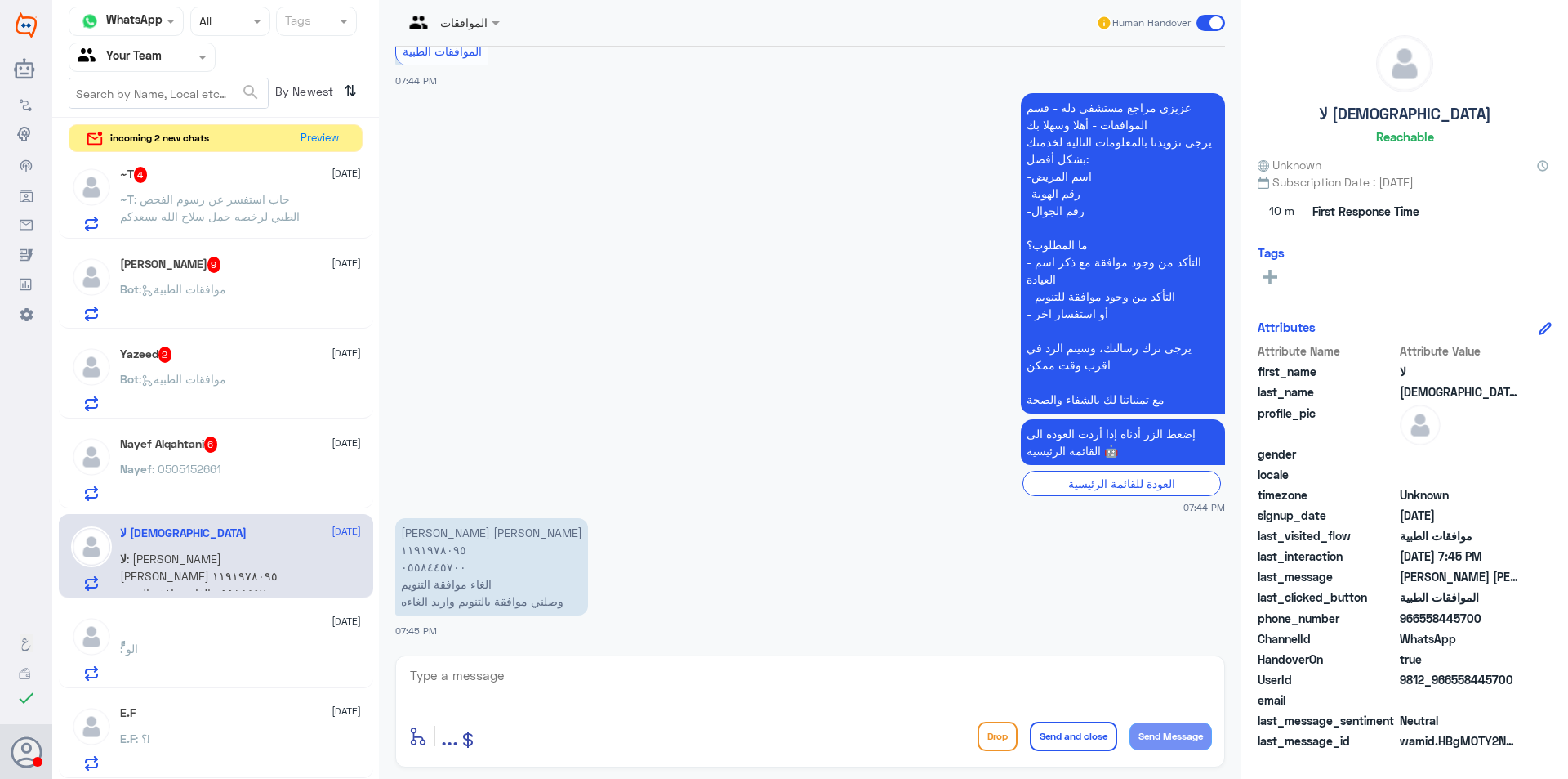
scroll to position [398, 0]
